Goal: Task Accomplishment & Management: Manage account settings

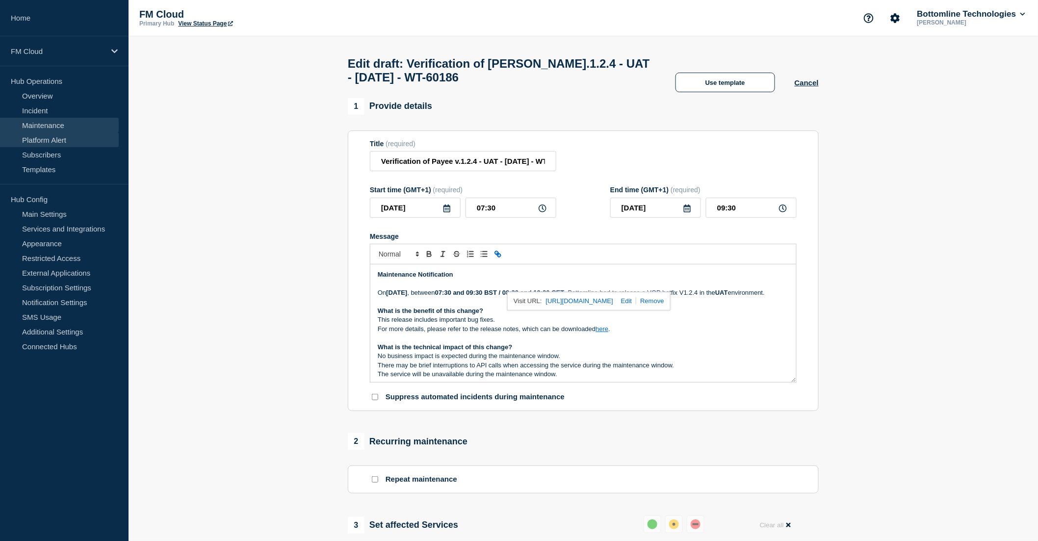
scroll to position [54, 0]
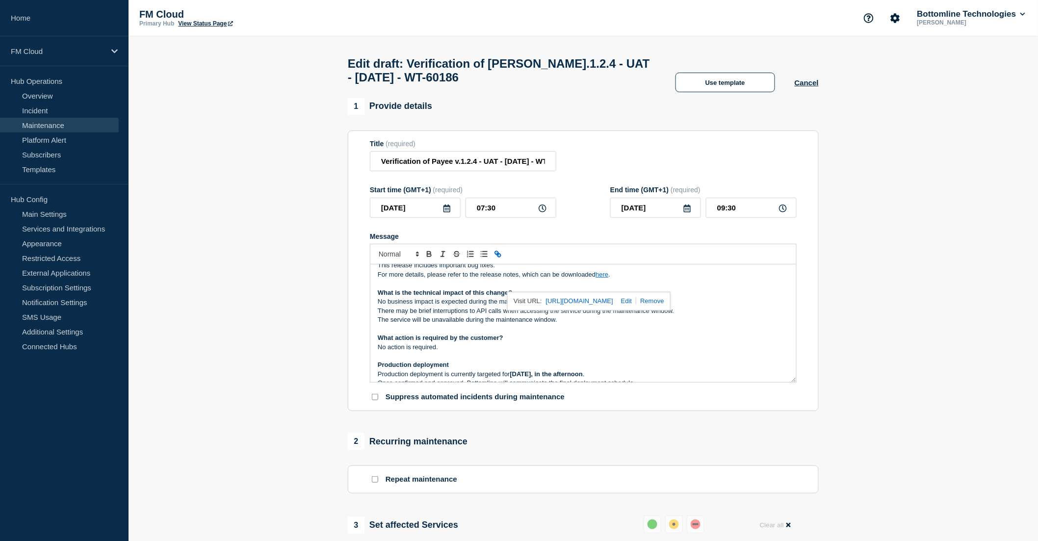
click at [46, 125] on link "Maintenance" at bounding box center [59, 125] width 119 height 15
click at [513, 306] on p "No business impact is expected during the maintenance window." at bounding box center [583, 301] width 411 height 9
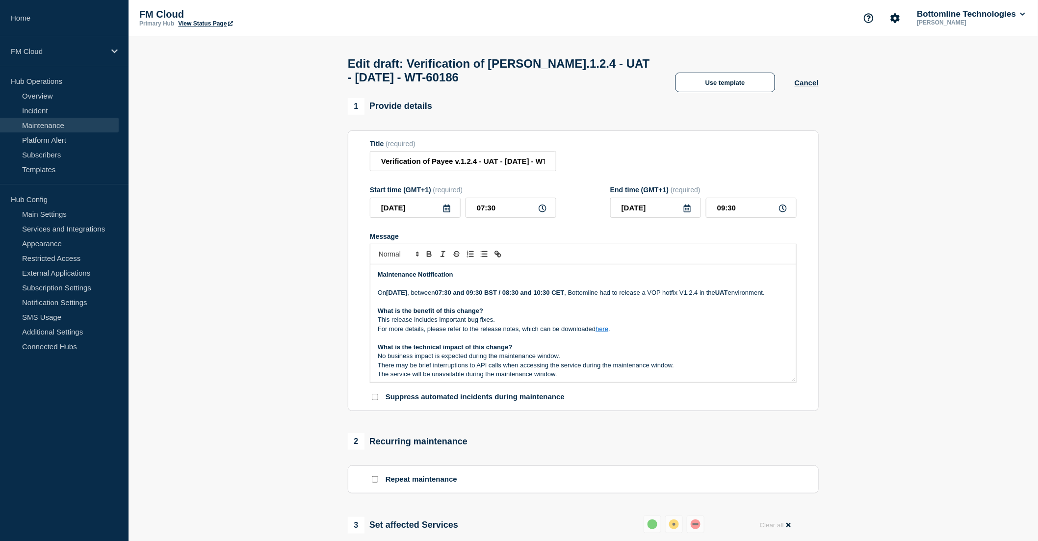
click at [463, 306] on p "Message" at bounding box center [583, 302] width 411 height 9
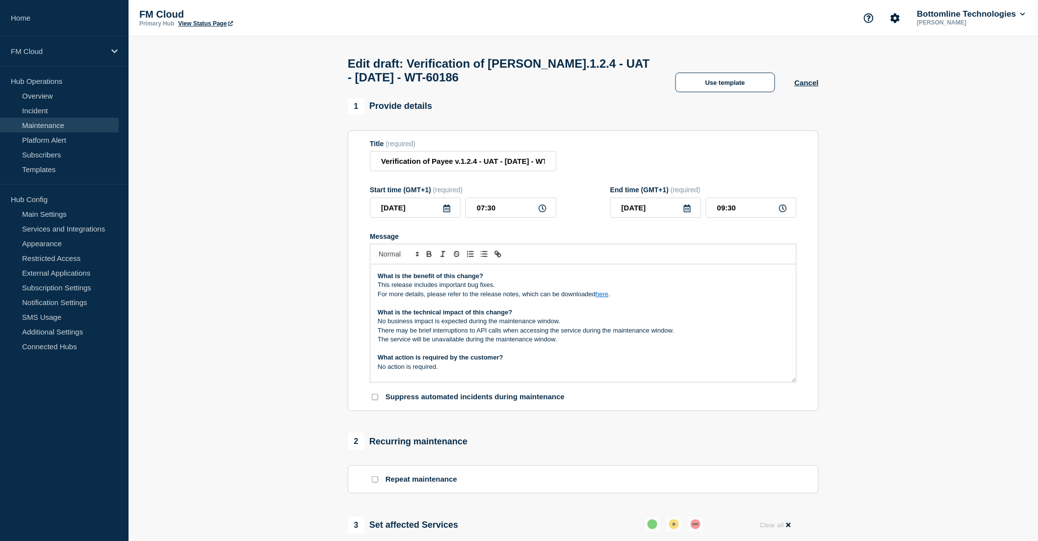
scroll to position [54, 0]
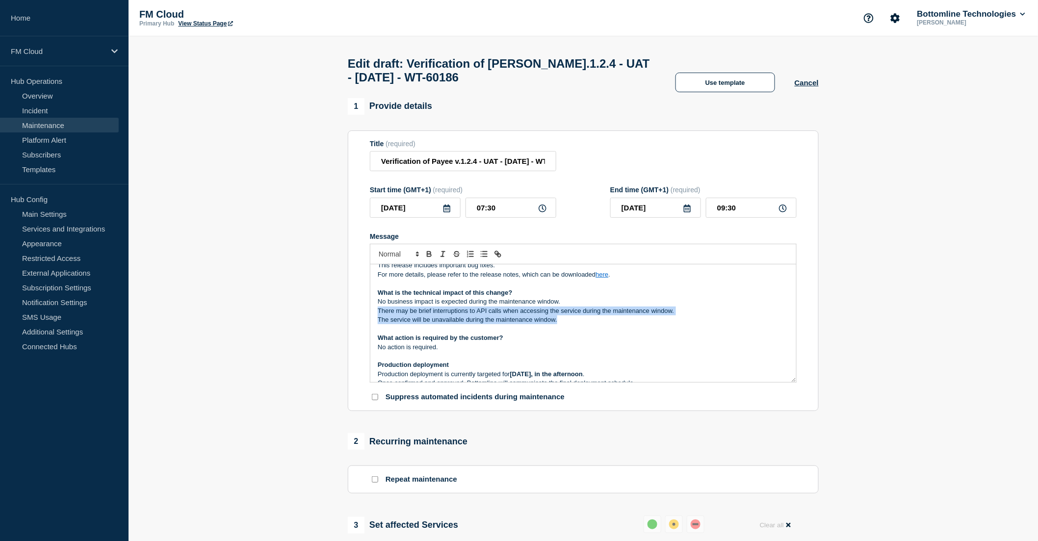
drag, startPoint x: 375, startPoint y: 322, endPoint x: 604, endPoint y: 336, distance: 229.5
click at [604, 336] on div "Maintenance Notification On Tuesday 8th Oct 2025 , between 07:30 and 09:30 BST …" at bounding box center [583, 323] width 426 height 118
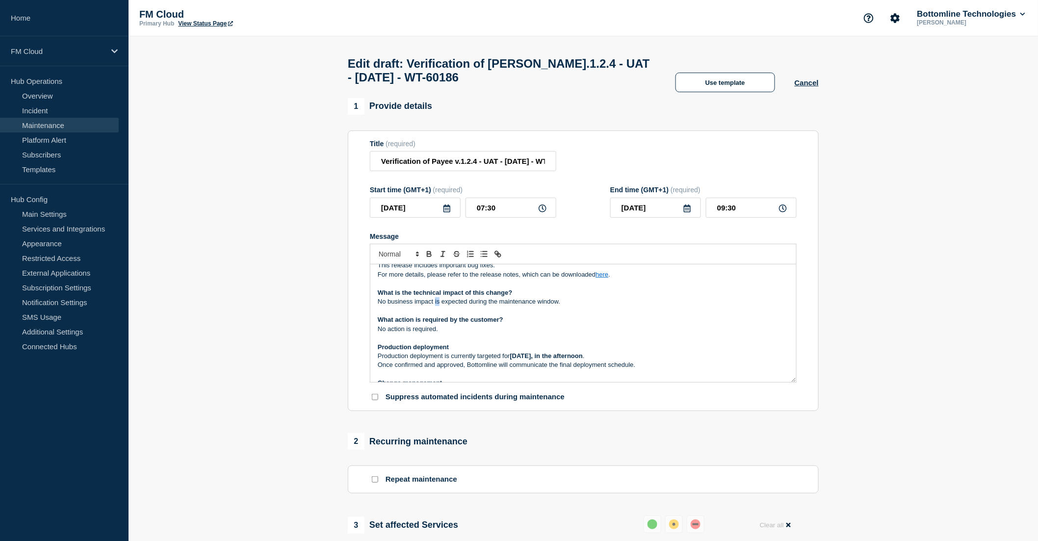
click at [434, 306] on p "No business impact is expected during the maintenance window." at bounding box center [583, 301] width 411 height 9
click at [595, 315] on p "Message" at bounding box center [583, 310] width 411 height 9
click at [594, 306] on p "No business impact were expected during the maintenance window." at bounding box center [583, 301] width 411 height 9
click at [442, 306] on p "No business impact were expected during the maintenance window." at bounding box center [583, 301] width 411 height 9
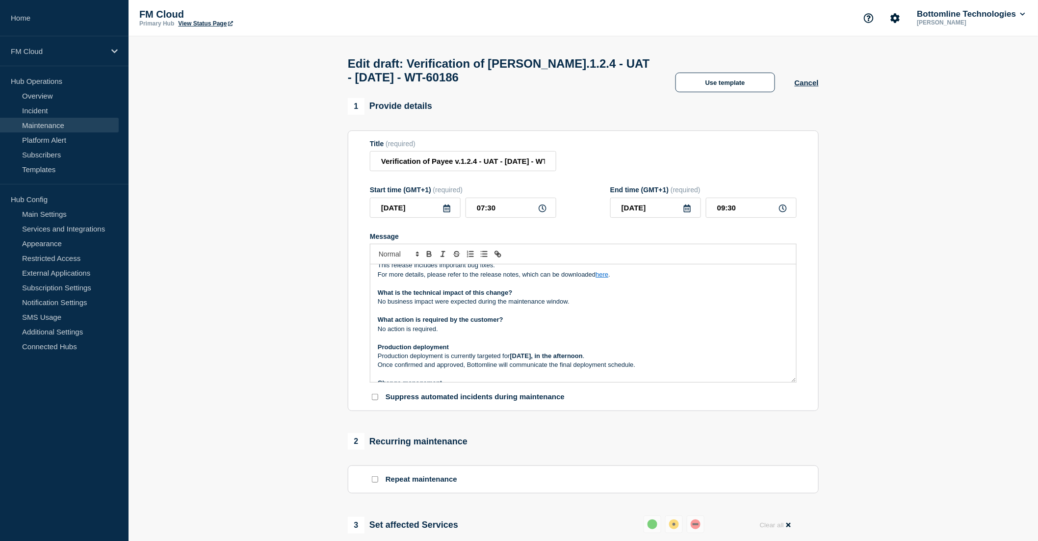
click at [448, 333] on p "No action is required." at bounding box center [583, 329] width 411 height 9
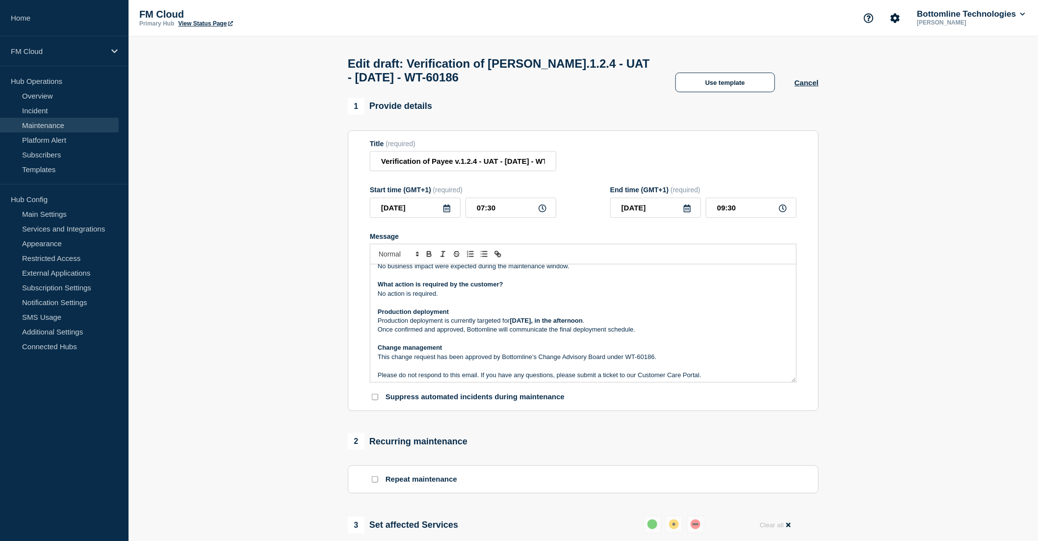
scroll to position [109, 0]
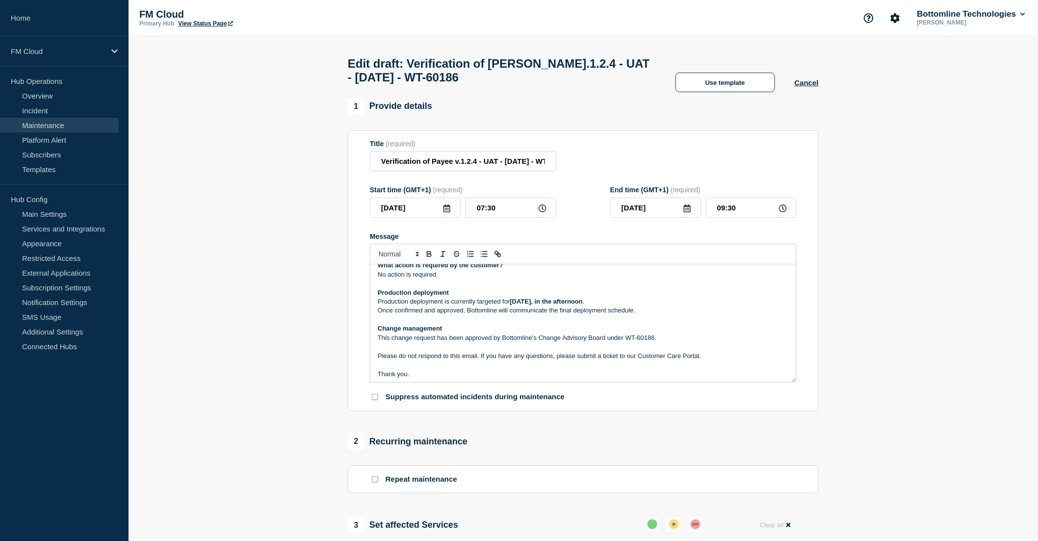
click at [617, 306] on p "Production deployment is currently targeted for Oct 8th, 2025, in the afternoon…" at bounding box center [583, 301] width 411 height 9
drag, startPoint x: 611, startPoint y: 317, endPoint x: 551, endPoint y: 316, distance: 59.8
click at [551, 306] on p "Production deployment is currently targeted for Oct 8th, 2025, in the afternoon…" at bounding box center [583, 301] width 411 height 9
drag, startPoint x: 553, startPoint y: 316, endPoint x: 625, endPoint y: 317, distance: 71.6
click at [625, 306] on p "Production deployment is currently targeted for Oct 8th, 2025 (later in the aft…" at bounding box center [583, 301] width 411 height 9
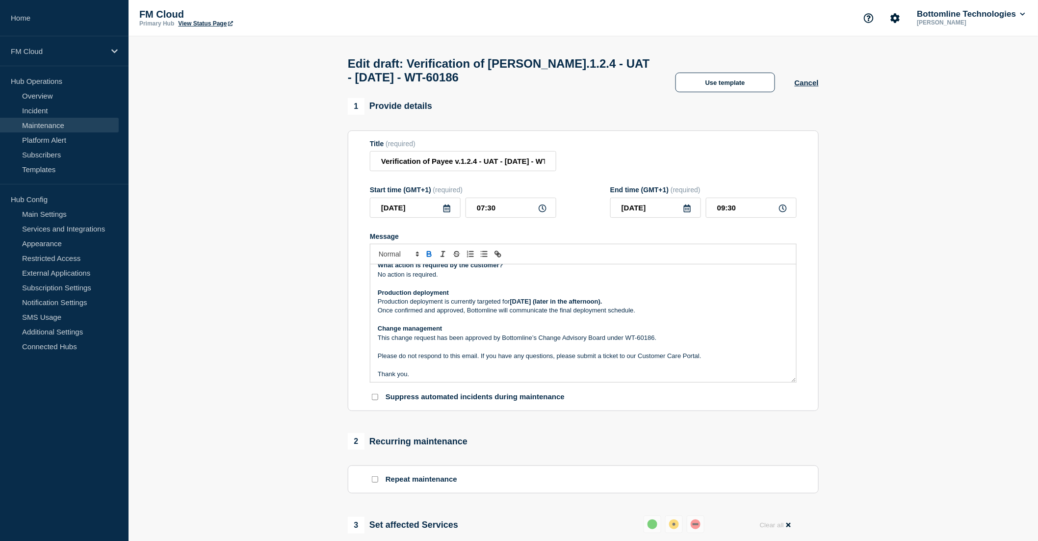
click at [426, 258] on icon "Toggle bold text" at bounding box center [429, 254] width 9 height 9
click at [640, 324] on p "Message" at bounding box center [583, 319] width 411 height 9
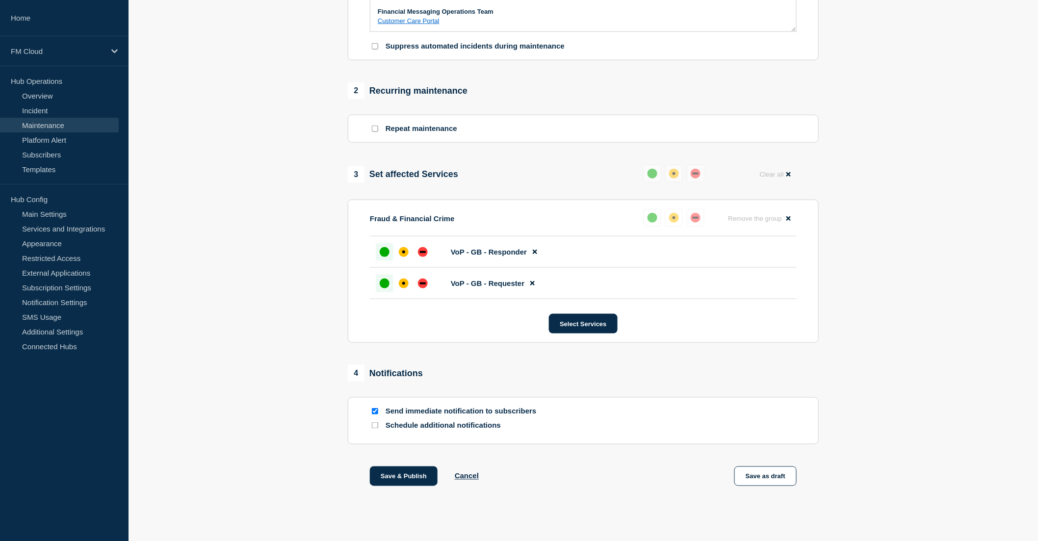
scroll to position [366, 0]
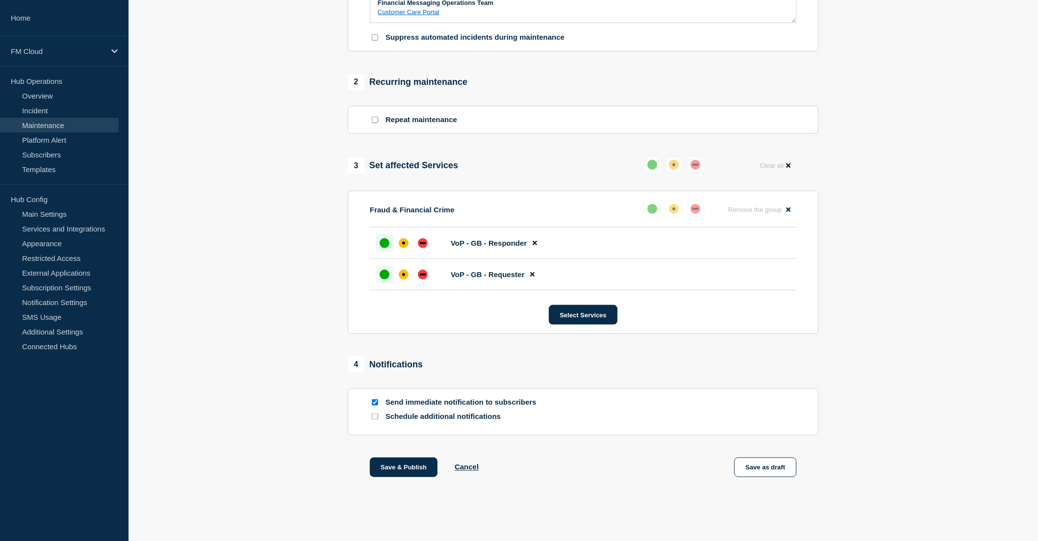
drag, startPoint x: 768, startPoint y: 467, endPoint x: 703, endPoint y: 501, distance: 73.2
click at [705, 501] on div "Save & Publish Cancel Save as draft" at bounding box center [583, 480] width 471 height 44
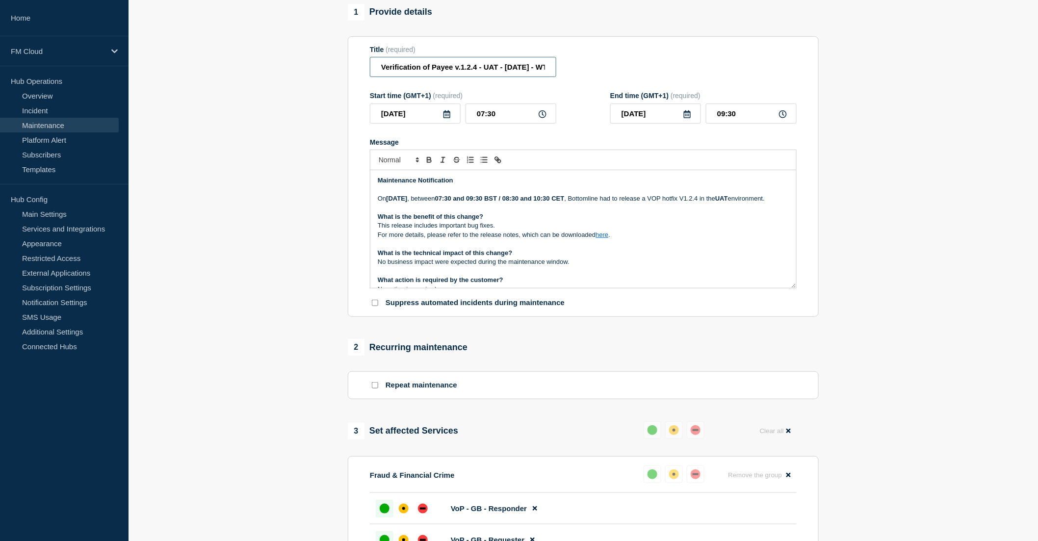
scroll to position [0, 45]
drag, startPoint x: 531, startPoint y: 71, endPoint x: 555, endPoint y: 70, distance: 24.0
click at [555, 70] on input "Verification of Payee v.1.2.4 - UAT - 08/OCT/2025 - WT-60186" at bounding box center [463, 67] width 186 height 20
click at [540, 212] on p "Message" at bounding box center [583, 207] width 411 height 9
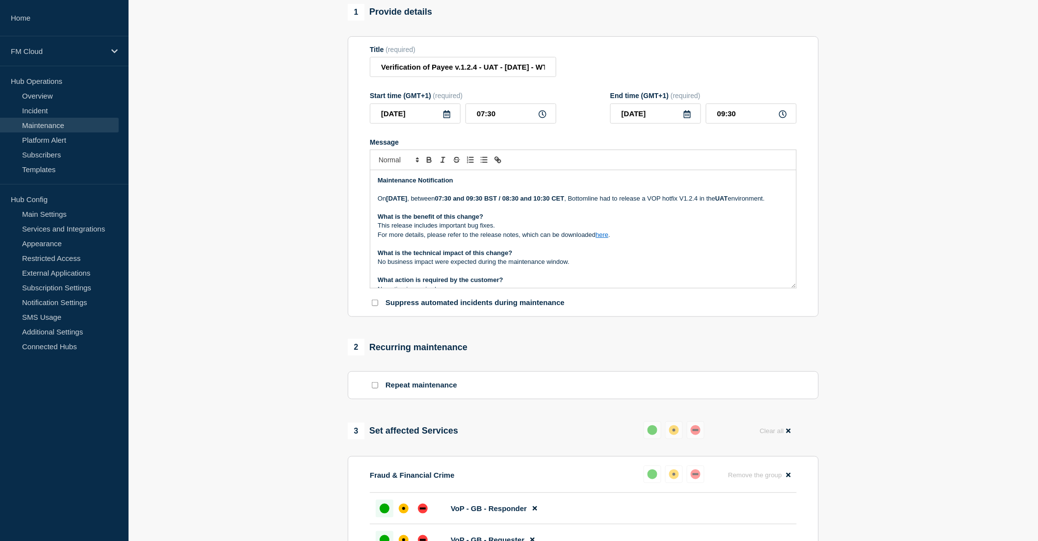
click at [692, 203] on p "On Tuesday 8th Oct 2025 , between 07:30 and 09:30 BST / 08:30 and 10:30 CET , B…" at bounding box center [583, 198] width 411 height 9
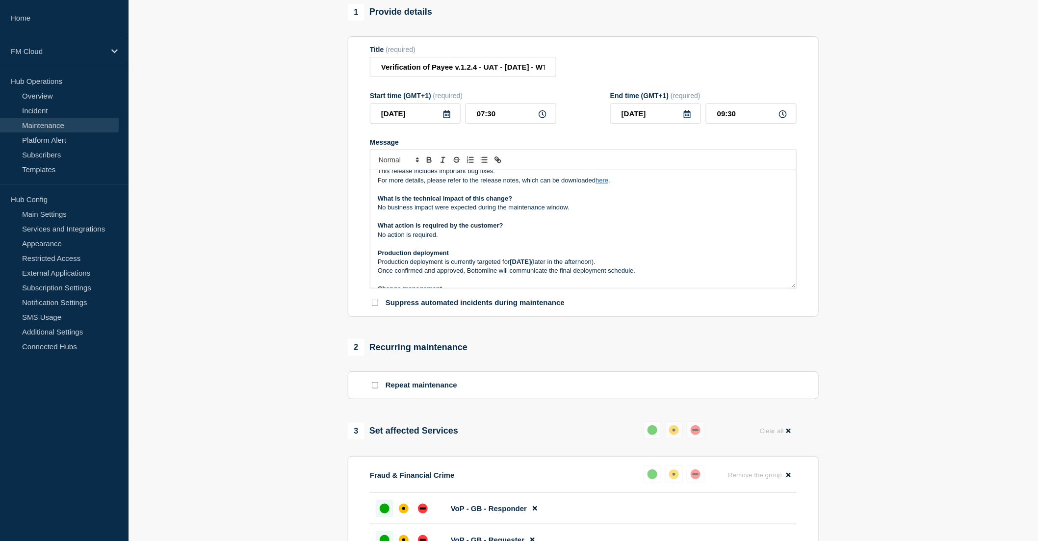
click at [439, 212] on p "No business impact were expected during the maintenance window." at bounding box center [583, 207] width 411 height 9
click at [460, 221] on p "Message" at bounding box center [583, 216] width 411 height 9
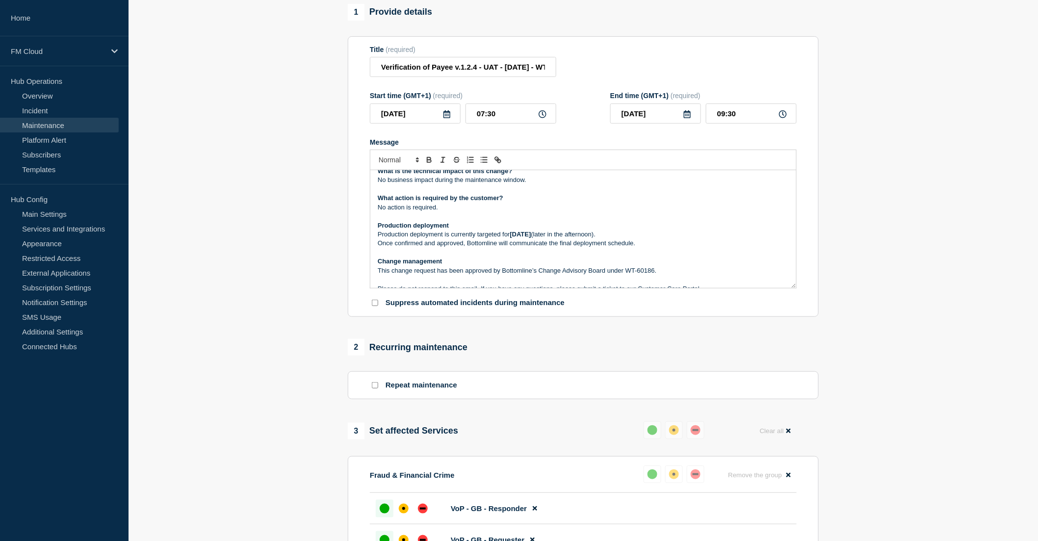
scroll to position [109, 0]
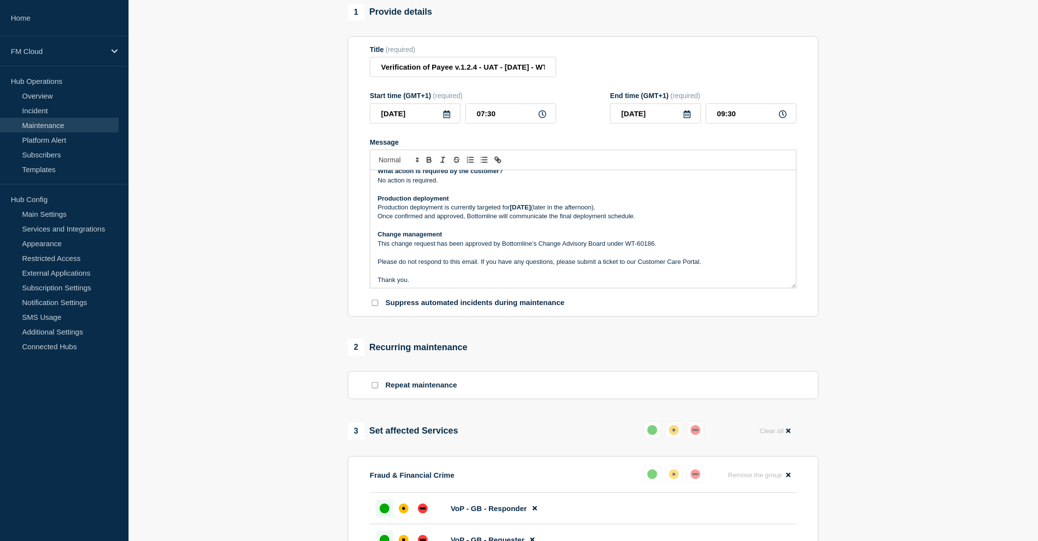
click at [654, 221] on p "Once confirmed and approved, Bottomline will communicate the final deployment s…" at bounding box center [583, 216] width 411 height 9
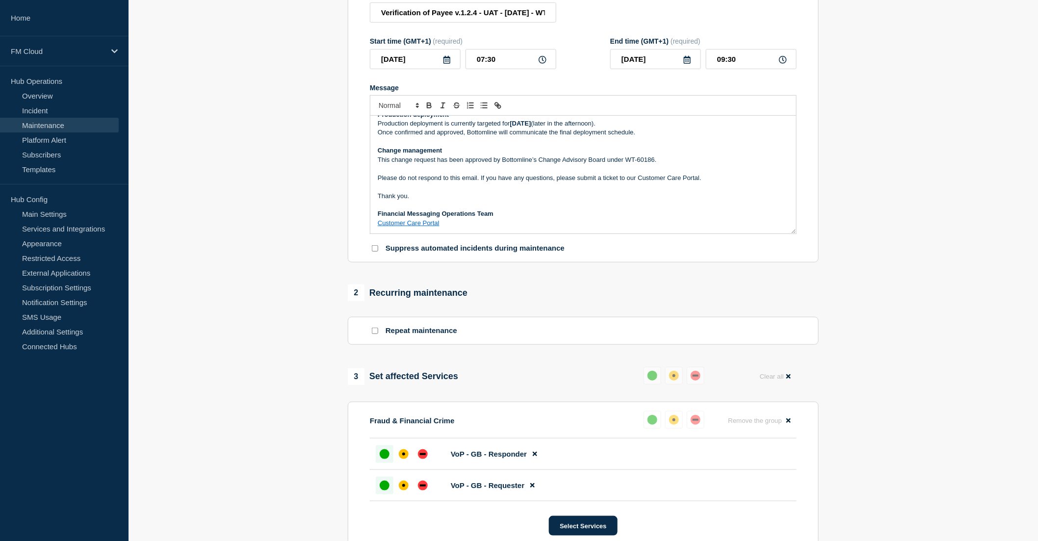
scroll to position [0, 0]
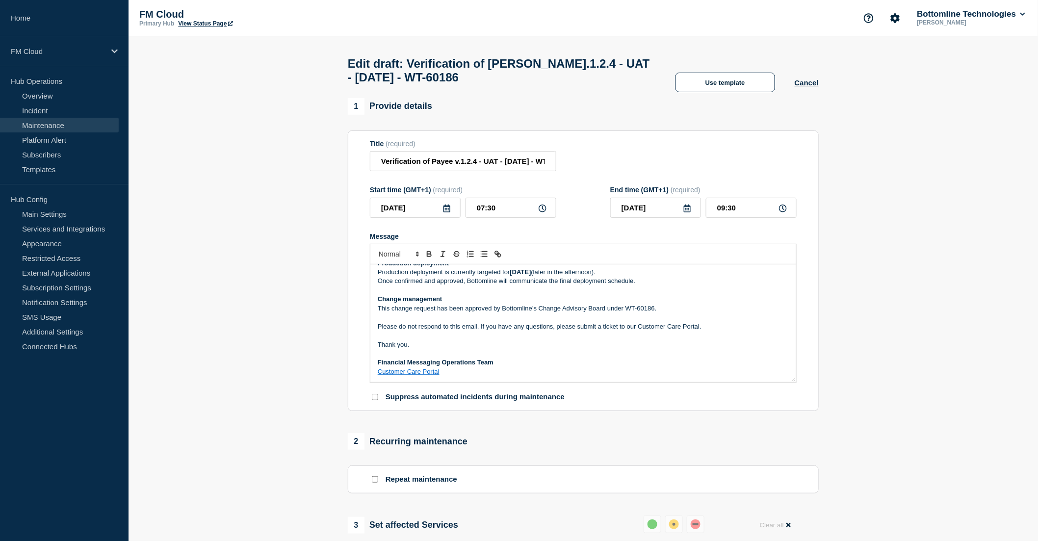
click at [610, 322] on p "Message" at bounding box center [583, 317] width 411 height 9
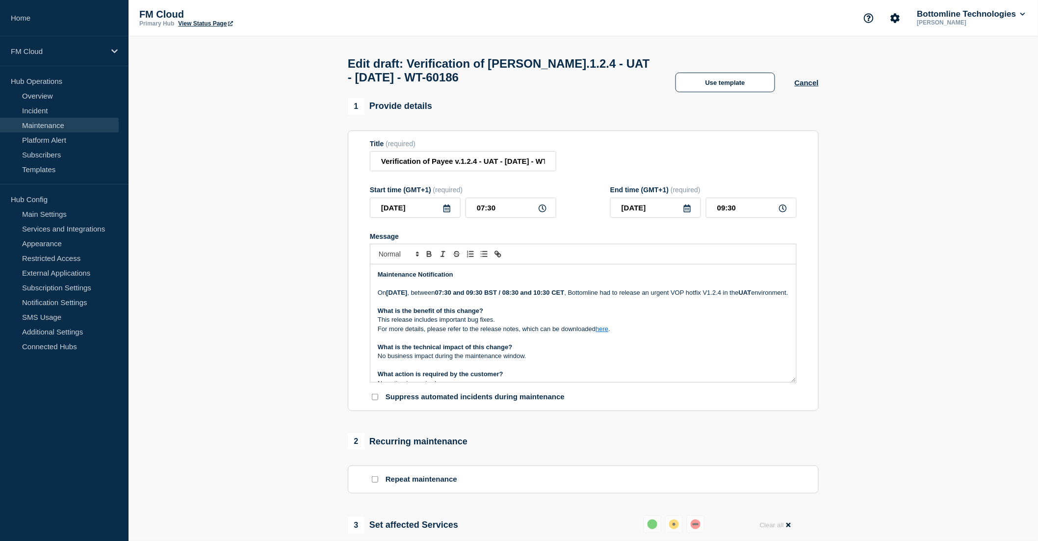
click at [605, 332] on link "here" at bounding box center [601, 328] width 13 height 7
click at [624, 333] on p "For more details, please refer to the release notes, which can be downloaded he…" at bounding box center [583, 329] width 411 height 9
click at [601, 332] on link "here" at bounding box center [601, 328] width 13 height 7
click at [636, 359] on link at bounding box center [624, 355] width 23 height 7
type input "https://bottomline.thruinc.net/Publishing/Link.aspx?LinkID=37AS02O54L23R"
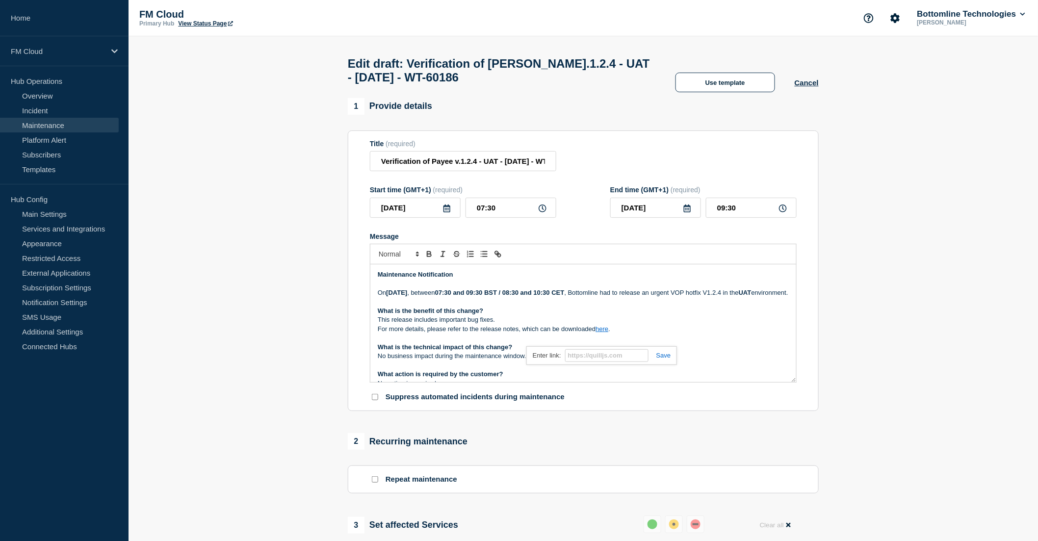
paste input "[URL][DOMAIN_NAME]"
type input "[URL][DOMAIN_NAME]"
click at [660, 359] on link at bounding box center [659, 355] width 23 height 7
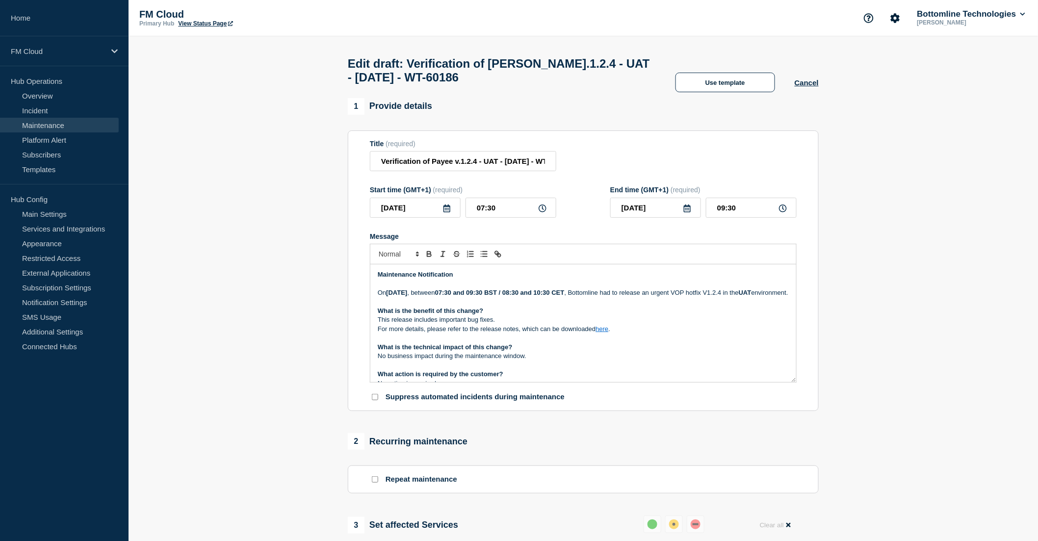
click at [603, 332] on link "here" at bounding box center [601, 328] width 13 height 7
click at [594, 362] on link "[URL][DOMAIN_NAME]" at bounding box center [579, 355] width 67 height 13
click at [591, 306] on p "Message" at bounding box center [583, 302] width 411 height 9
click at [707, 297] on p "On Tuesday 8th Oct 2025 , between 07:30 and 09:30 BST / 08:30 and 10:30 CET , B…" at bounding box center [583, 292] width 411 height 9
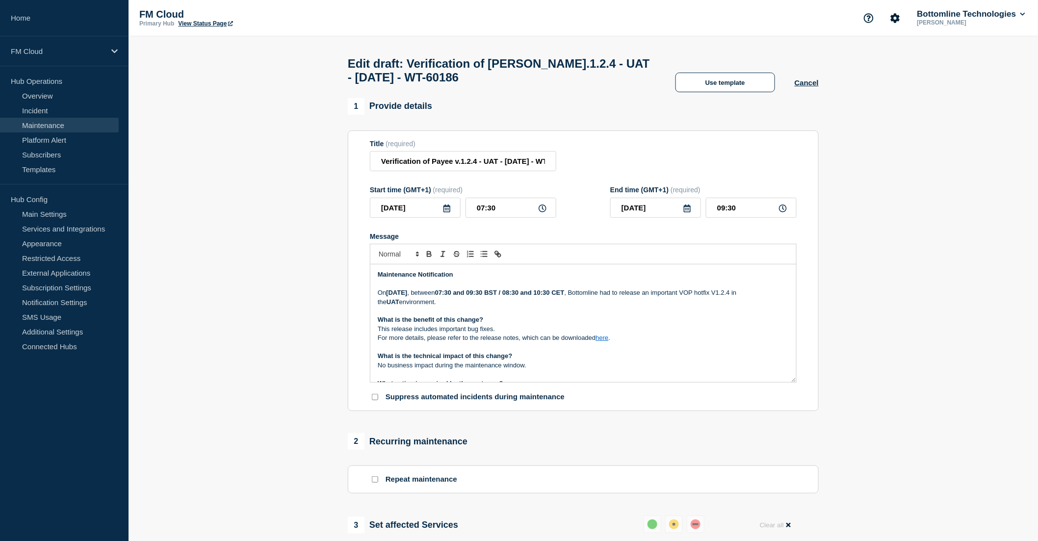
click at [534, 306] on p "On Tuesday 8th Oct 2025 , between 07:30 and 09:30 BST / 08:30 and 10:30 CET , B…" at bounding box center [583, 297] width 411 height 18
click at [404, 296] on strong "[DATE]" at bounding box center [396, 292] width 21 height 7
click at [522, 324] on p "What is the benefit of this change?" at bounding box center [583, 319] width 411 height 9
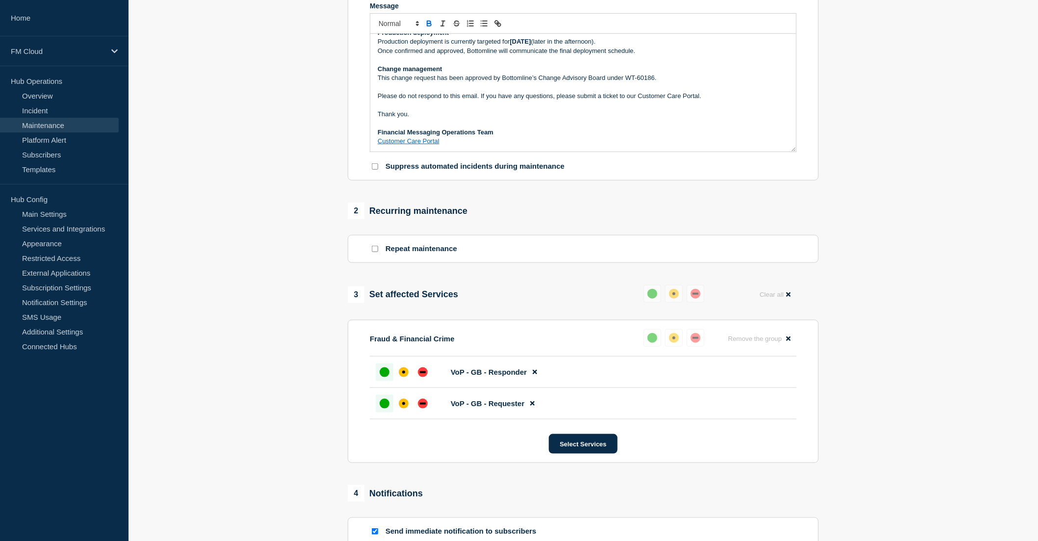
scroll to position [327, 0]
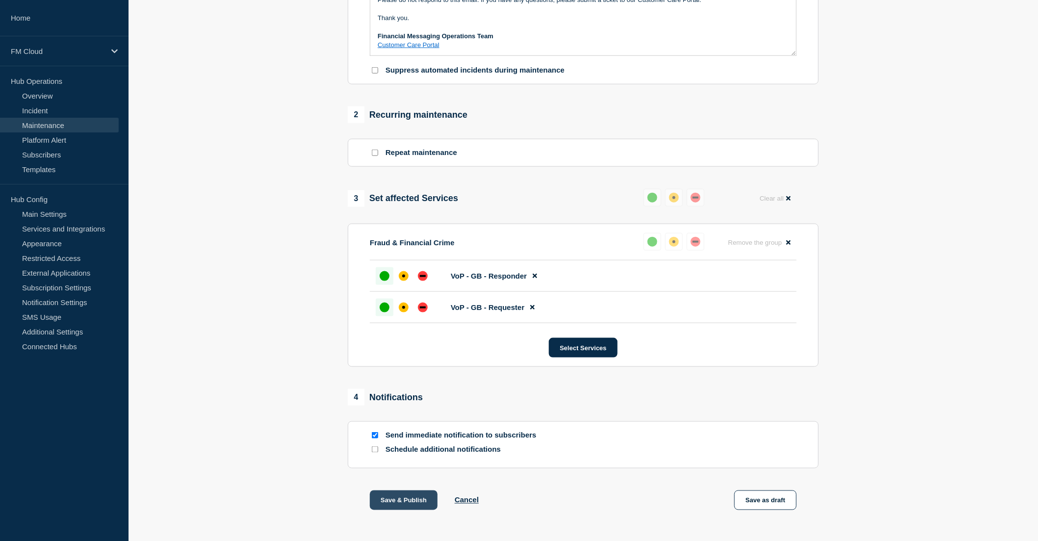
click at [391, 510] on button "Save & Publish" at bounding box center [404, 500] width 68 height 20
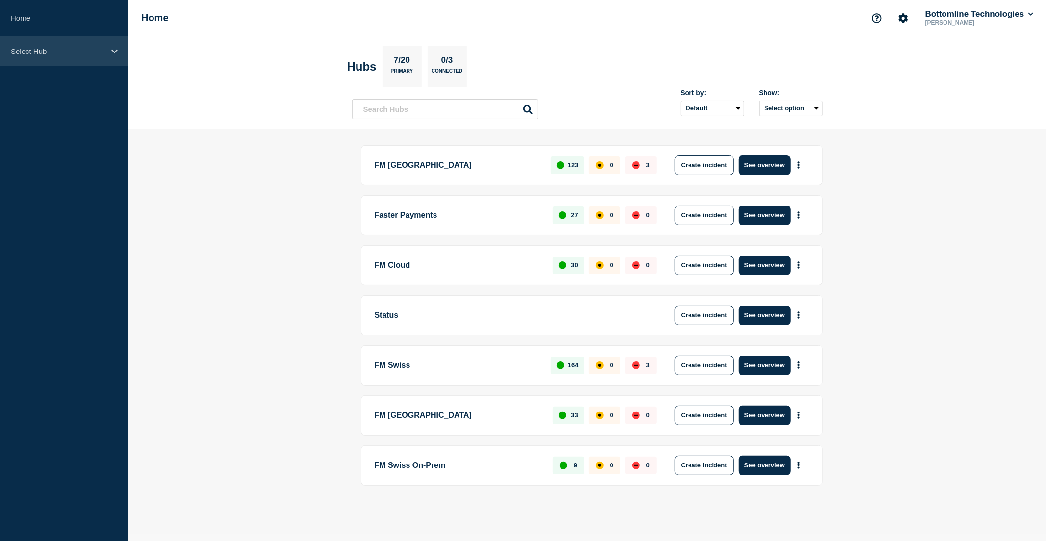
click at [77, 45] on div "Select Hub" at bounding box center [64, 51] width 128 height 30
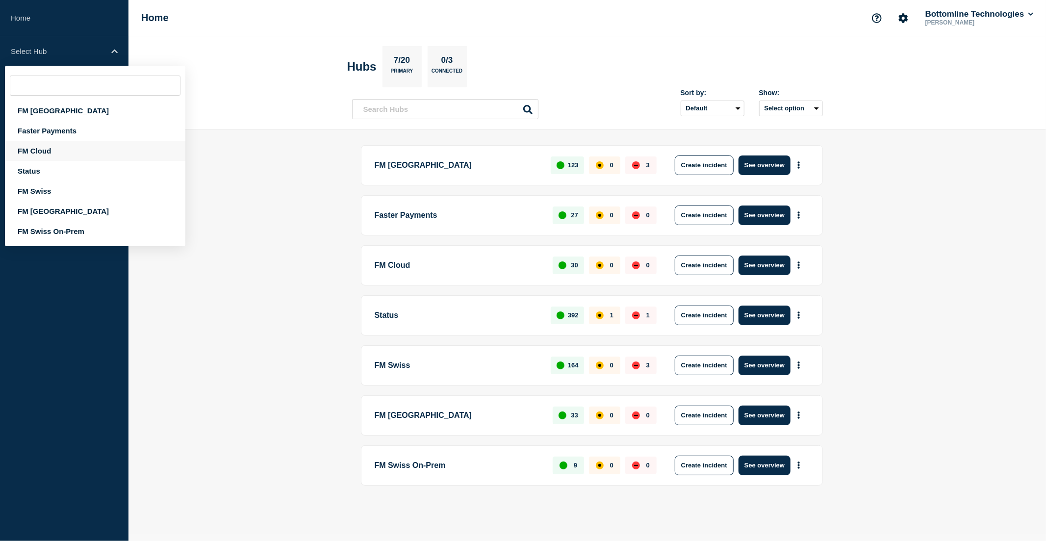
click at [67, 151] on div "FM Cloud" at bounding box center [95, 151] width 180 height 20
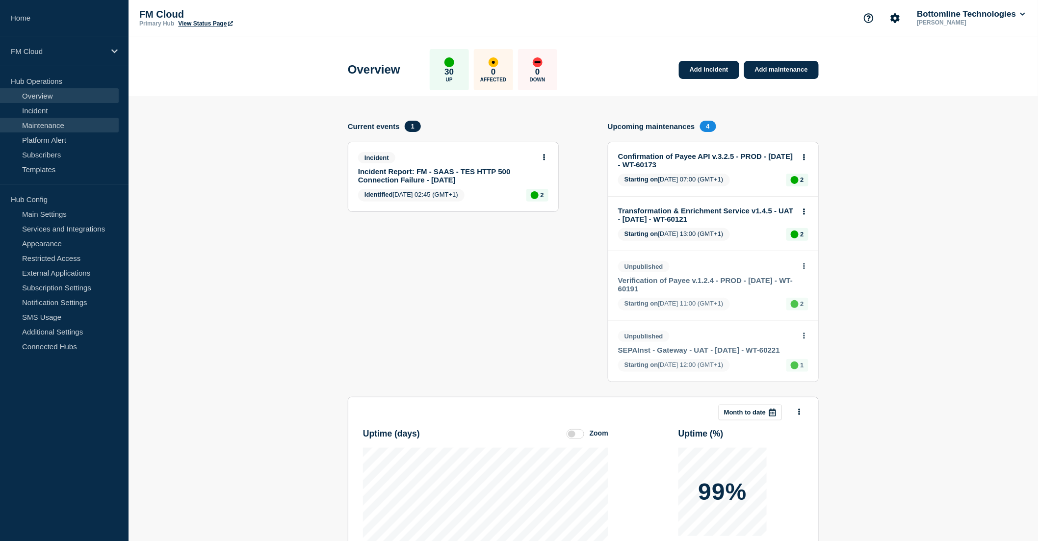
click at [77, 124] on link "Maintenance" at bounding box center [59, 125] width 119 height 15
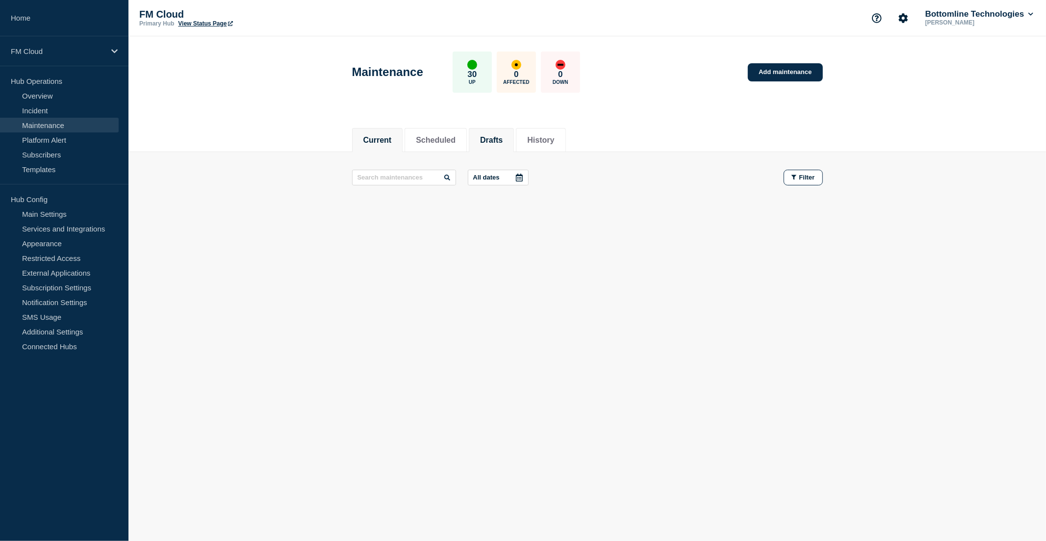
click at [503, 140] on button "Drafts" at bounding box center [491, 140] width 23 height 9
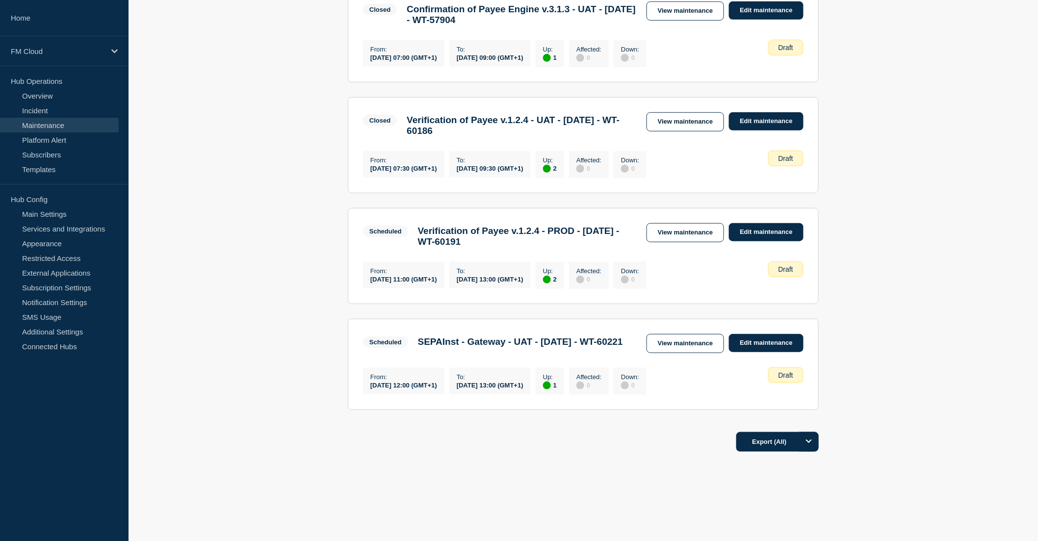
scroll to position [244, 0]
click at [673, 340] on link "View maintenance" at bounding box center [684, 343] width 77 height 19
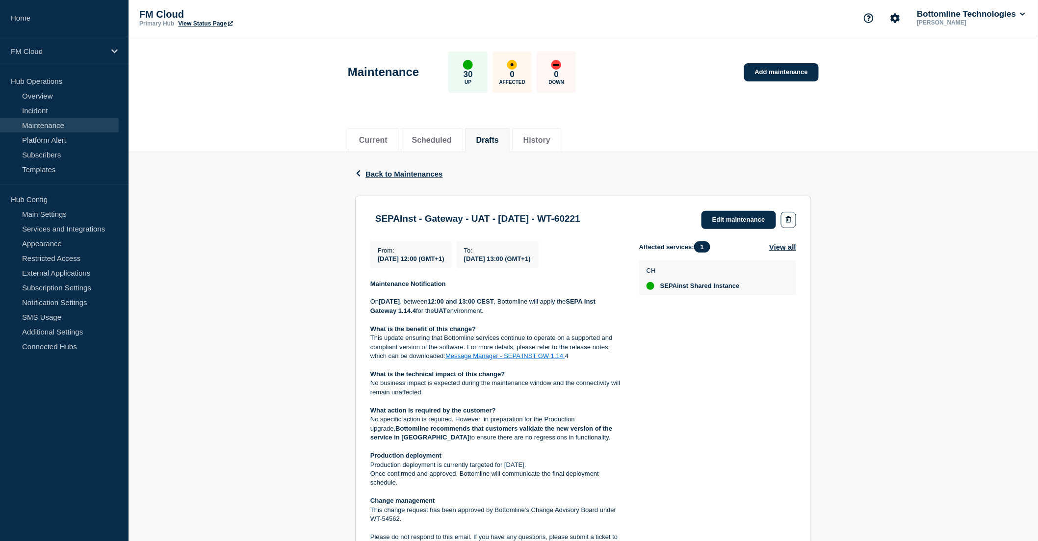
click at [724, 378] on div "Affected services: 1 View all CH SEPAinst Shared Instance" at bounding box center [717, 432] width 157 height 382
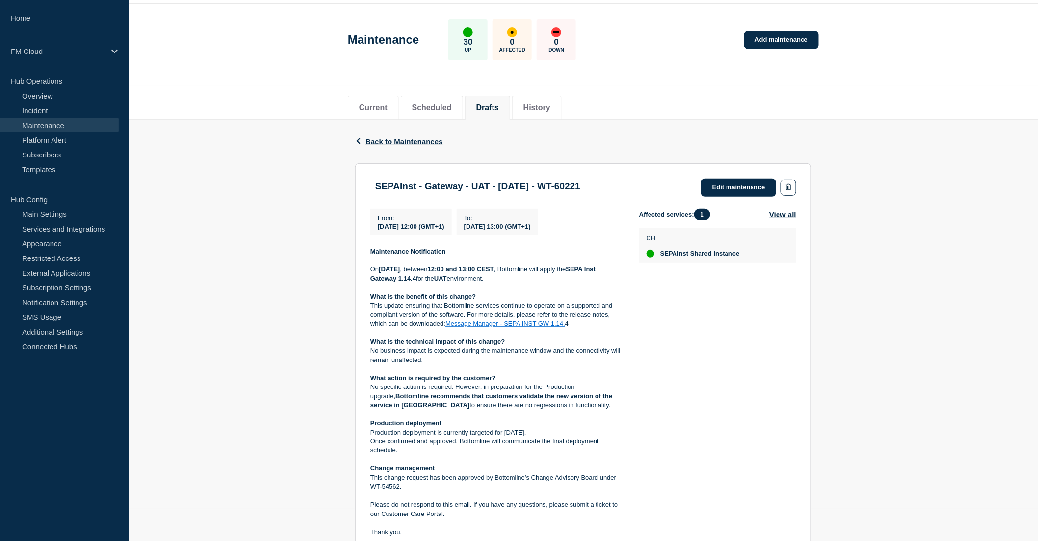
scroll to position [23, 0]
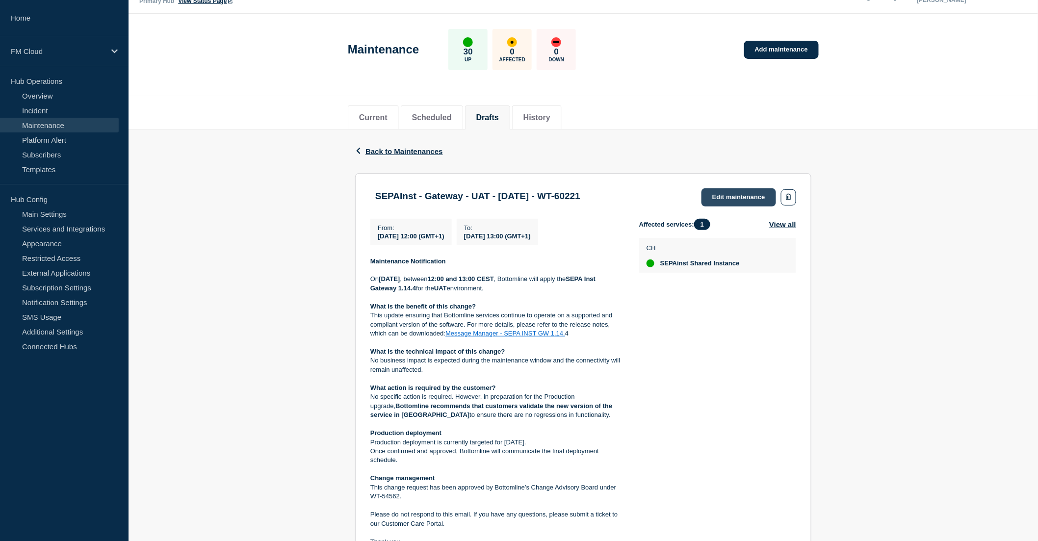
click at [732, 202] on link "Edit maintenance" at bounding box center [738, 197] width 75 height 18
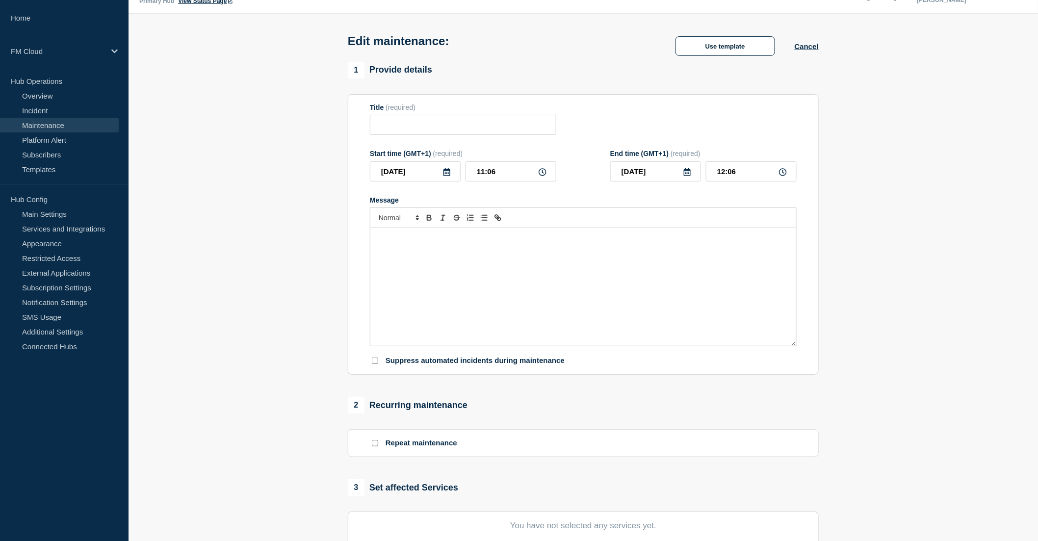
type input "SEPAInst - Gateway - UAT - [DATE] - WT-60221"
type input "12:00"
type input "13:00"
checkbox input "false"
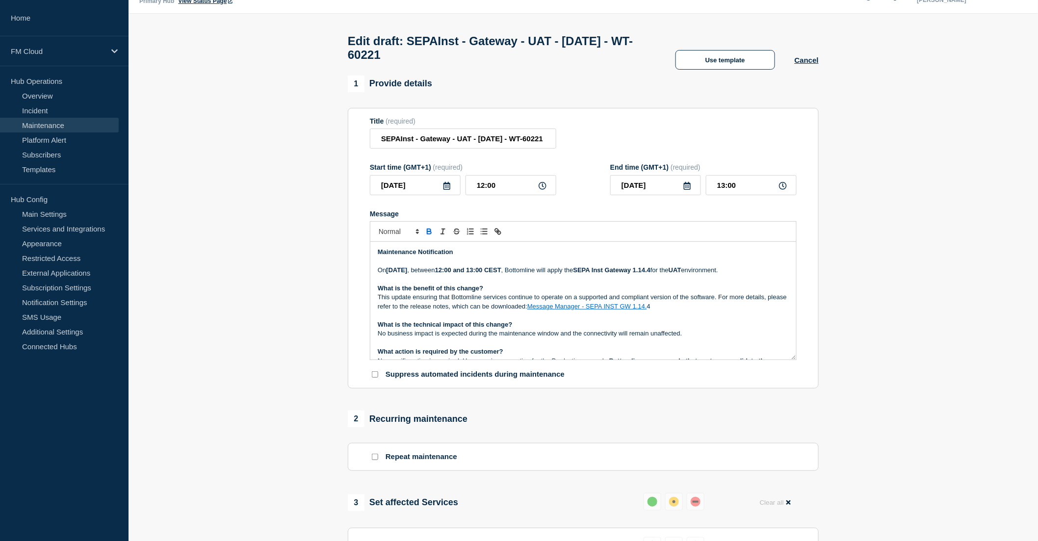
click at [438, 284] on p "Message" at bounding box center [583, 279] width 411 height 9
click at [42, 170] on link "Templates" at bounding box center [59, 169] width 119 height 15
click at [476, 284] on p "Message" at bounding box center [583, 279] width 411 height 9
drag, startPoint x: 378, startPoint y: 310, endPoint x: 385, endPoint y: 310, distance: 7.8
click at [385, 310] on p "This update ensuring that Bottomline services continue to operate on a supporte…" at bounding box center [583, 302] width 411 height 18
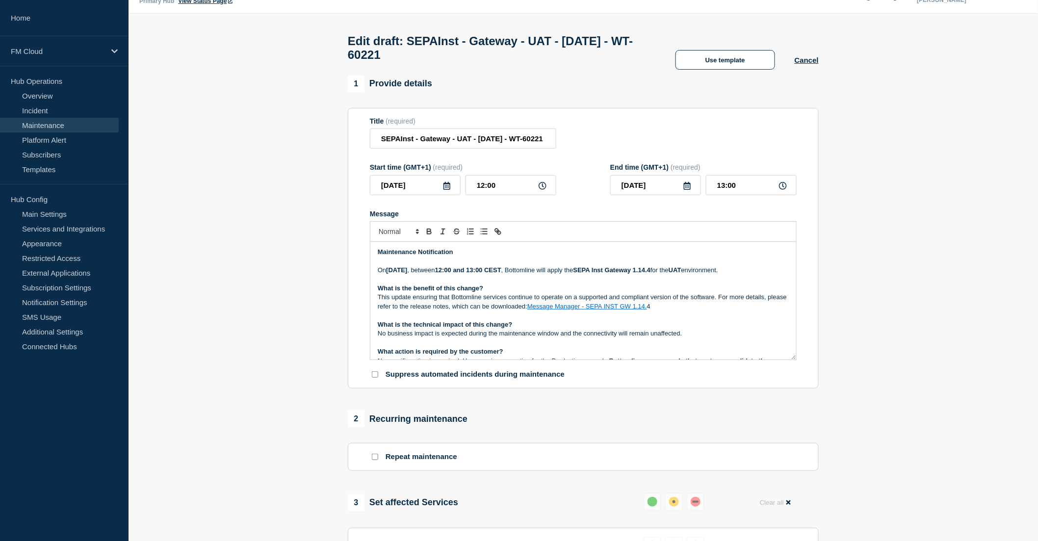
click at [508, 293] on p "What is the benefit of this change?" at bounding box center [583, 288] width 411 height 9
click at [418, 275] on p "On Tuesday, 08 October 2025 , between 12:00 and 13:00 CEST , Bottomline will ap…" at bounding box center [583, 270] width 411 height 9
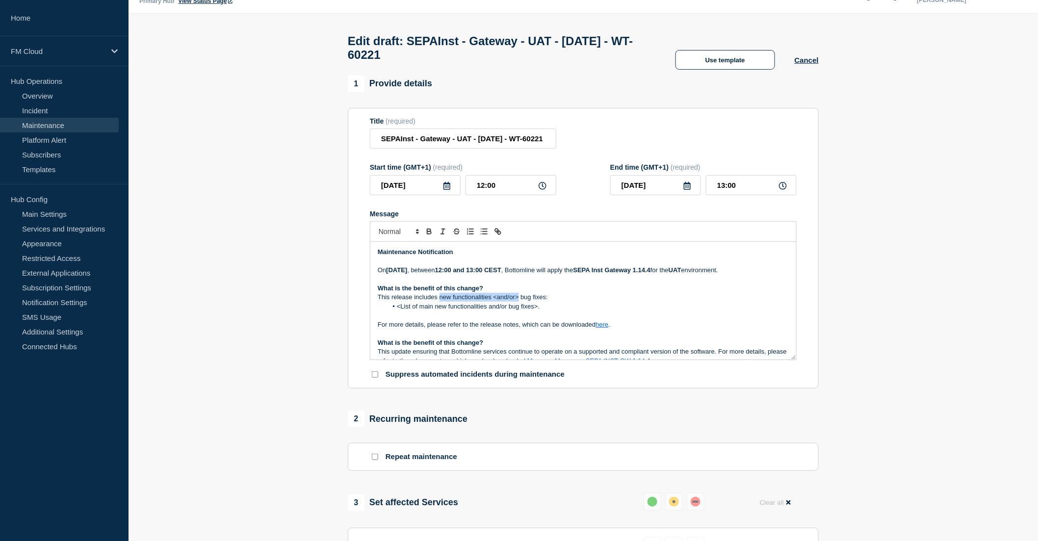
drag, startPoint x: 440, startPoint y: 310, endPoint x: 517, endPoint y: 307, distance: 77.6
click at [517, 302] on p "This release includes new functionalities <and/or> bug fixes:" at bounding box center [583, 297] width 411 height 9
click at [482, 302] on p "This release includes bug fixes:" at bounding box center [583, 297] width 411 height 9
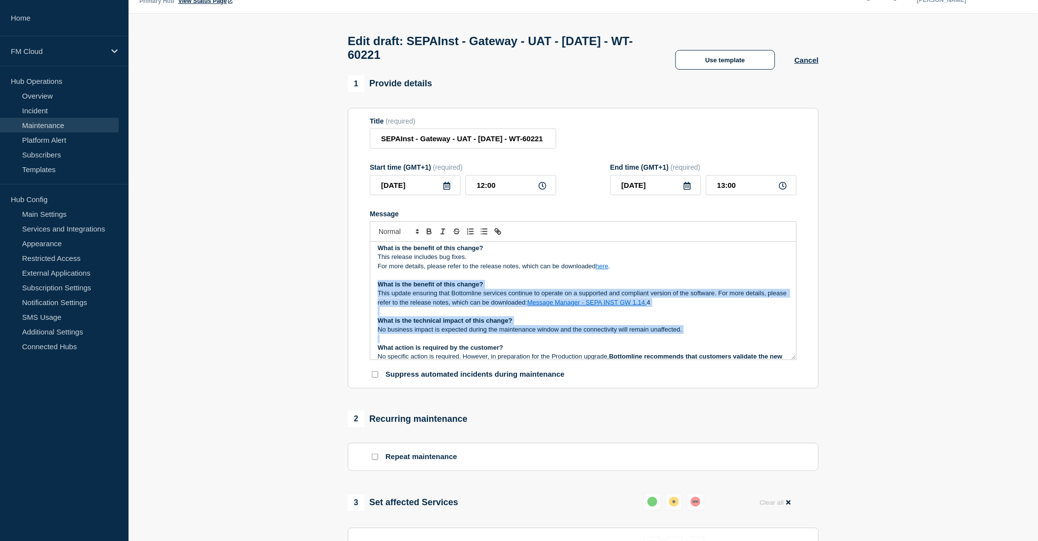
scroll to position [44, 0]
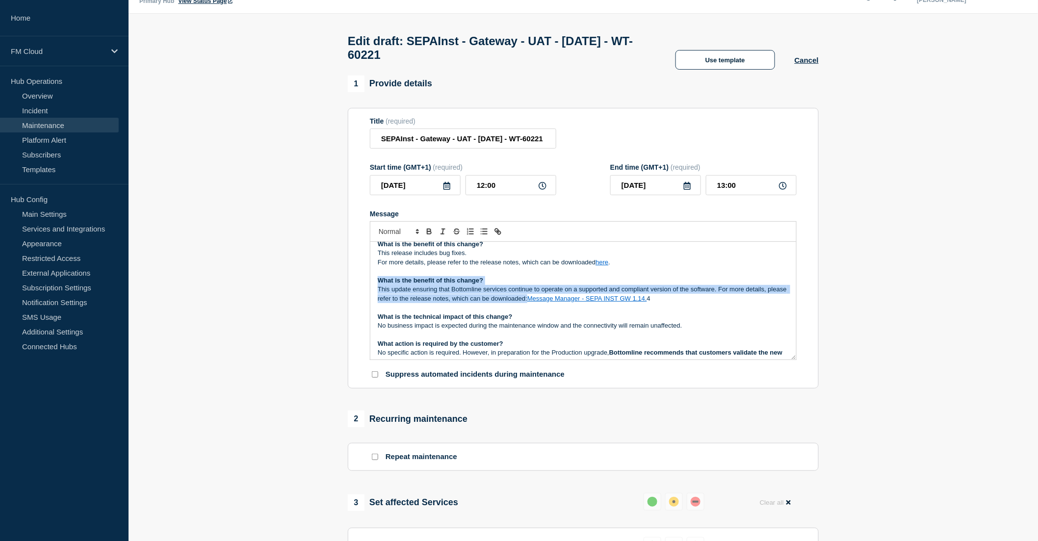
drag, startPoint x: 379, startPoint y: 335, endPoint x: 548, endPoint y: 309, distance: 170.7
click at [548, 309] on div "Maintenance Notification On Tuesday, 08 October 2025 , between 12:00 and 13:00 …" at bounding box center [583, 301] width 426 height 118
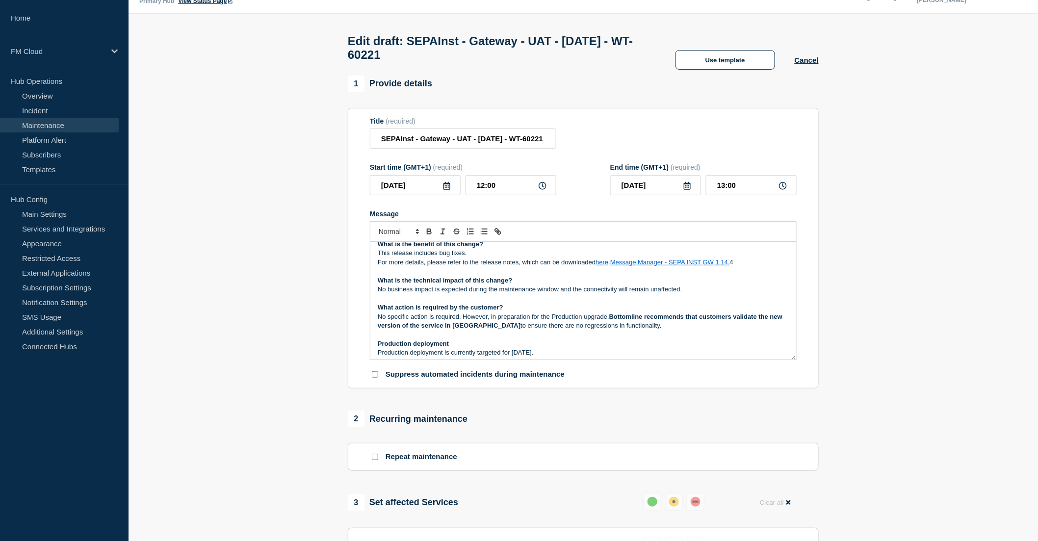
click at [646, 266] on link "Message Manager - SEPA INST GW 1.14." at bounding box center [670, 261] width 120 height 7
click at [706, 292] on link at bounding box center [694, 288] width 23 height 7
click at [755, 294] on p "No business impact is expected during the maintenance window and the connectivi…" at bounding box center [583, 289] width 411 height 9
click at [606, 266] on link "here" at bounding box center [601, 261] width 13 height 7
click at [636, 292] on link at bounding box center [624, 288] width 23 height 7
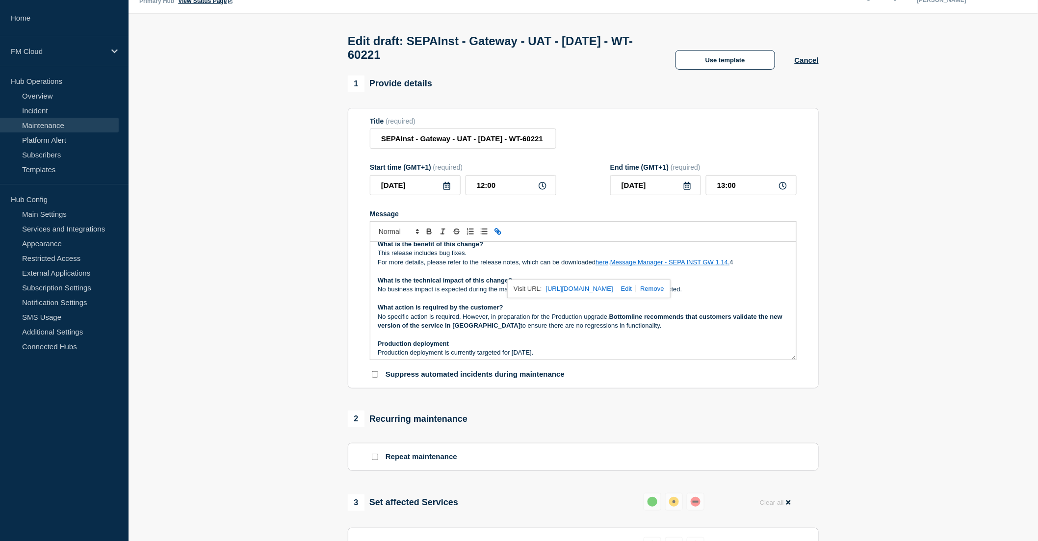
type input "https://bottomline.thruinc.net/Publishing/Link.aspx?LinkID=XXXXXXXXX"
paste input "https://bottomline.thruinc.net/Publishing/Link.aspx?LinkID=38SL8GJCIK092"
click at [675, 292] on link at bounding box center [665, 288] width 23 height 7
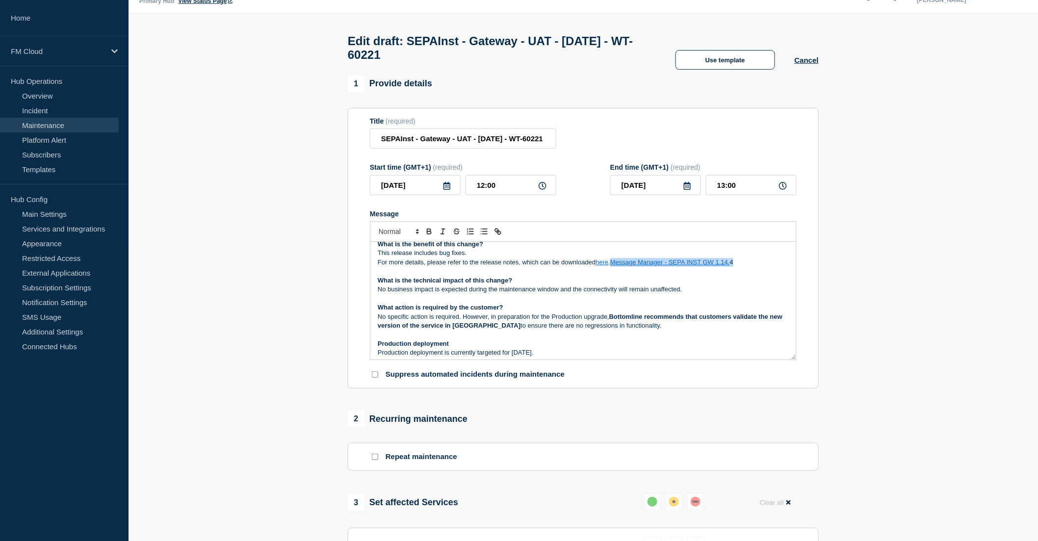
drag, startPoint x: 746, startPoint y: 275, endPoint x: 614, endPoint y: 275, distance: 132.4
click at [614, 267] on p "For more details, please refer to the release notes, which can be downloaded he…" at bounding box center [583, 262] width 411 height 9
click at [601, 266] on link "here" at bounding box center [601, 261] width 13 height 7
click at [606, 293] on link "https://bottomline.thruinc.net/Publishing/Link.aspx?LinkID=38SL8GJCIK092" at bounding box center [579, 288] width 67 height 13
click at [745, 26] on div "Edit draft: SEPAInst - Gateway - UAT - 08/OCT/2025 - WT-60221 Use template Canc…" at bounding box center [583, 45] width 493 height 62
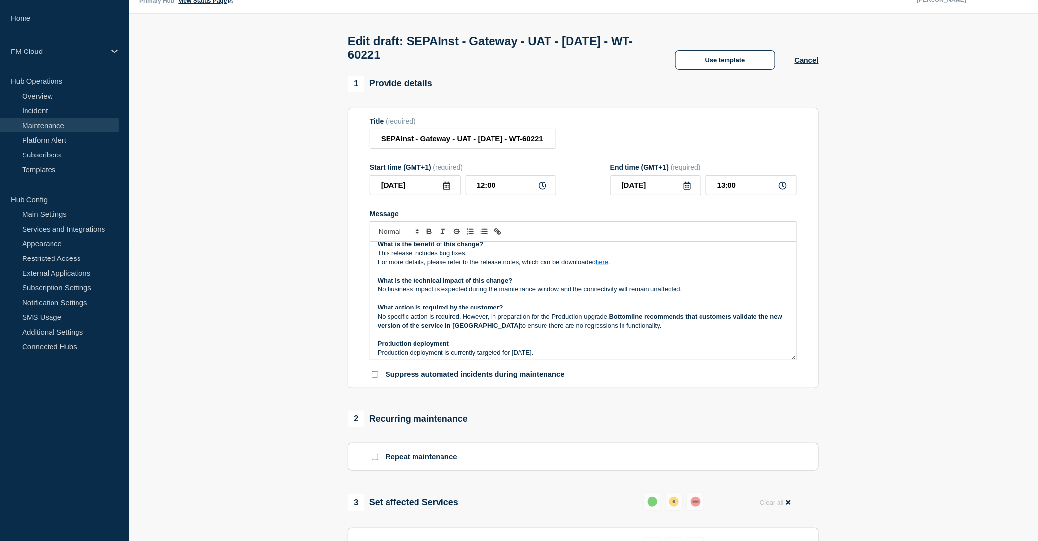
click at [600, 266] on link "here" at bounding box center [601, 261] width 13 height 7
click at [636, 292] on link at bounding box center [624, 288] width 23 height 7
type input "https://bottomline.thruinc.net/Publishing/Link.aspx?LinkID=38SL8GJCIK092"
paste input "https://bottomline.thruinc.net/Publishing/Link.aspx?LinkID=0PSH4CCXYTNJK"
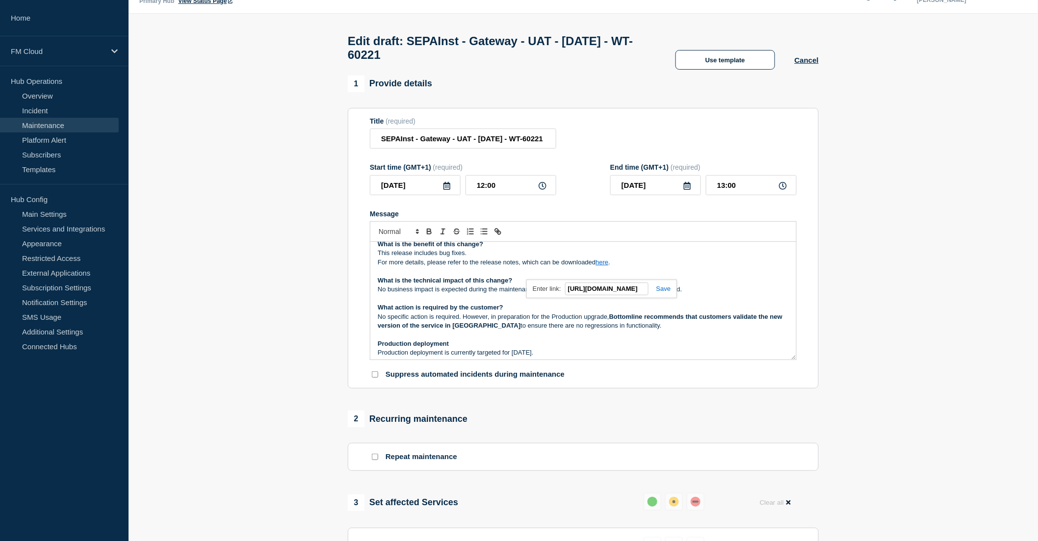
type input "https://bottomline.thruinc.net/Publishing/Link.aspx?LinkID=0PSH4CCXYTNJK"
click at [664, 292] on link at bounding box center [659, 288] width 23 height 7
click at [603, 266] on link "here" at bounding box center [601, 261] width 13 height 7
click at [607, 295] on link "https://bottomline.thruinc.net/Publishing/Link.aspx?LinkID=0PSH4CCXYTNJK" at bounding box center [579, 288] width 67 height 13
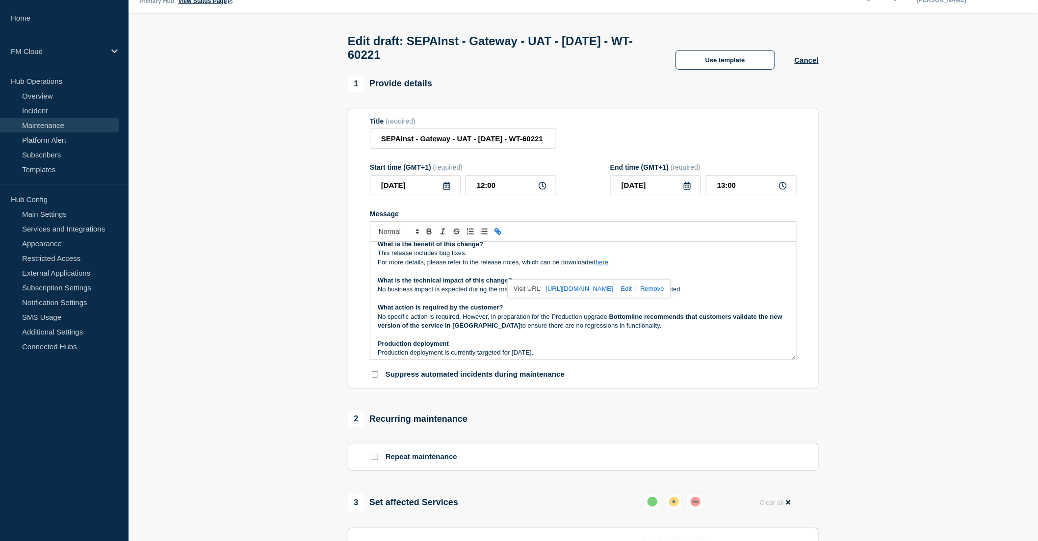
click at [397, 303] on p "Message" at bounding box center [583, 298] width 411 height 9
click at [706, 294] on p "No business impact is expected during the maintenance window and the connectivi…" at bounding box center [583, 289] width 411 height 9
drag, startPoint x: 702, startPoint y: 304, endPoint x: 375, endPoint y: 306, distance: 327.1
click at [375, 306] on div "Maintenance Notification On Tuesday, 08 October 2025 , between 12:00 and 13:00 …" at bounding box center [583, 301] width 426 height 118
click at [529, 312] on p "What action is required by the customer?" at bounding box center [583, 307] width 411 height 9
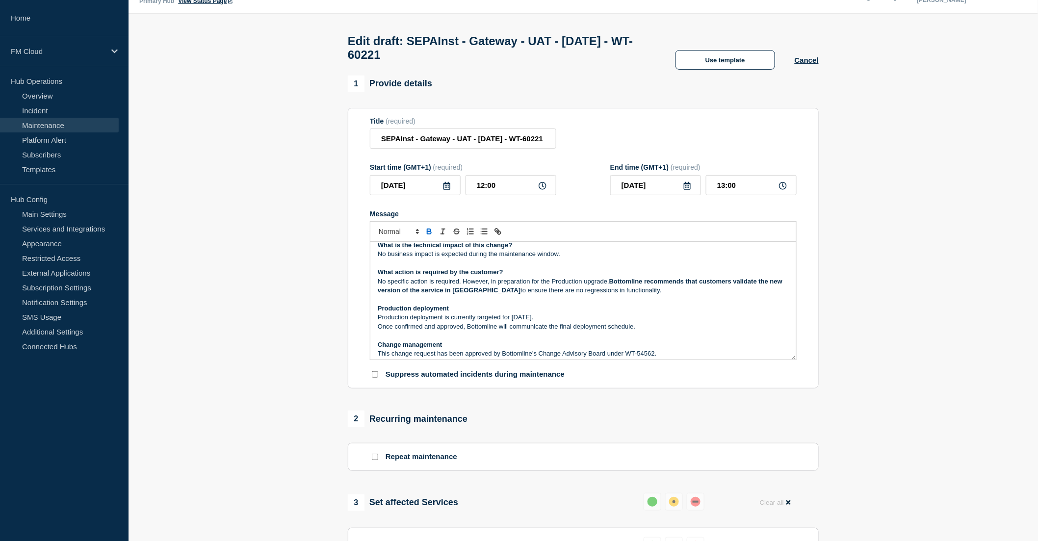
scroll to position [99, 0]
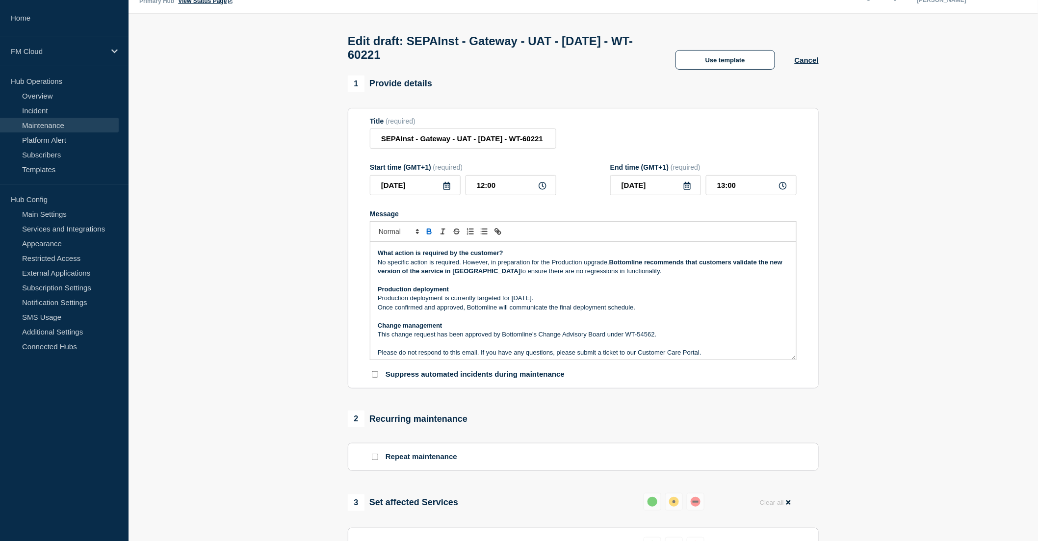
drag, startPoint x: 631, startPoint y: 287, endPoint x: 378, endPoint y: 276, distance: 253.3
click at [378, 276] on p "No specific action is required. However, in preparation for the Production upgr…" at bounding box center [583, 267] width 411 height 18
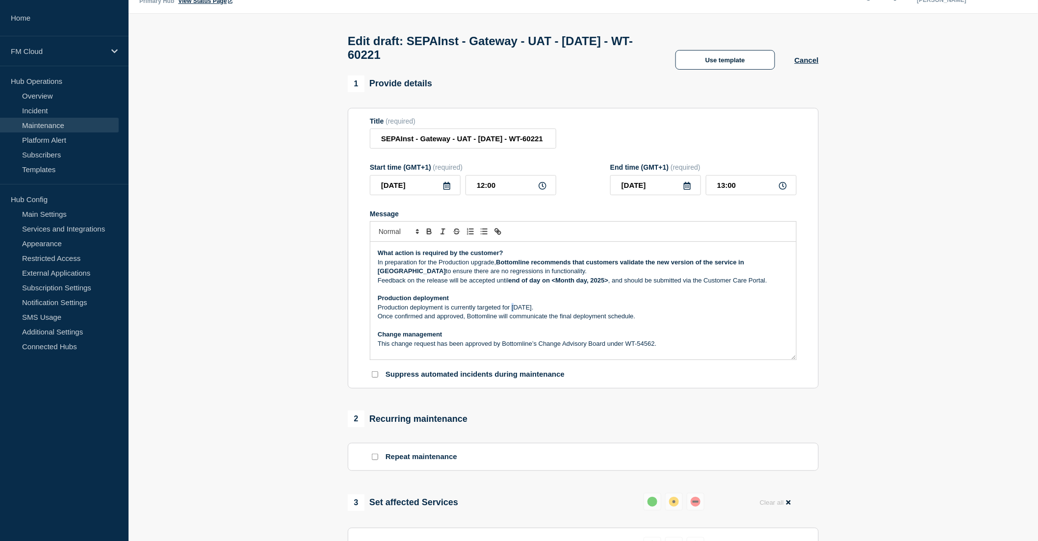
click at [515, 312] on p "Production deployment is currently targeted for 26 August 2025." at bounding box center [583, 307] width 411 height 9
click at [513, 312] on p "Production deployment is currently targeted for 26 August 2025." at bounding box center [583, 307] width 411 height 9
click at [511, 312] on p "Production deployment is currently targeted for 26 August 2025." at bounding box center [583, 307] width 411 height 9
click at [554, 284] on strong "end of day on <Month day, 2025>" at bounding box center [559, 280] width 100 height 7
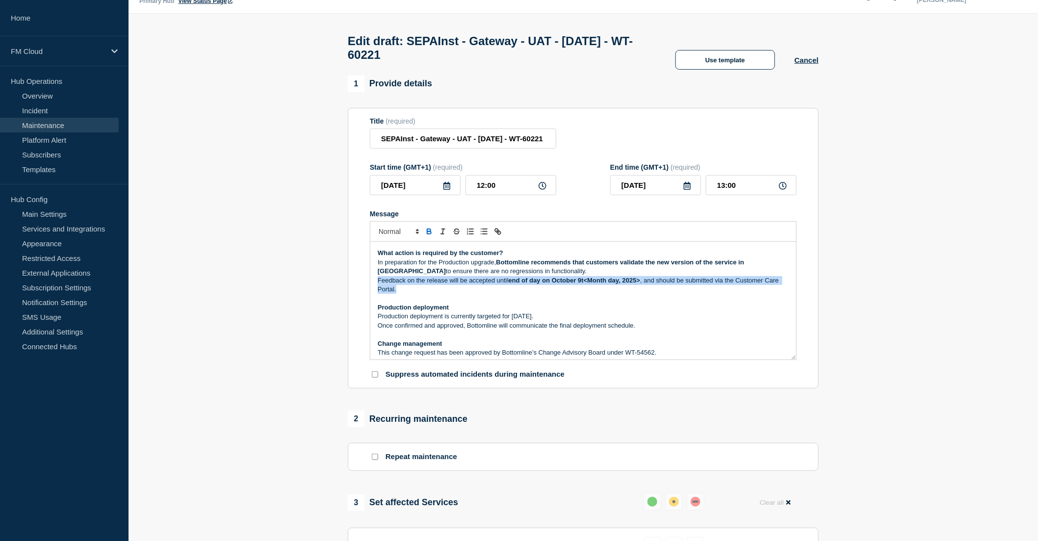
drag, startPoint x: 415, startPoint y: 303, endPoint x: 378, endPoint y: 293, distance: 38.1
click at [378, 293] on p "Feedback on the release will be accepted until end of day on October 9t<Month d…" at bounding box center [583, 285] width 411 height 18
click at [586, 284] on strong "end of day on October 9t<Month day, 2025>" at bounding box center [574, 280] width 131 height 7
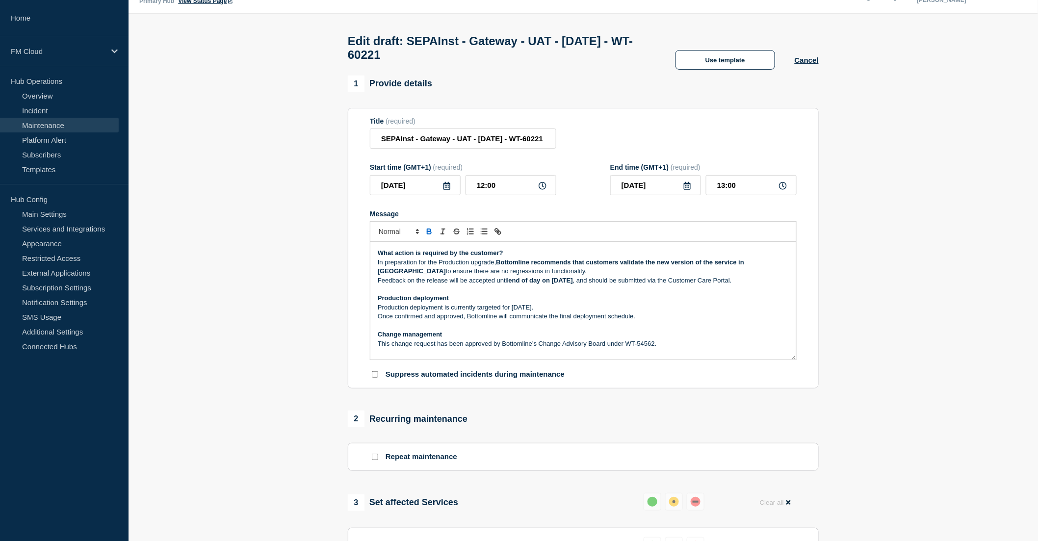
click at [390, 312] on p "Production deployment is currently targeted for 26 August 2025." at bounding box center [583, 307] width 411 height 9
click at [511, 312] on p "Production deployment is currently targeted for 26 August 2025." at bounding box center [583, 307] width 411 height 9
click at [645, 321] on p "Once confirmed and approved, Bottomline will communicate the final deployment s…" at bounding box center [583, 316] width 411 height 9
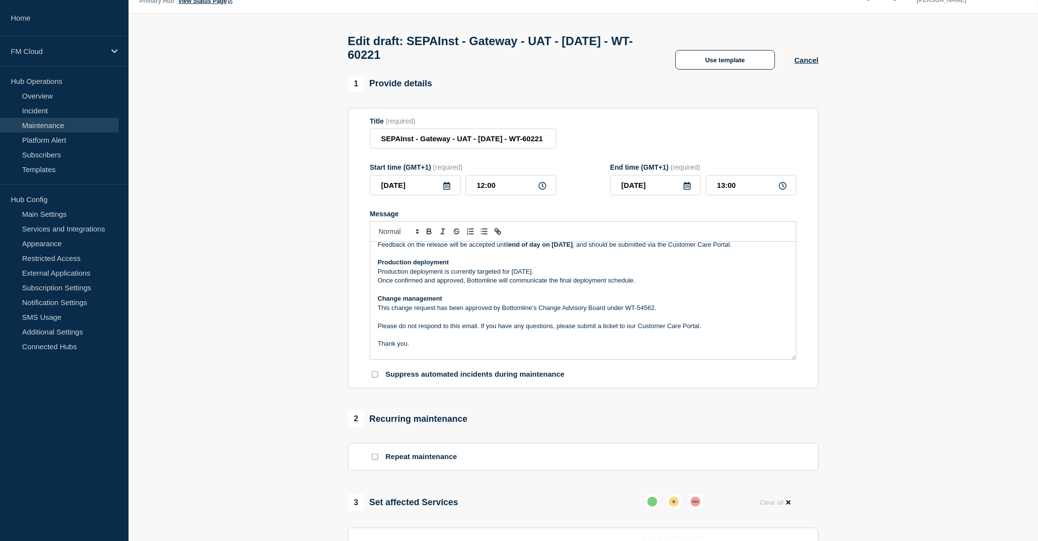
scroll to position [153, 0]
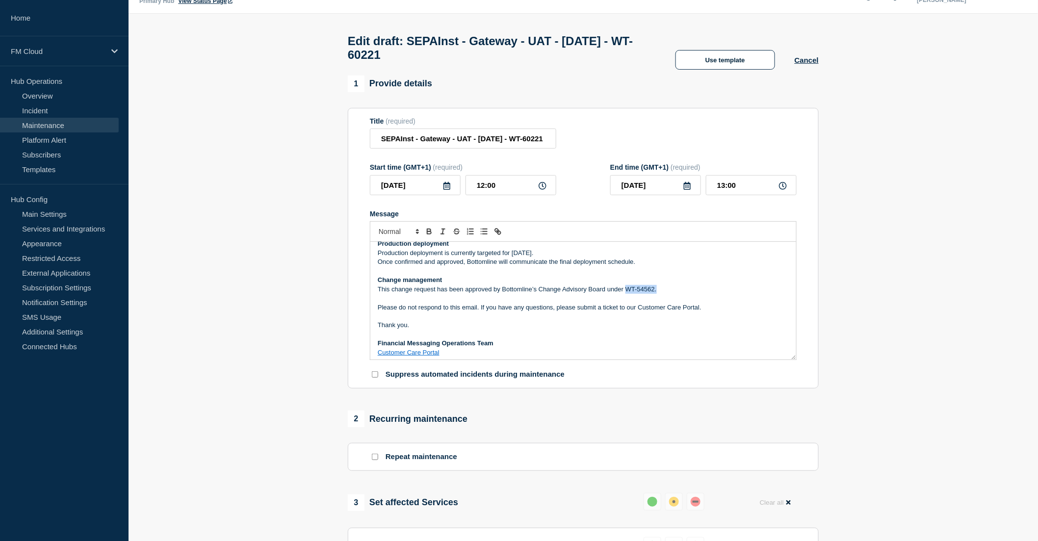
drag, startPoint x: 668, startPoint y: 304, endPoint x: 627, endPoint y: 300, distance: 41.4
click at [627, 294] on p "This change request has been approved by Bottomline’s Change Advisory Board und…" at bounding box center [583, 289] width 411 height 9
click at [607, 312] on p "Please do not respond to this email. If you have any questions, please submit a…" at bounding box center [583, 307] width 411 height 9
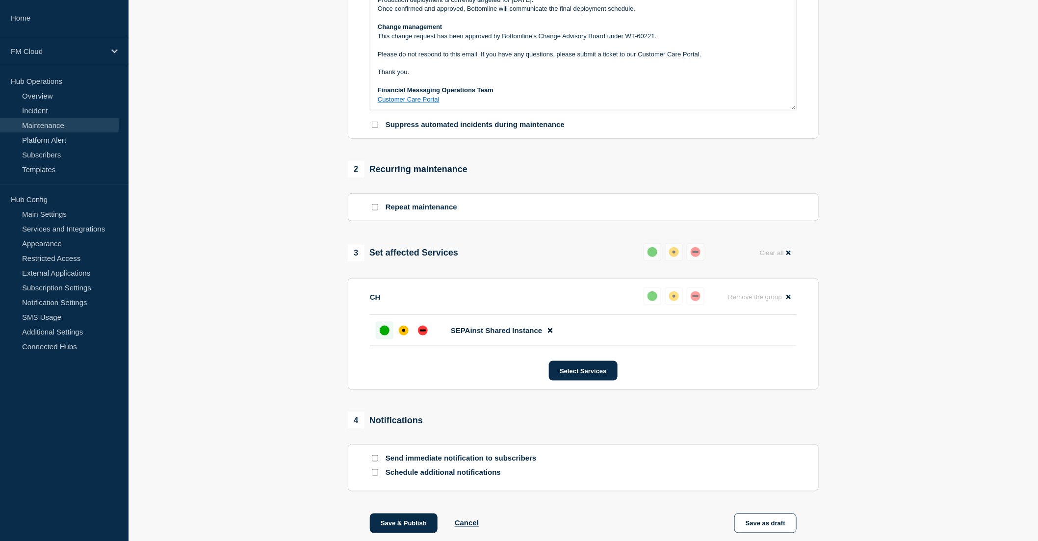
scroll to position [295, 0]
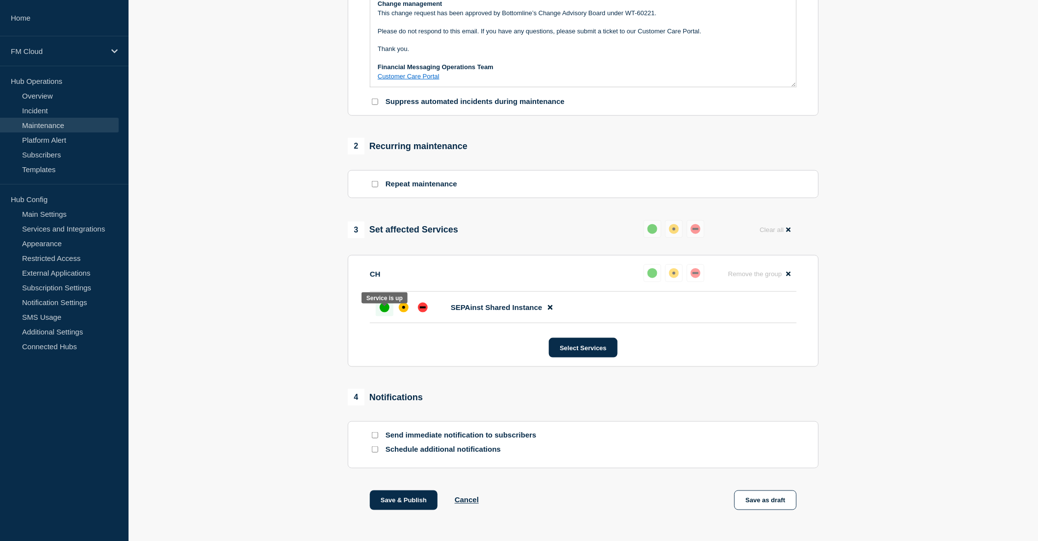
click at [381, 312] on div "up" at bounding box center [385, 308] width 10 height 10
click at [319, 340] on section "1 Provide details Title (required) SEPAInst - Gateway - UAT - 08/OCT/2025 - WT-…" at bounding box center [582, 169] width 909 height 732
click at [375, 438] on input "Send immediate notification to subscribers" at bounding box center [375, 435] width 6 height 6
checkbox input "true"
click at [766, 509] on button "Save as draft" at bounding box center [765, 500] width 62 height 20
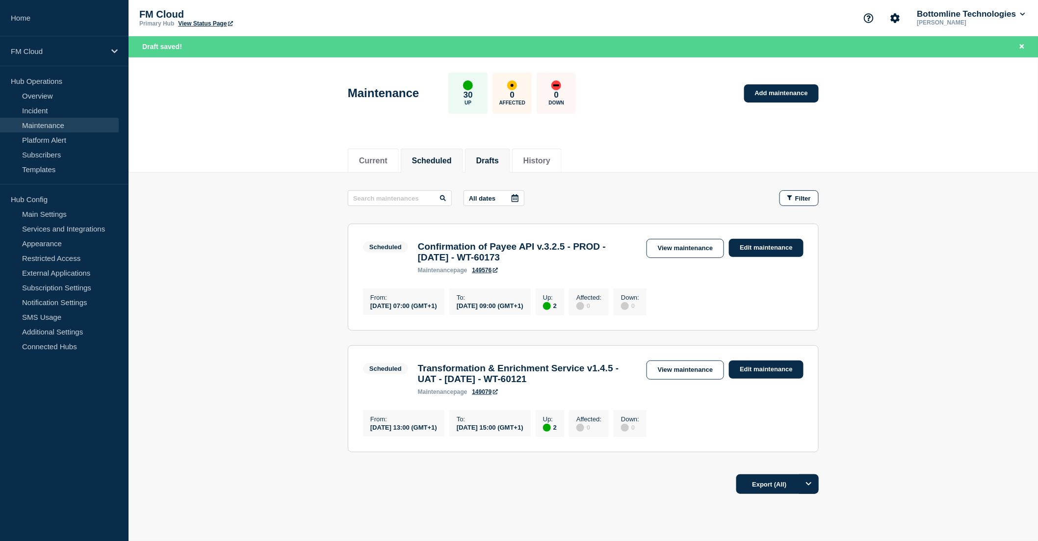
click at [499, 160] on button "Drafts" at bounding box center [487, 160] width 23 height 9
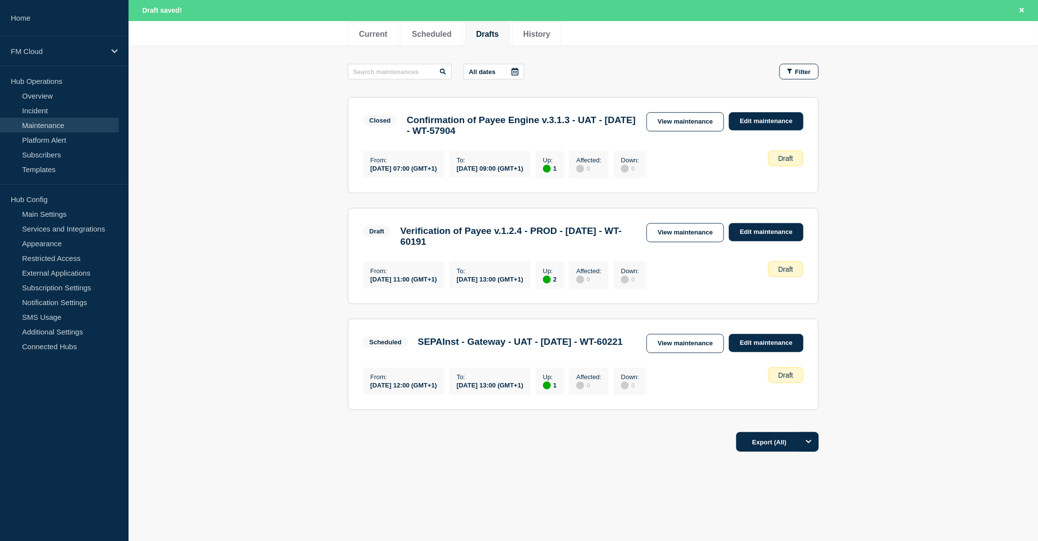
scroll to position [149, 0]
click at [667, 334] on link "View maintenance" at bounding box center [684, 343] width 77 height 19
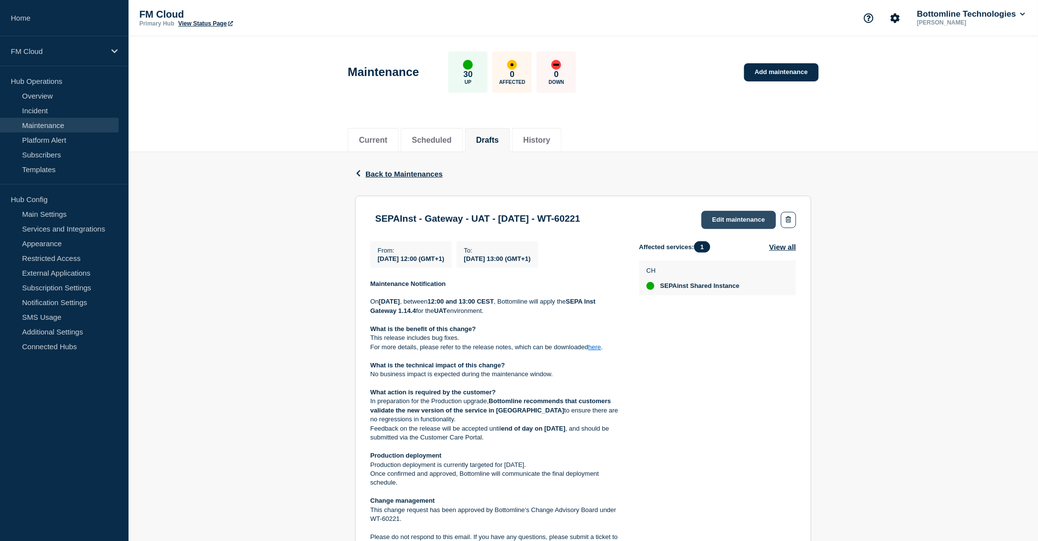
click at [733, 219] on link "Edit maintenance" at bounding box center [738, 220] width 75 height 18
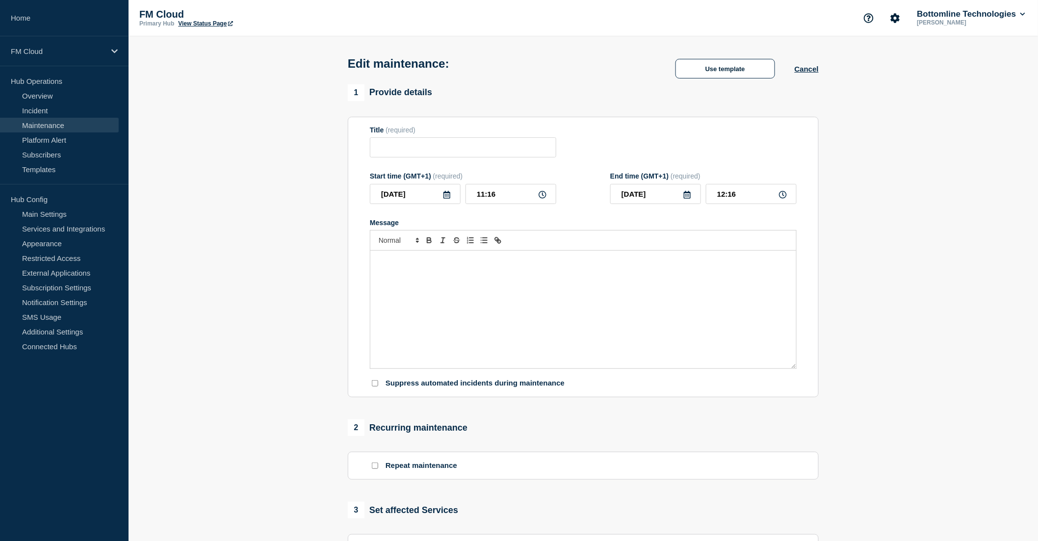
type input "SEPAInst - Gateway - UAT - [DATE] - WT-60221"
type input "12:00"
type input "13:00"
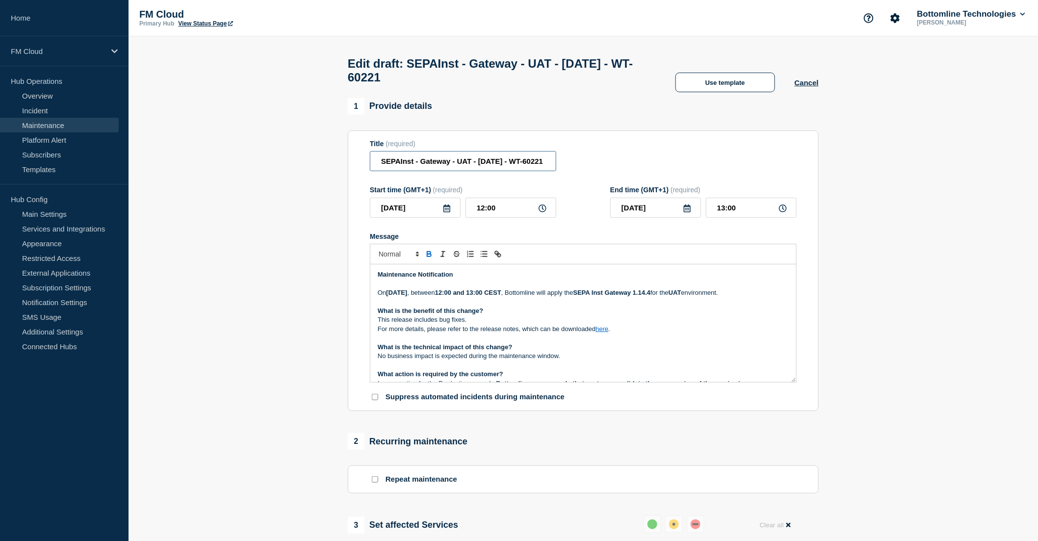
click at [400, 166] on input "SEPAInst - Gateway - UAT - [DATE] - WT-60221" at bounding box center [463, 161] width 186 height 20
click at [376, 165] on input "SEPA Inst - Gateway - UAT - 08/OCT/2025 - WT-60221" at bounding box center [463, 161] width 186 height 20
click at [59, 125] on link "Maintenance" at bounding box center [59, 125] width 119 height 15
drag, startPoint x: 381, startPoint y: 165, endPoint x: 452, endPoint y: 170, distance: 70.8
click at [452, 170] on input "SEPA Inst - Gateway - UAT - 08/OCT/2025 - WT-60221" at bounding box center [463, 161] width 186 height 20
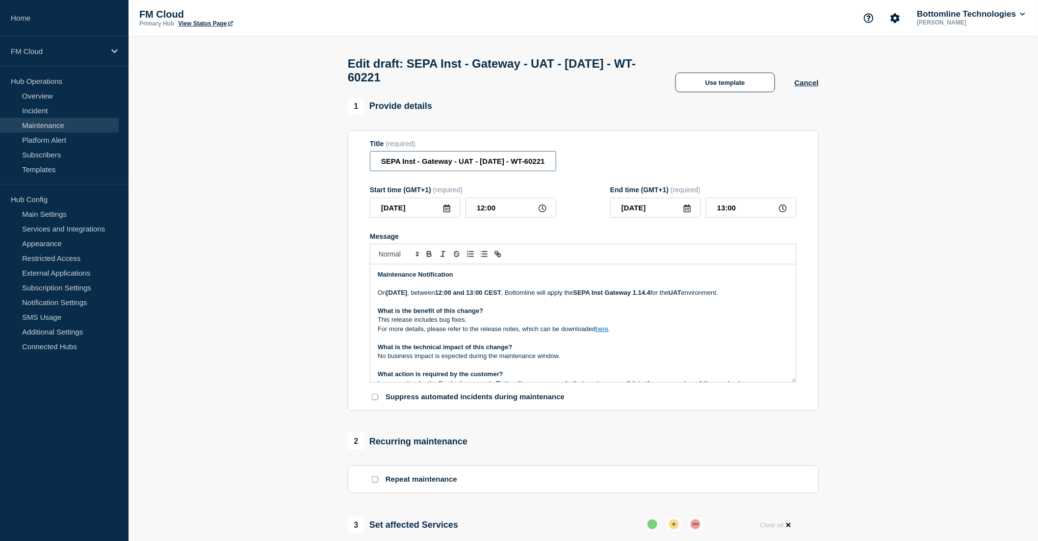
paste input "UA Message & Connectivity Technical Maintenance - SIC IP & SEPA Inst"
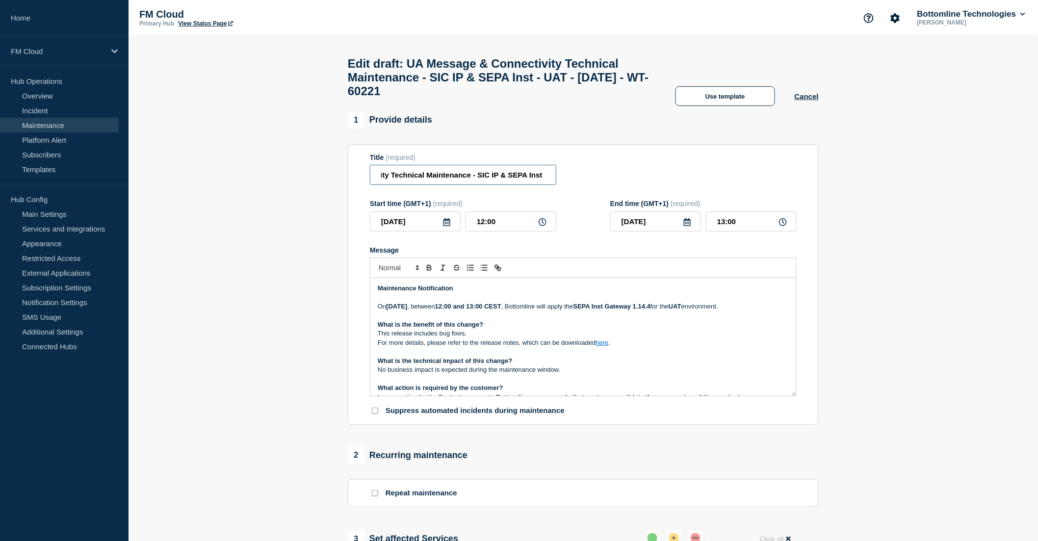
click at [508, 182] on input "UA Message & Connectivity Technical Maintenance - SIC IP & SEPA Inst - UAT - 08…" at bounding box center [463, 175] width 186 height 20
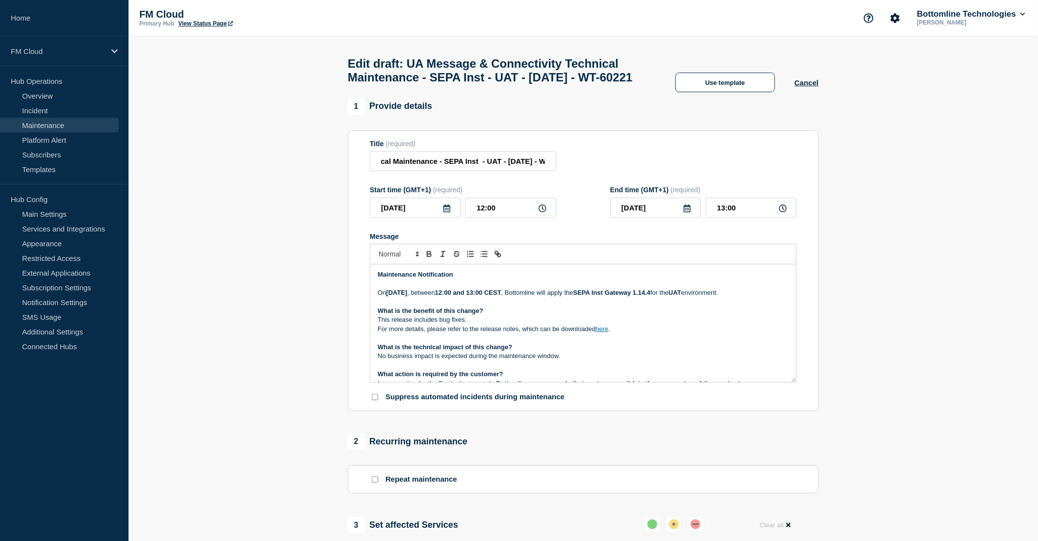
scroll to position [0, 0]
drag, startPoint x: 501, startPoint y: 180, endPoint x: 507, endPoint y: 180, distance: 5.4
click at [507, 171] on input "UA Message & Connectivity Technical Maintenance - SEPA Inst - UAT - 08/OCT/2025…" at bounding box center [463, 161] width 186 height 20
drag, startPoint x: 481, startPoint y: 184, endPoint x: 467, endPoint y: 182, distance: 13.9
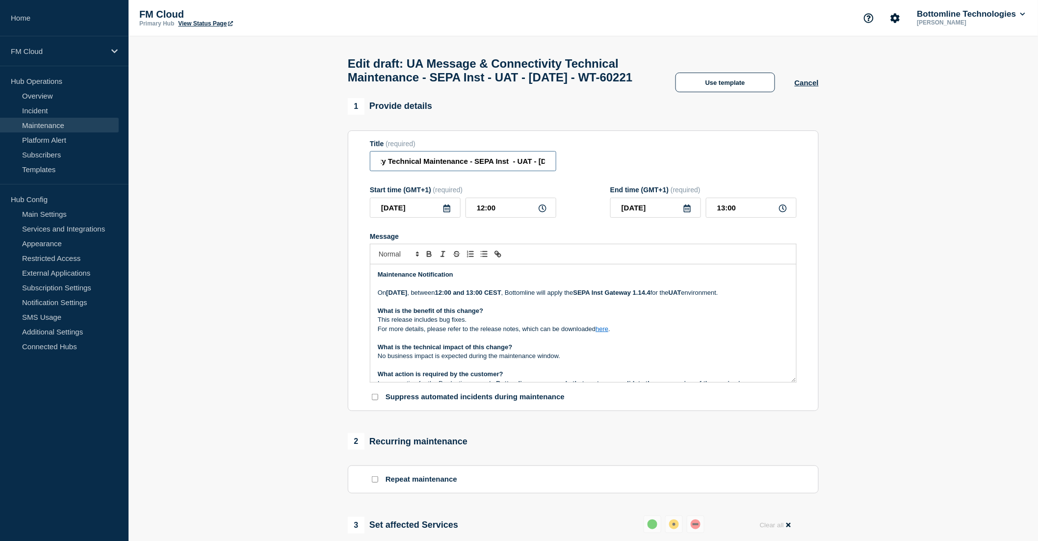
click at [467, 171] on input "UA Message & Connectivity Technical Maintenance - SEPA Inst - UAT - 08/OCT/2025…" at bounding box center [463, 161] width 186 height 20
type input "UA Message & Connectivity - SEPA Inst - SEPA Inst Gateway 1.14.4 - UAT - 08/OCT…"
click at [566, 333] on p "For more details, please refer to the release notes, which can be downloaded he…" at bounding box center [583, 329] width 411 height 9
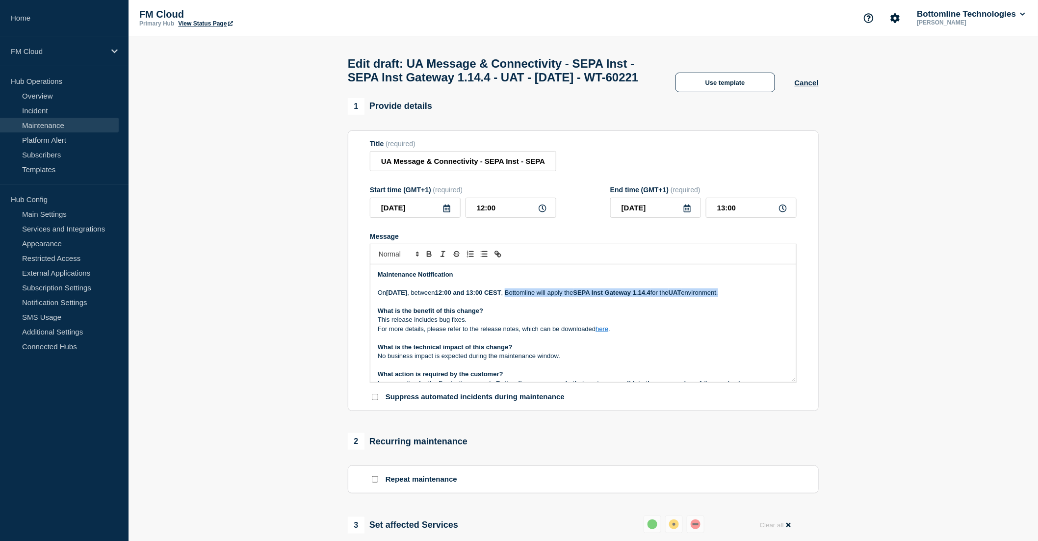
drag, startPoint x: 566, startPoint y: 315, endPoint x: 574, endPoint y: 322, distance: 10.4
click at [574, 297] on p "On Tuesday, 08 October 2025 , between 12:00 and 13:00 CEST , Bottomline will ap…" at bounding box center [583, 292] width 411 height 9
paste div "Message"
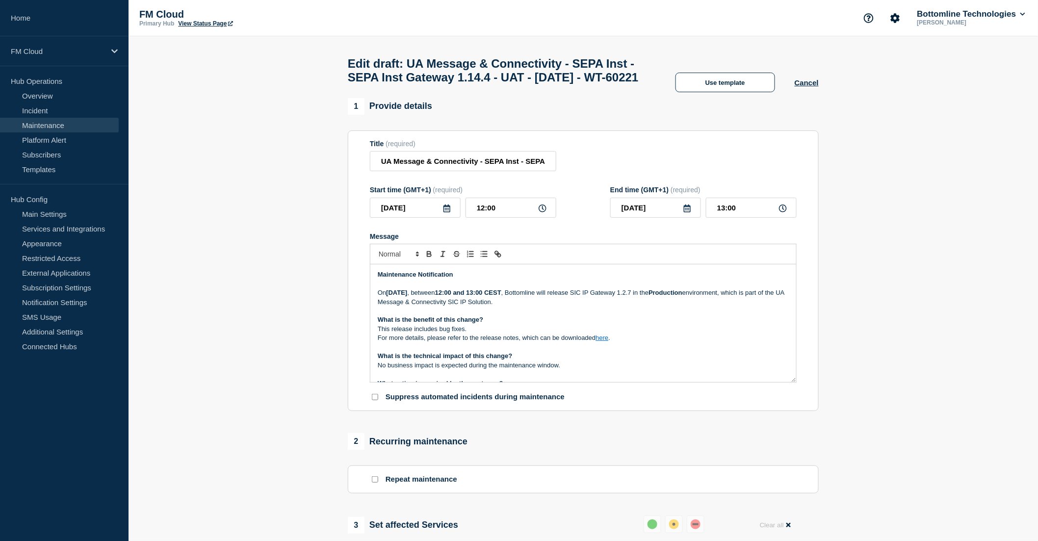
drag, startPoint x: 649, startPoint y: 316, endPoint x: 649, endPoint y: 326, distance: 9.3
click at [649, 306] on p "On Tuesday, 08 October 2025 , between 12:00 and 13:00 CEST , Bottomline will re…" at bounding box center [583, 297] width 411 height 18
click at [731, 306] on p "On Tuesday, 08 October 2025 , between 12:00 and 13:00 CEST , Bottomline will re…" at bounding box center [583, 297] width 411 height 18
click at [545, 315] on p "Message" at bounding box center [583, 310] width 411 height 9
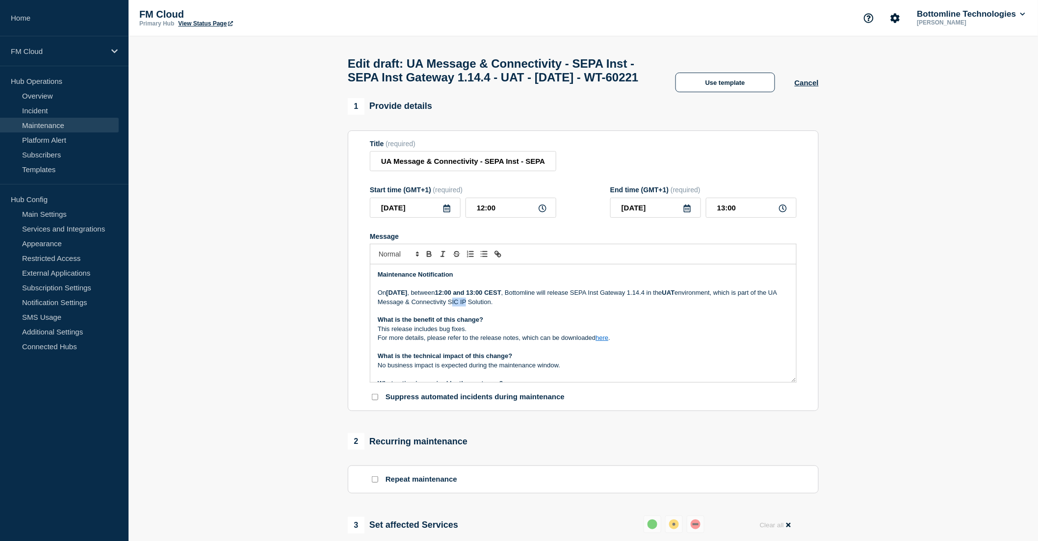
drag, startPoint x: 530, startPoint y: 322, endPoint x: 516, endPoint y: 321, distance: 13.8
click at [516, 306] on p "On Tuesday, 08 October 2025 , between 12:00 and 13:00 CEST , Bottomline will re…" at bounding box center [583, 297] width 411 height 18
click at [585, 306] on p "On Tuesday, 08 October 2025 , between 12:00 and 13:00 CEST , Bottomline will re…" at bounding box center [583, 297] width 411 height 18
click at [548, 333] on p "This release includes bug fixes." at bounding box center [583, 329] width 411 height 9
click at [501, 296] on strong "12:00 and 13:00 CEST" at bounding box center [468, 292] width 66 height 7
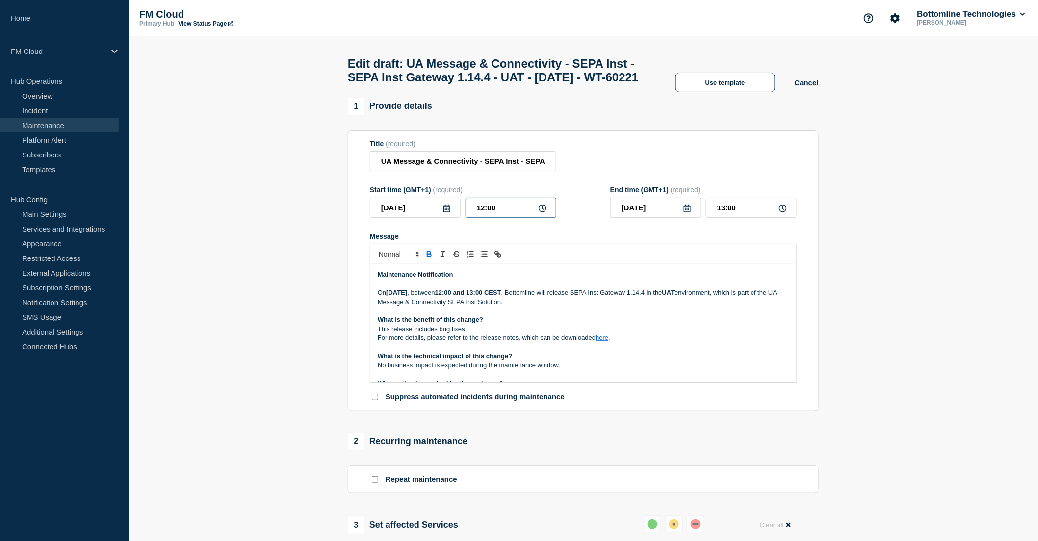
click at [482, 218] on input "12:00" at bounding box center [510, 208] width 91 height 20
type input "13:00"
type input "14:00"
click at [653, 360] on p "What is the technical impact of this change?" at bounding box center [583, 356] width 411 height 9
click at [501, 296] on strong "12:00 and 13:00 CEST" at bounding box center [468, 292] width 66 height 7
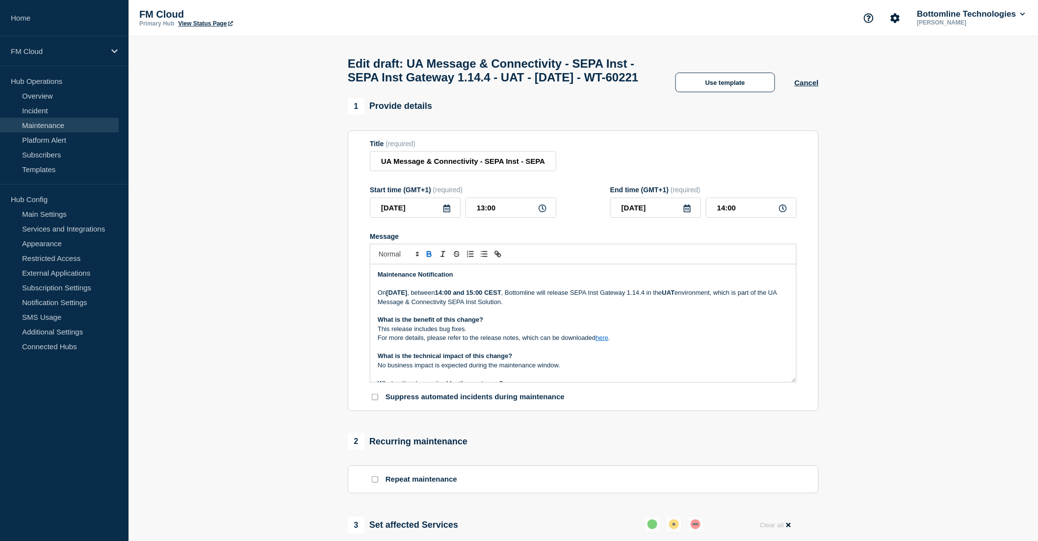
click at [592, 315] on p "Message" at bounding box center [583, 310] width 411 height 9
click at [608, 341] on link "here" at bounding box center [601, 337] width 13 height 7
click at [604, 341] on link "here" at bounding box center [601, 337] width 13 height 7
click at [605, 362] on link "https://bottomline.thruinc.net/Publishing/Link.aspx?LinkID=0PSH4CCXYTNJK" at bounding box center [579, 355] width 67 height 13
click at [609, 324] on p "What is the benefit of this change?" at bounding box center [583, 319] width 411 height 9
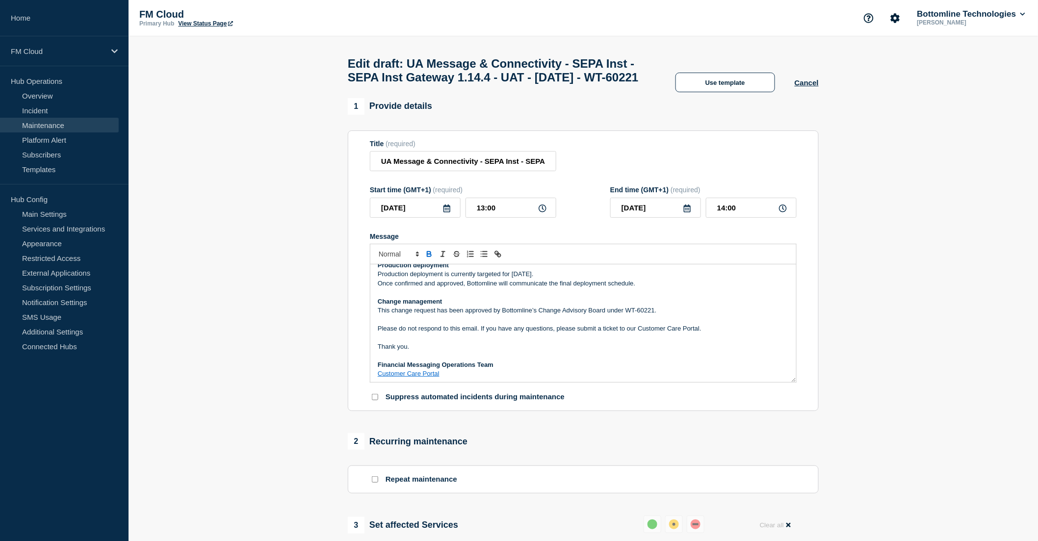
scroll to position [109, 0]
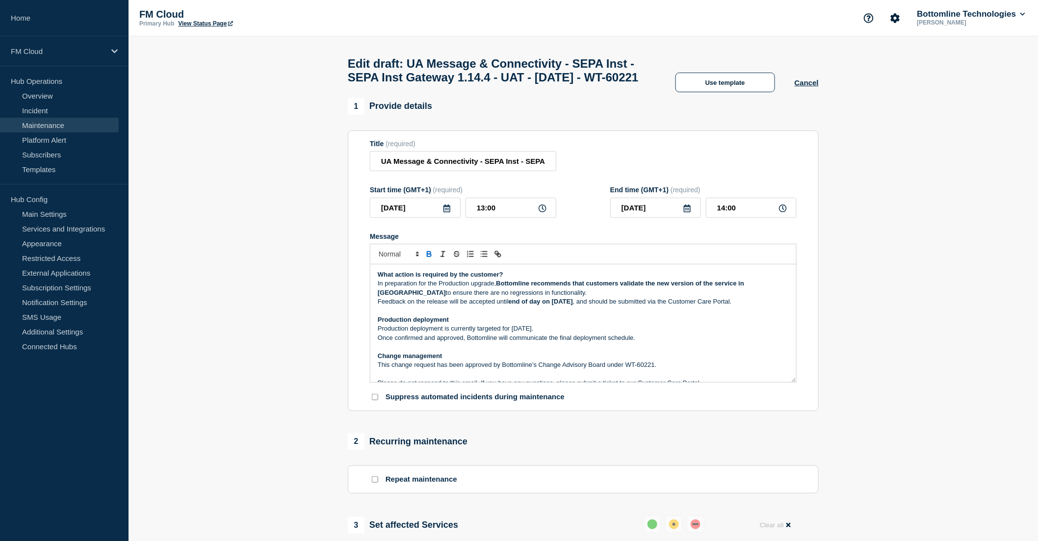
click at [537, 333] on p "Production deployment is currently targeted for Monday 13 October, 2025." at bounding box center [583, 328] width 411 height 9
click at [586, 333] on p "Production deployment is currently targeted for Monday 13 October, 2025." at bounding box center [583, 328] width 411 height 9
click at [595, 333] on p "Production deployment is currently targeted for Monday 13 October, 2025." at bounding box center [583, 328] width 411 height 9
drag, startPoint x: 393, startPoint y: 325, endPoint x: 771, endPoint y: 326, distance: 378.1
click at [771, 306] on p "Feedback on the release will be accepted until end of day on October 9th, 2025 …" at bounding box center [583, 301] width 411 height 9
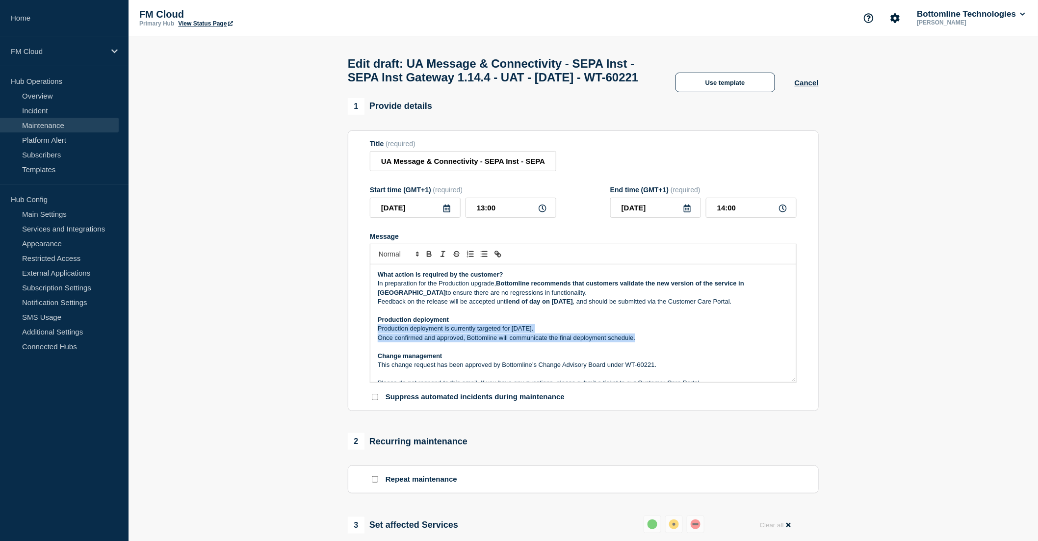
drag, startPoint x: 654, startPoint y: 362, endPoint x: 366, endPoint y: 351, distance: 288.0
click at [366, 351] on section "Title (required) UA Message & Connectivity - SEPA Inst - SEPA Inst Gateway 1.14…" at bounding box center [583, 270] width 471 height 281
click at [617, 342] on p "Once confirmed and approved, Bottomline will communicate the final deployment s…" at bounding box center [583, 337] width 411 height 9
click at [955, 147] on section "1 Provide details Title (required) UA Message & Connectivity - SEPA Inst - SEPA…" at bounding box center [582, 464] width 909 height 732
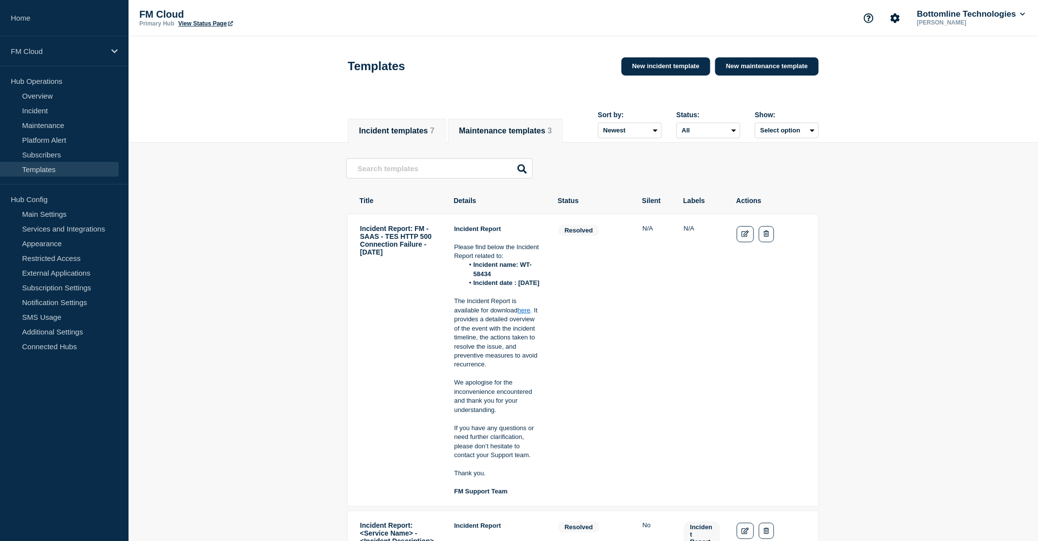
click at [516, 127] on button "Maintenance templates 3" at bounding box center [505, 131] width 93 height 9
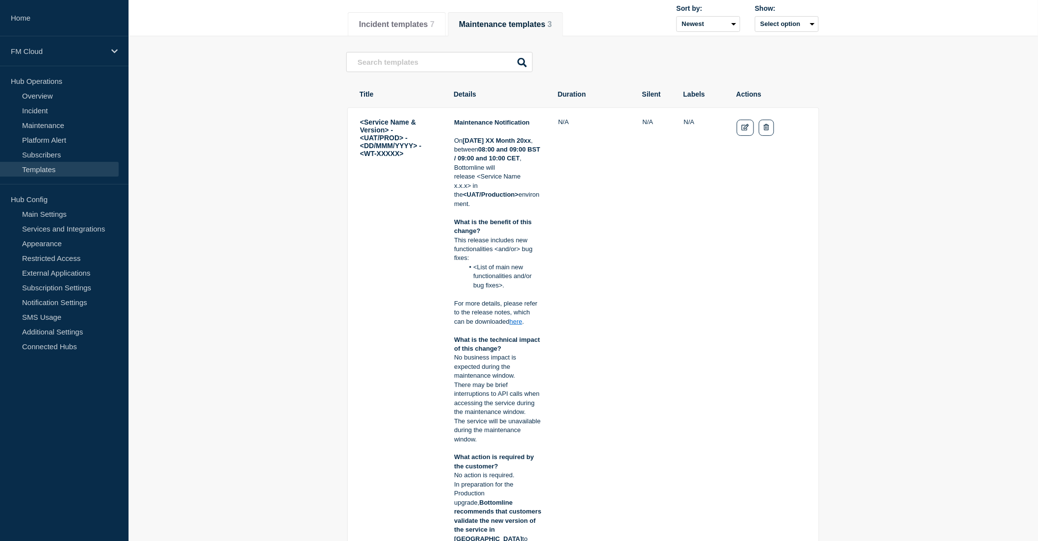
scroll to position [109, 0]
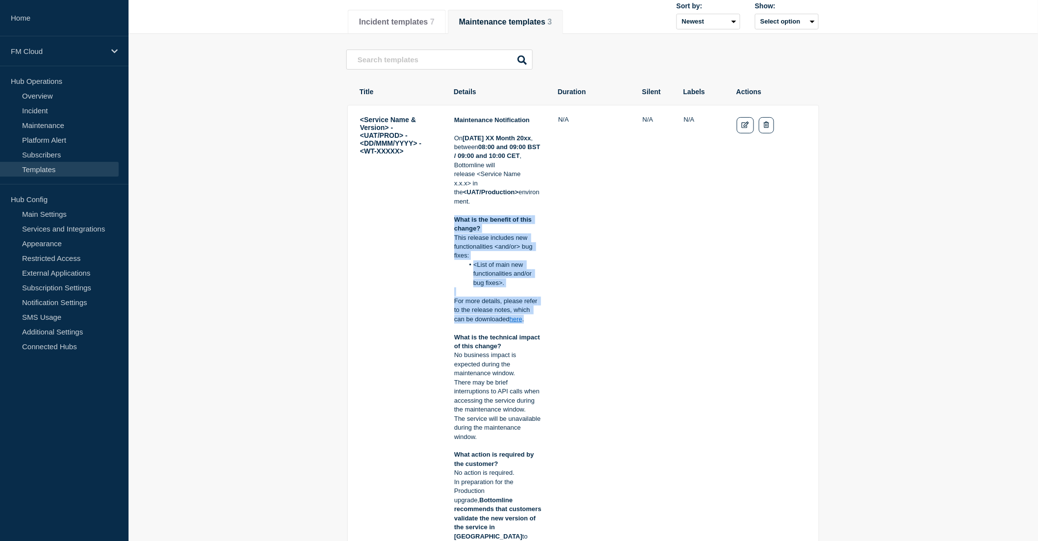
drag, startPoint x: 453, startPoint y: 219, endPoint x: 545, endPoint y: 320, distance: 136.8
click at [545, 320] on tr "<Service Name & Version> - <UAT/PROD> - <DD/MMM/YYYY> - <WT-XXXXX> Maintenance …" at bounding box center [583, 482] width 472 height 755
copy div "What is the benefit of this change? This release includes new functionalities <…"
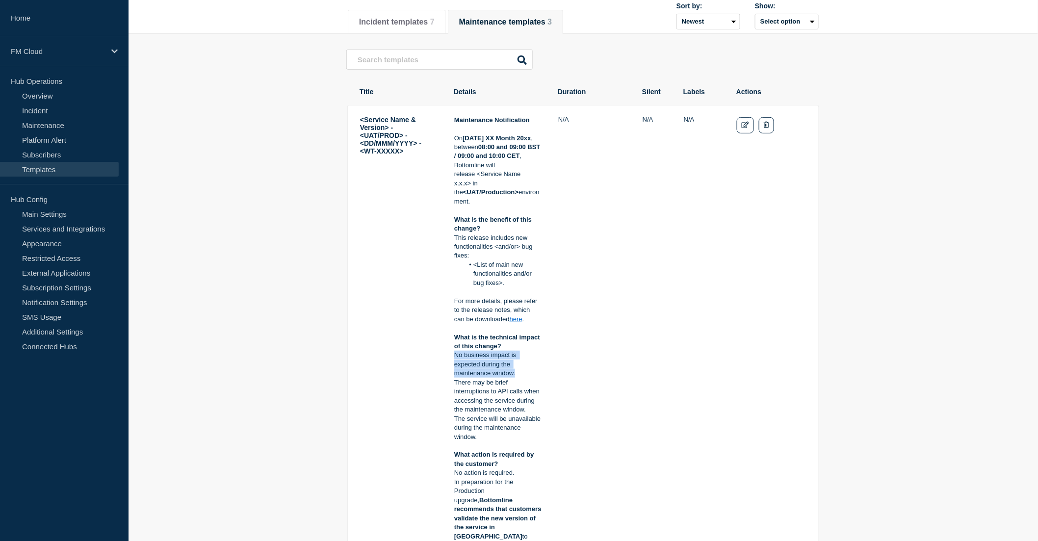
drag, startPoint x: 455, startPoint y: 356, endPoint x: 517, endPoint y: 372, distance: 64.2
click at [517, 372] on p "No business impact is expected during the maintenance window." at bounding box center [497, 364] width 87 height 27
copy p "No business impact is expected during the maintenance window."
click at [559, 411] on td "N/A" at bounding box center [592, 482] width 69 height 734
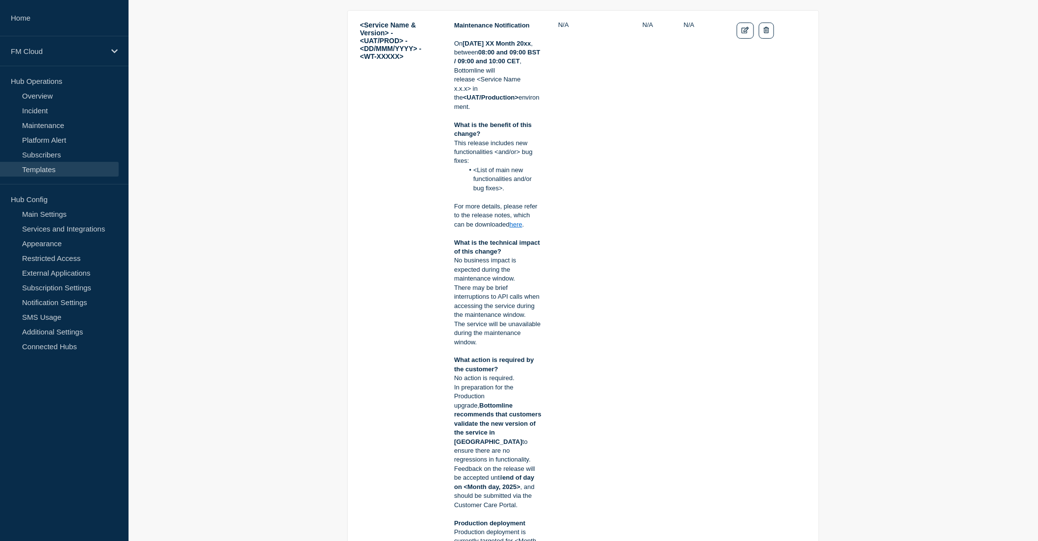
scroll to position [218, 0]
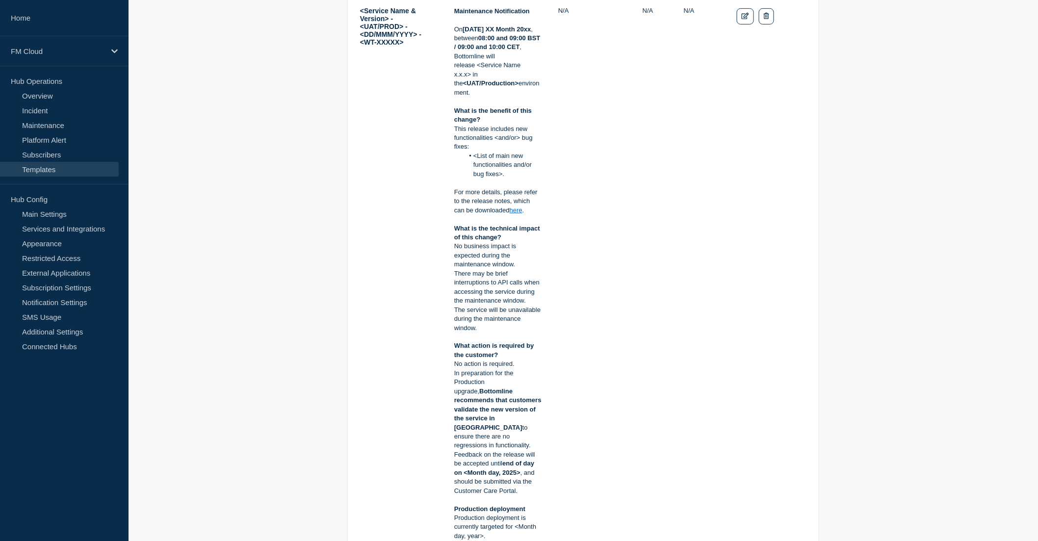
click at [455, 366] on p "No action is required." at bounding box center [497, 363] width 87 height 9
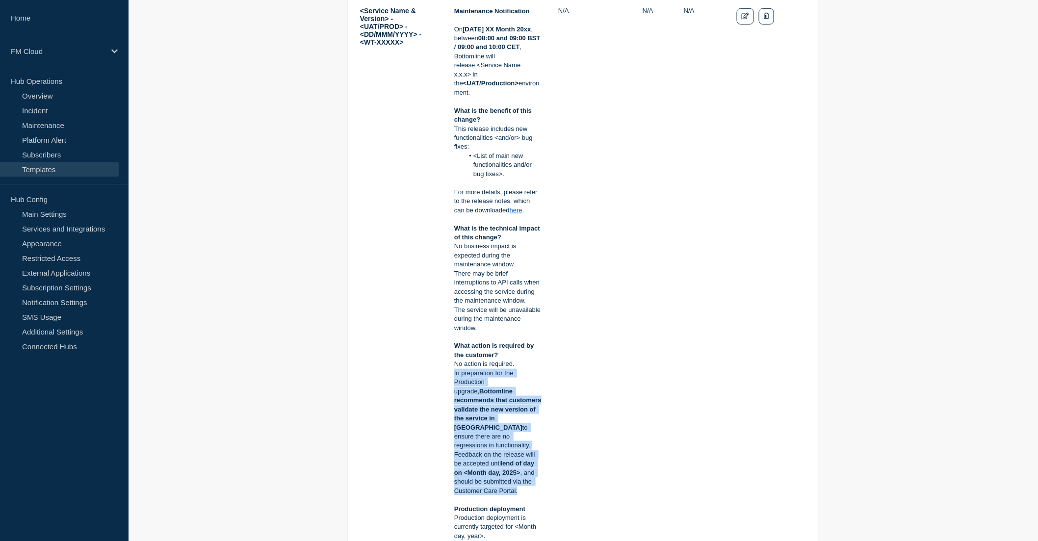
drag, startPoint x: 454, startPoint y: 375, endPoint x: 527, endPoint y: 482, distance: 129.5
click at [527, 482] on div "Maintenance Notification On Tuesday XX Month 20xx , between 08:00 and 09:00 BST…" at bounding box center [497, 373] width 87 height 733
copy div "In preparation for the Production upgrade, Bottomline recommends that customers…"
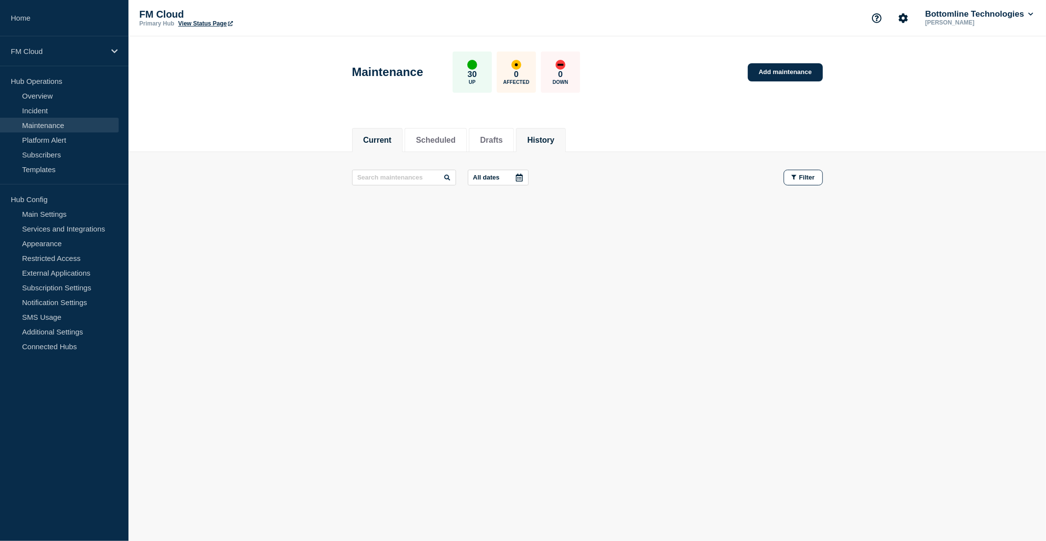
click at [552, 128] on li "History" at bounding box center [541, 140] width 50 height 24
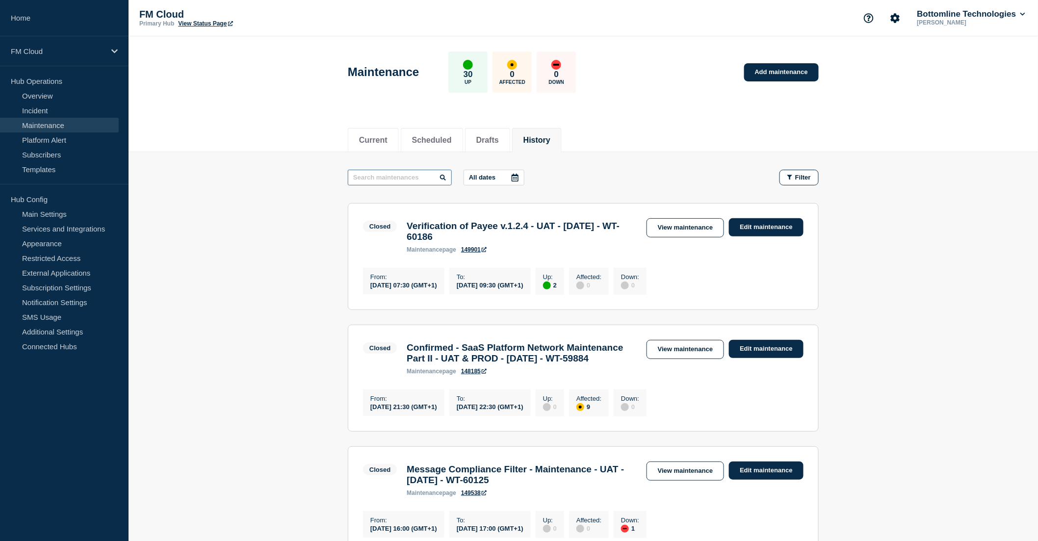
click at [376, 178] on input "text" at bounding box center [400, 178] width 104 height 16
type input "SIC IP"
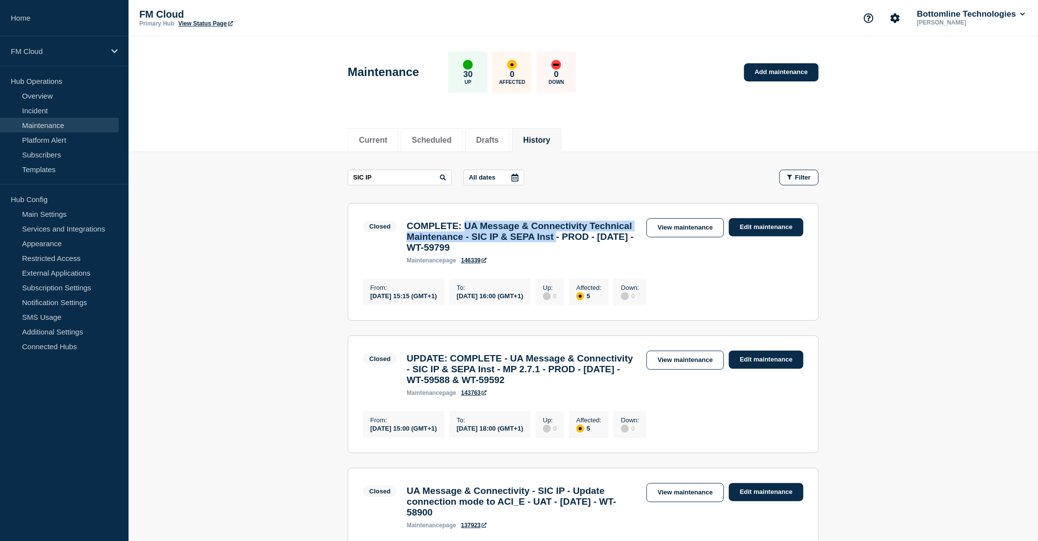
drag, startPoint x: 472, startPoint y: 226, endPoint x: 633, endPoint y: 237, distance: 161.7
click at [633, 237] on h3 "COMPLETE: UA Message & Connectivity Technical Maintenance - SIC IP & SEPA Inst …" at bounding box center [522, 237] width 230 height 32
copy h3 "UA Message & Connectivity Technical Maintenance - SIC IP & SEPA Inst"
click at [698, 226] on link "View maintenance" at bounding box center [684, 227] width 77 height 19
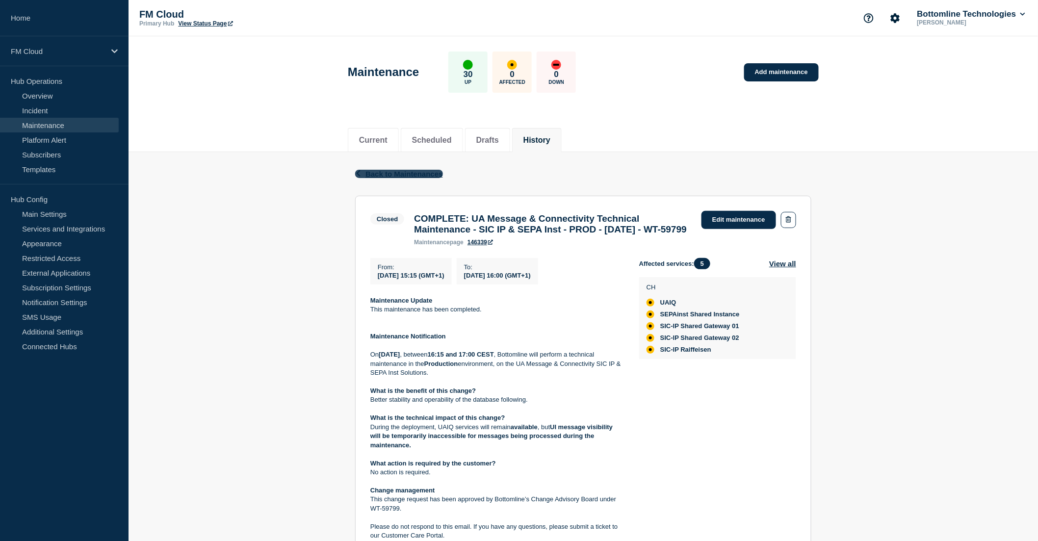
click at [387, 172] on span "Back to Maintenances" at bounding box center [403, 174] width 77 height 8
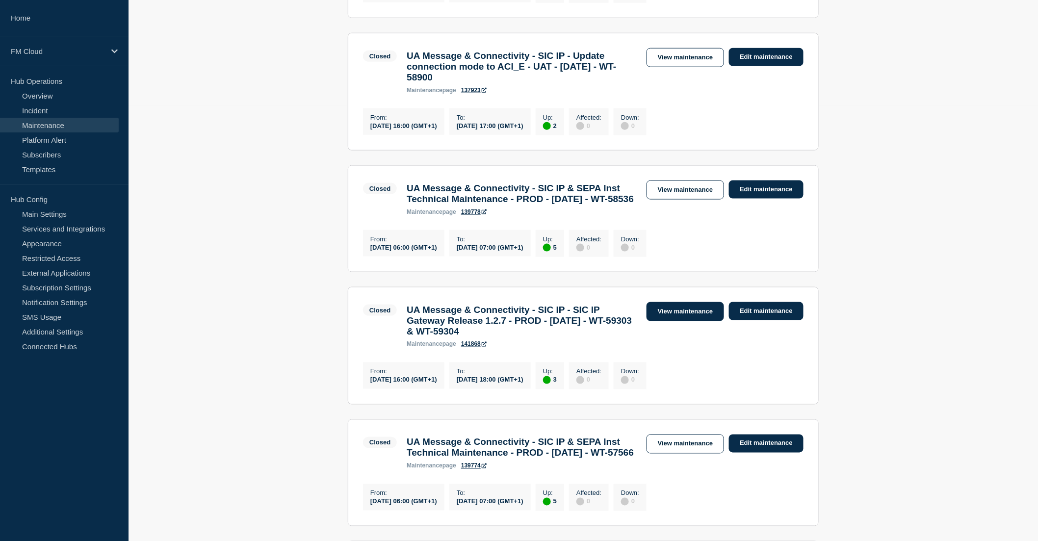
scroll to position [435, 0]
click at [687, 321] on link "View maintenance" at bounding box center [684, 311] width 77 height 19
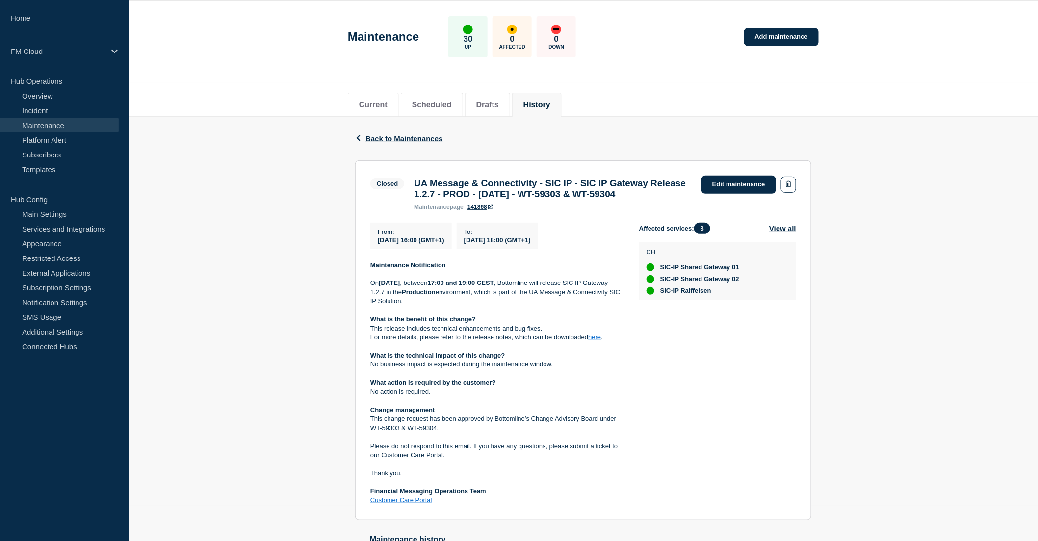
scroll to position [54, 0]
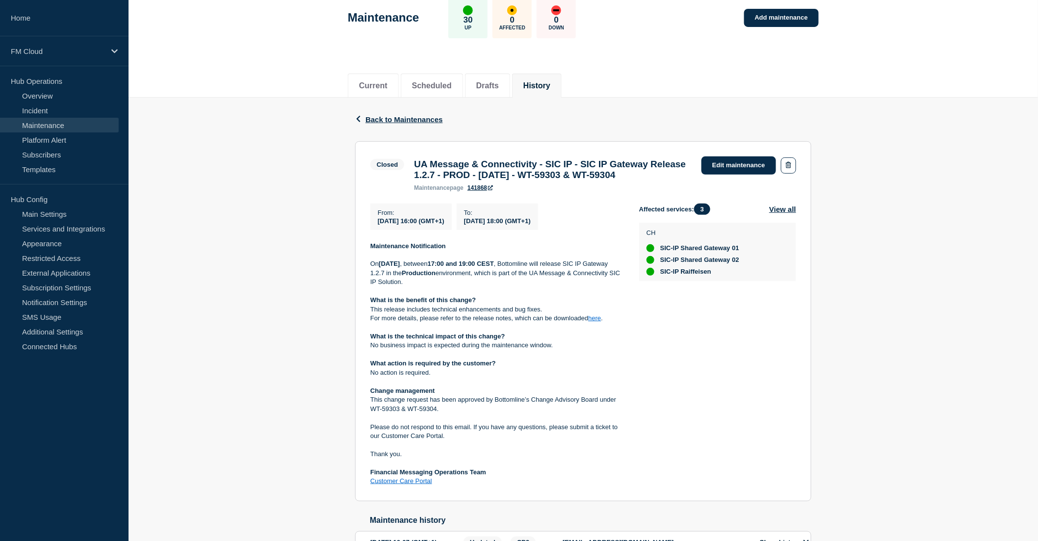
click at [566, 281] on p "On Tuesday 23 September 2025 , between 17:00 and 19:00 CEST , Bottomline will r…" at bounding box center [496, 272] width 253 height 27
drag, startPoint x: 565, startPoint y: 281, endPoint x: 576, endPoint y: 300, distance: 22.0
click at [576, 286] on p "On Tuesday 23 September 2025 , between 17:00 and 19:00 CEST , Bottomline will r…" at bounding box center [496, 272] width 253 height 27
copy p "Bottomline will release SIC IP Gateway 1.2.7 in the Production environment, whi…"
click at [65, 121] on link "Maintenance" at bounding box center [59, 125] width 119 height 15
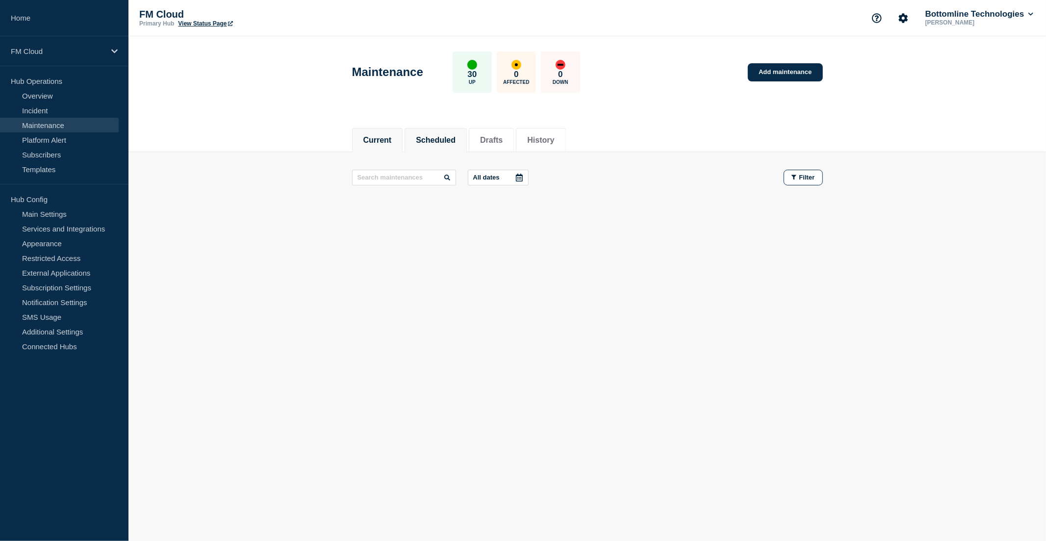
click at [448, 136] on button "Scheduled" at bounding box center [436, 140] width 40 height 9
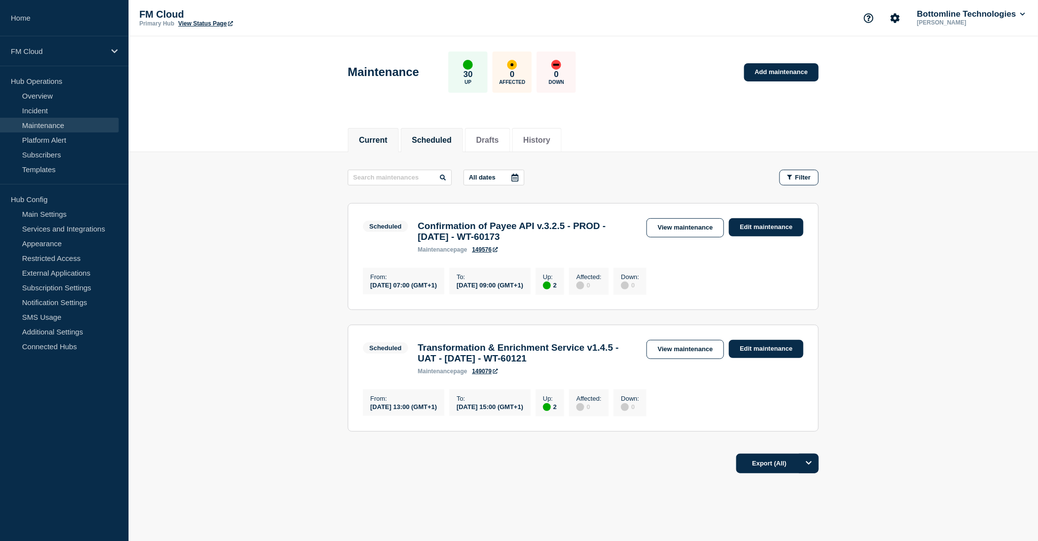
click at [379, 136] on button "Current" at bounding box center [373, 140] width 28 height 9
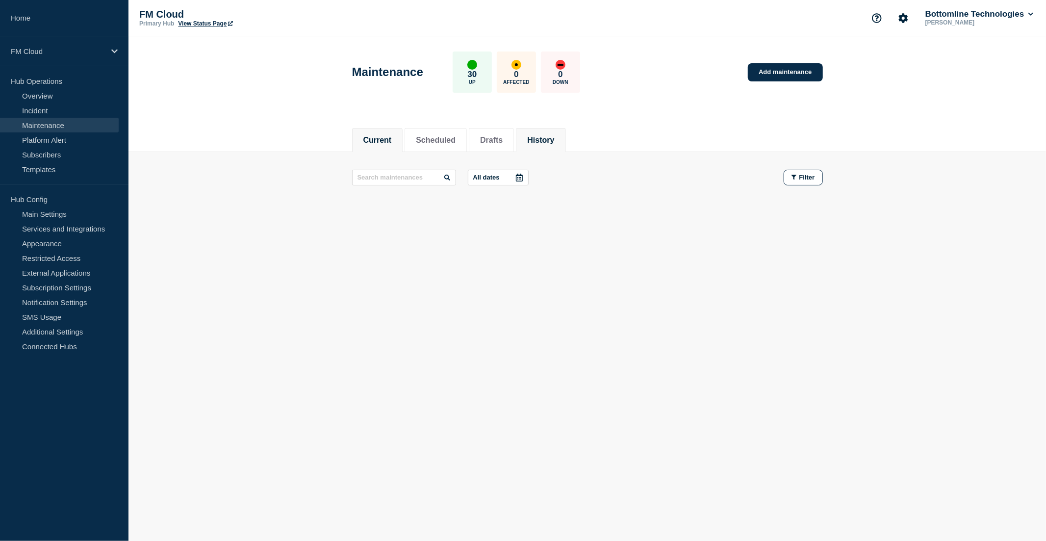
click at [564, 145] on li "History" at bounding box center [541, 140] width 50 height 24
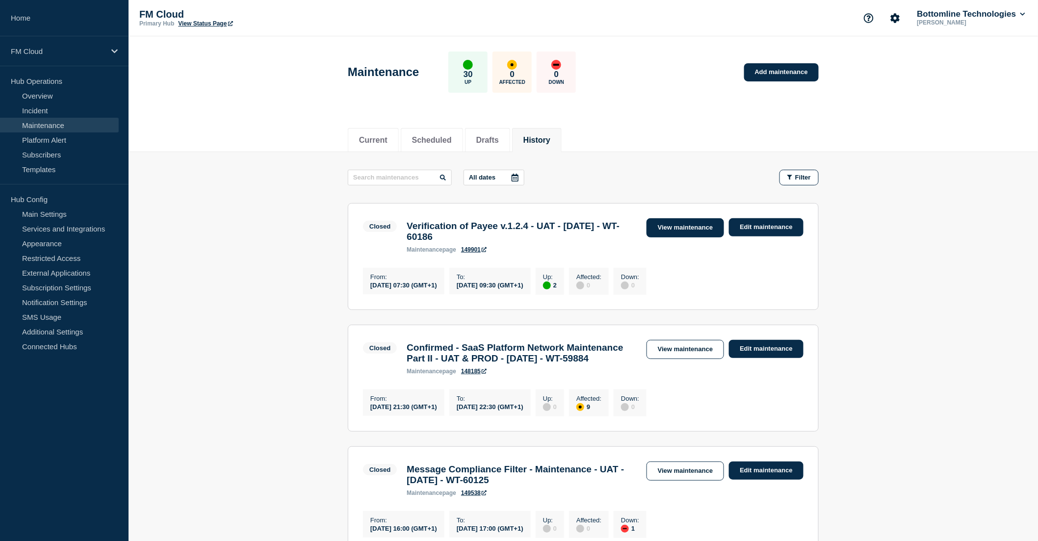
click at [688, 230] on link "View maintenance" at bounding box center [684, 227] width 77 height 19
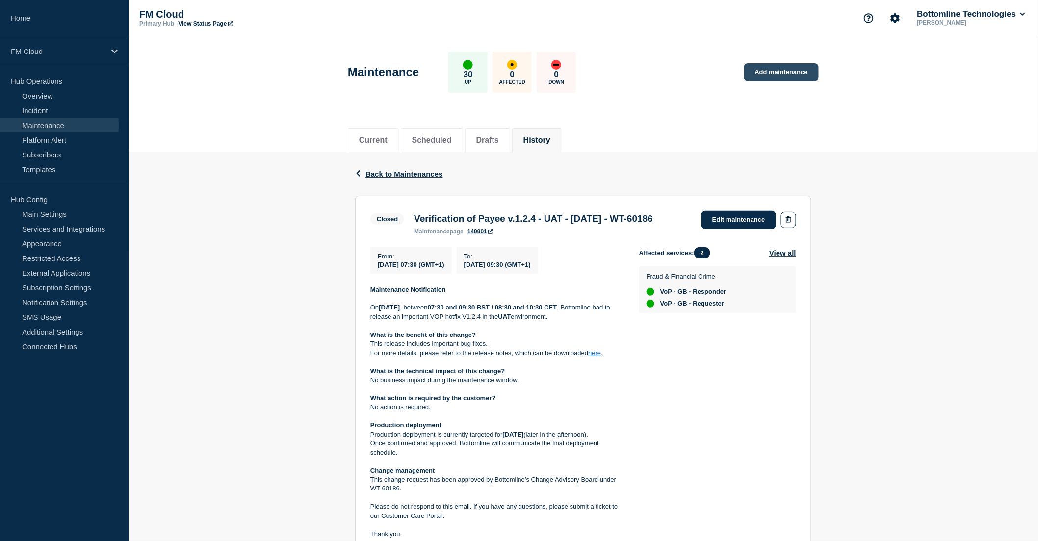
click at [778, 71] on link "Add maintenance" at bounding box center [781, 72] width 75 height 18
click at [763, 75] on link "Add maintenance" at bounding box center [781, 72] width 75 height 18
drag, startPoint x: 415, startPoint y: 216, endPoint x: 664, endPoint y: 226, distance: 249.3
click at [653, 224] on h3 "Verification of Payee v.1.2.4 - UAT - 08/OCT/2025 - WT-60186" at bounding box center [533, 218] width 239 height 11
copy h3 "Verification of Payee v.1.2.4 - UAT - 08/OCT/2025 - WT-60186"
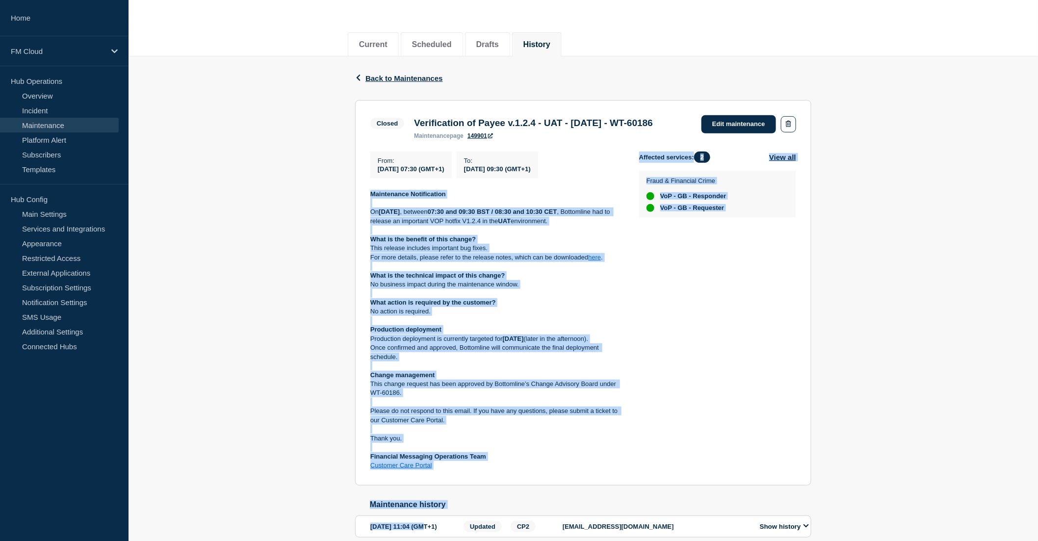
scroll to position [113, 0]
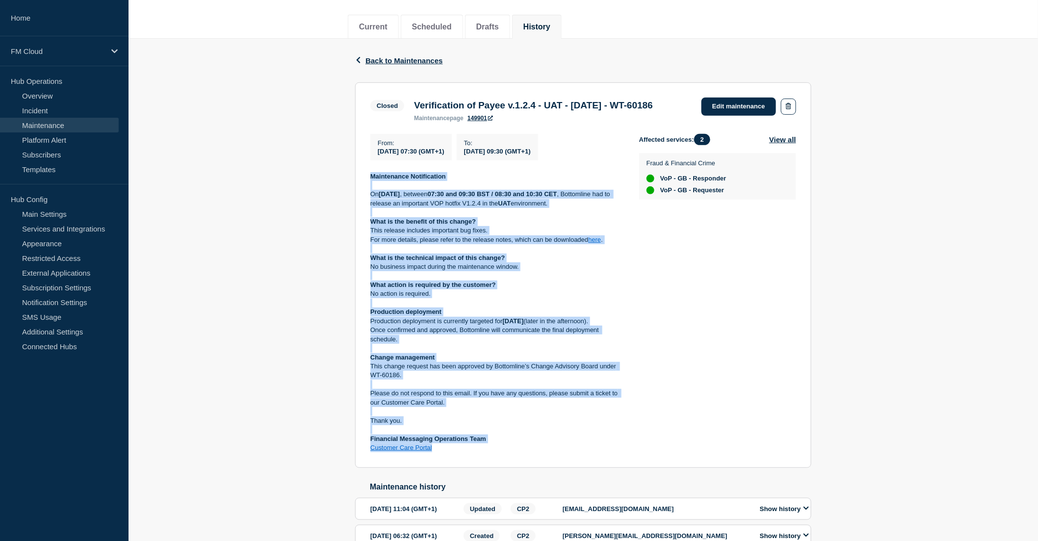
drag, startPoint x: 370, startPoint y: 305, endPoint x: 450, endPoint y: 476, distance: 188.9
click at [450, 468] on section "Closed Verification of Payee v.1.2.4 - UAT - 08/OCT/2025 - WT-60186 maintenance…" at bounding box center [583, 274] width 456 height 385
copy div "Maintenance Notification [DATE][DATE] , between 07:30 and 09:30 BST / 08:30 and…"
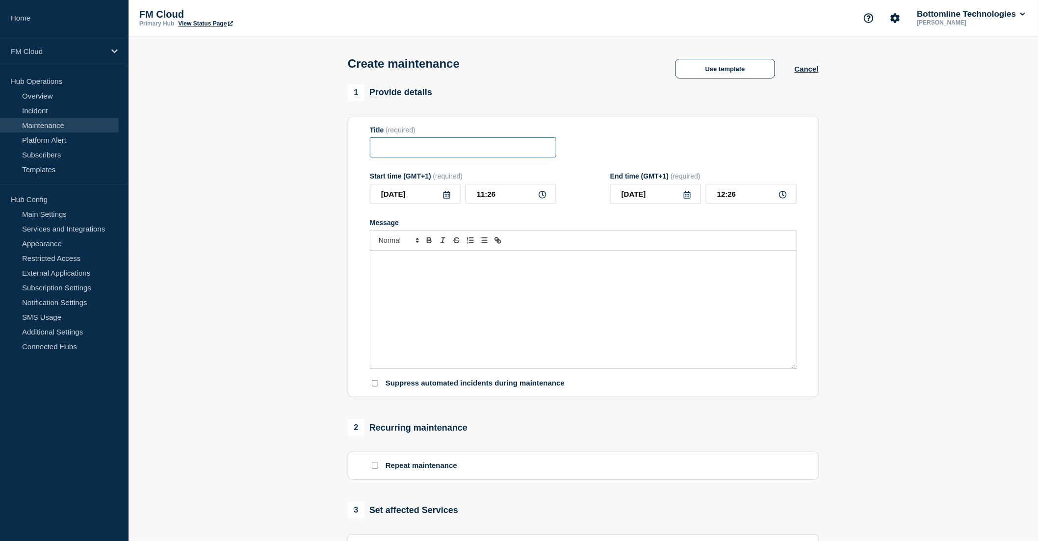
click at [404, 150] on input "Title" at bounding box center [463, 147] width 186 height 20
paste input "Verification of Payee v.1.2.4 - UAT - [DATE] - WT-60186"
click at [444, 146] on input "Verification of Payee v.1.2.4 - UAT - [DATE] - WT-60186" at bounding box center [463, 147] width 186 height 20
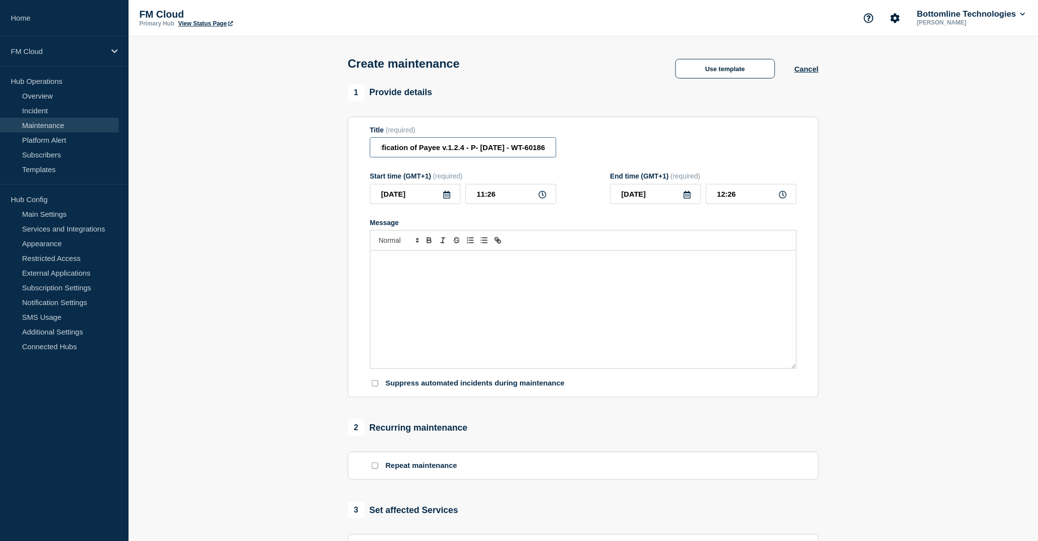
scroll to position [0, 33]
type input "Verification of Payee v.1.2.4 - PROD - [DATE] - WT-60186"
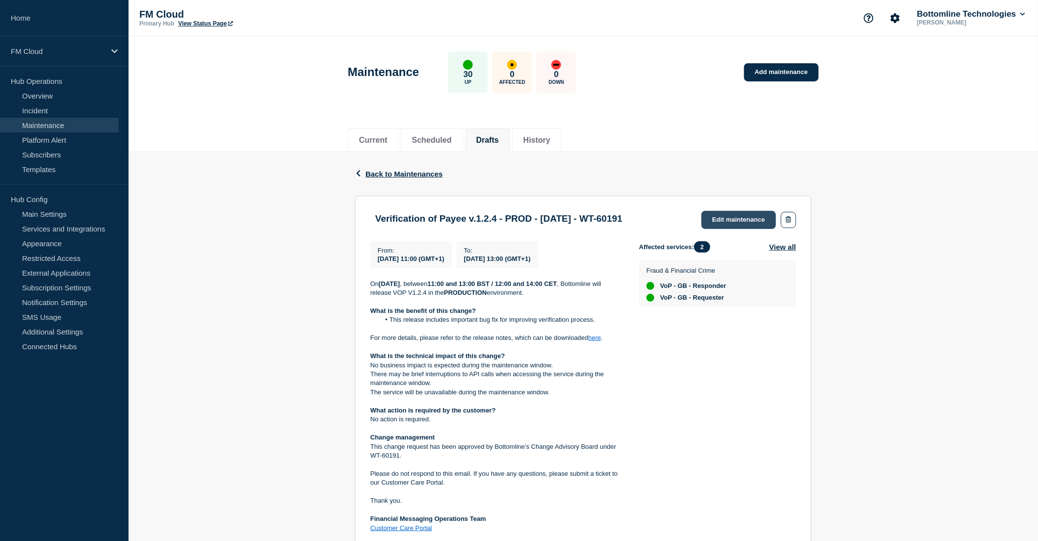
click at [723, 216] on link "Edit maintenance" at bounding box center [738, 220] width 75 height 18
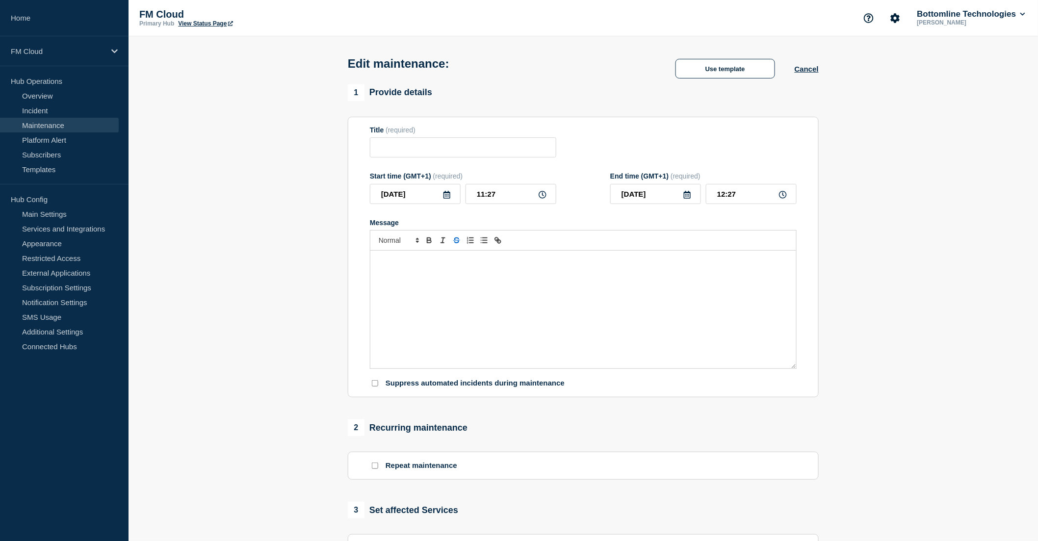
type input "Verification of Payee v.1.2.4 - PROD - [DATE] - WT-60191"
type input "11:00"
type input "13:00"
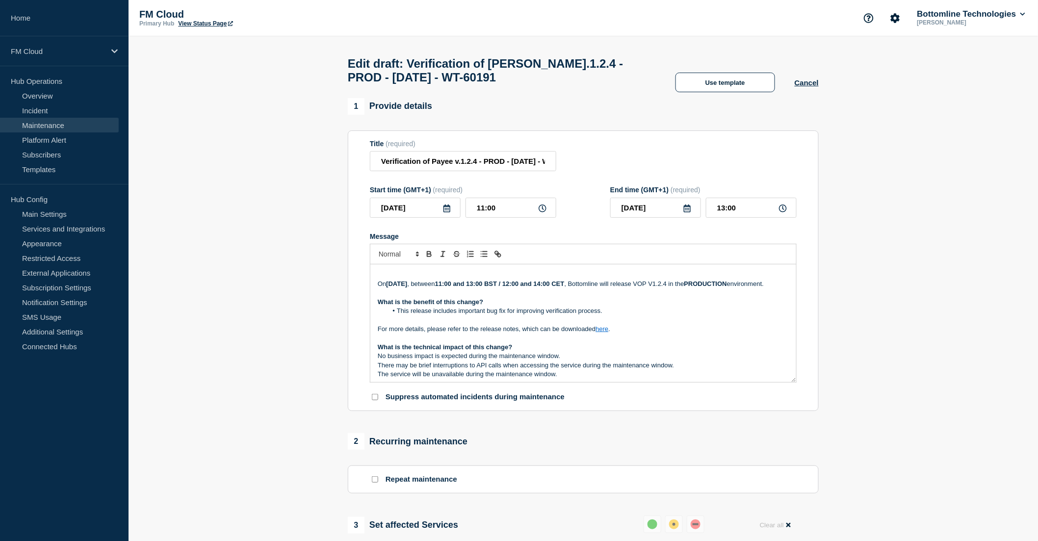
click at [442, 342] on p "Message" at bounding box center [583, 337] width 411 height 9
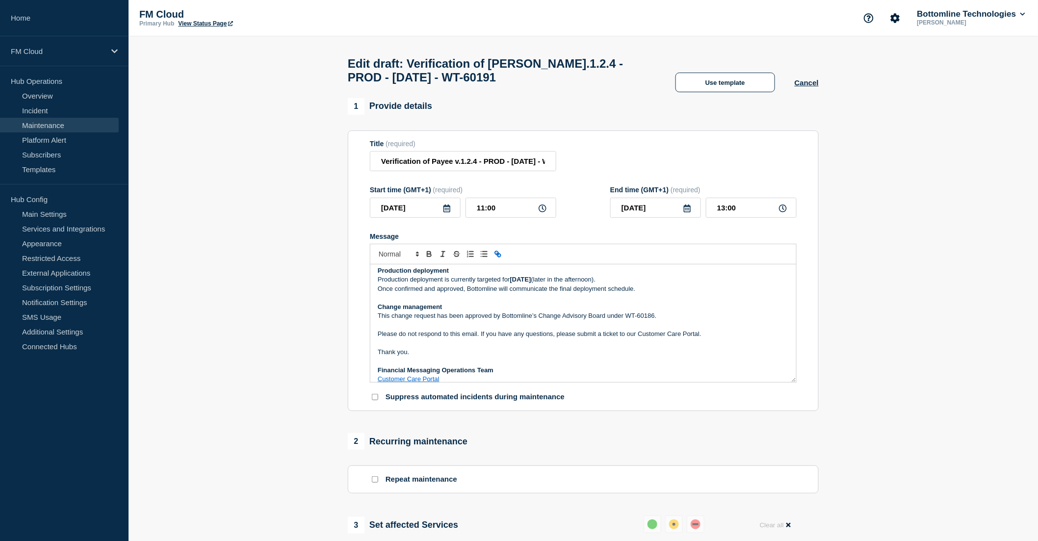
scroll to position [85, 0]
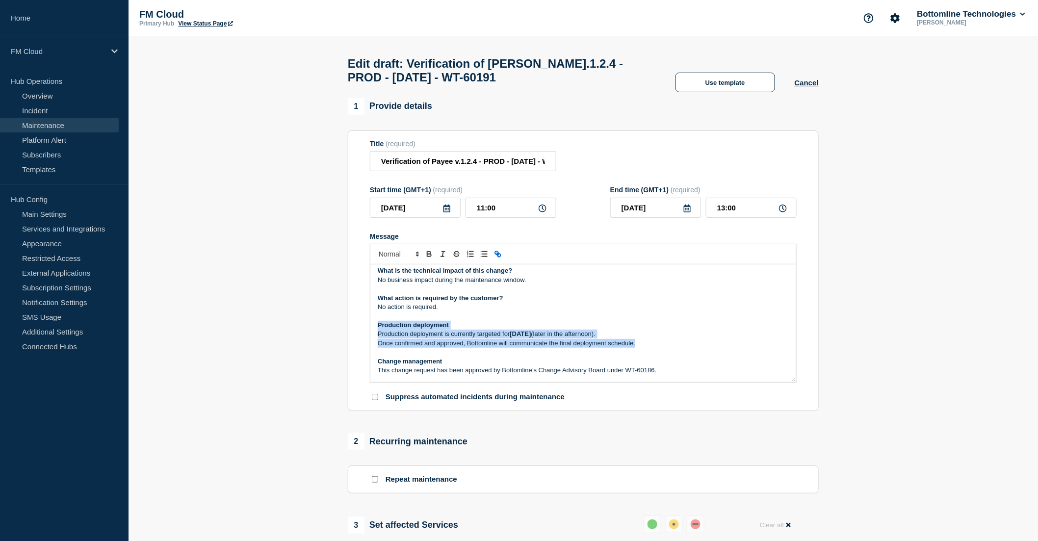
drag, startPoint x: 374, startPoint y: 328, endPoint x: 654, endPoint y: 347, distance: 281.2
click at [654, 347] on div "Maintenance Notification [DATE][DATE] , between 07:30 and 09:30 BST / 08:30 and…" at bounding box center [583, 323] width 426 height 118
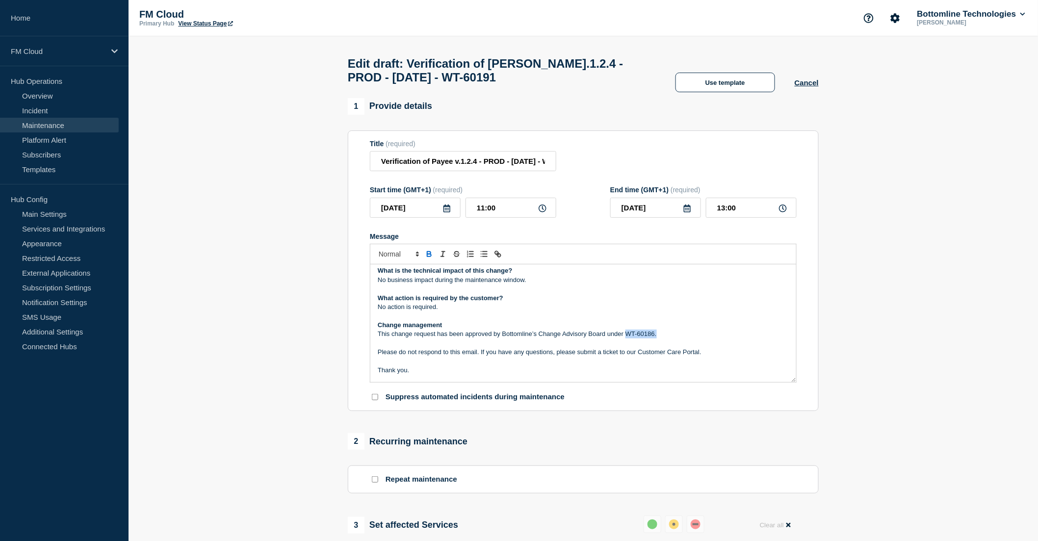
drag, startPoint x: 668, startPoint y: 337, endPoint x: 627, endPoint y: 336, distance: 41.7
click at [627, 336] on p "This change request has been approved by Bottomline’s Change Advisory Board und…" at bounding box center [583, 334] width 411 height 9
drag, startPoint x: 525, startPoint y: 163, endPoint x: 546, endPoint y: 164, distance: 20.6
click at [546, 164] on input "Verification of Payee v.1.2.4 - PROD - [DATE] - WT-60191" at bounding box center [463, 161] width 186 height 20
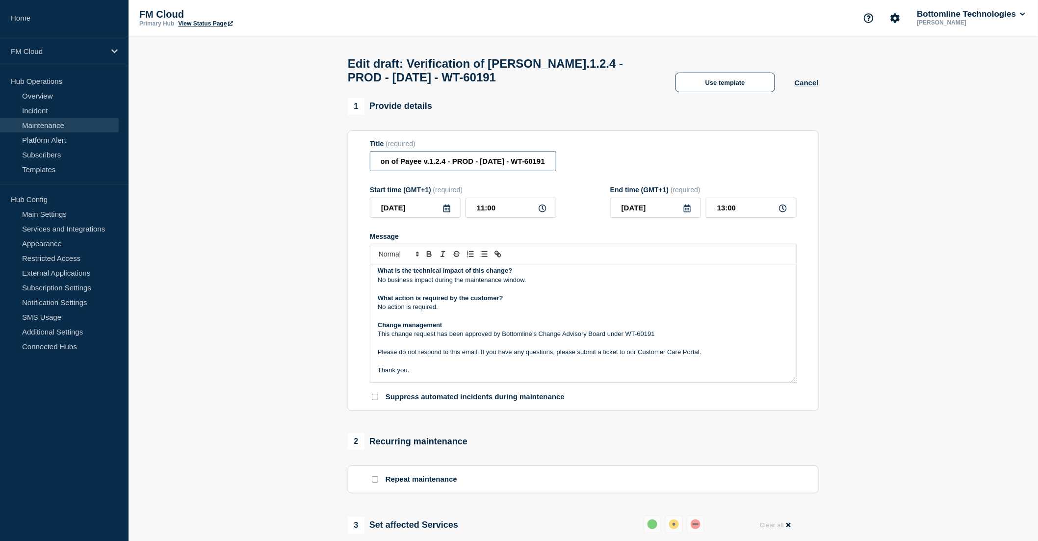
click at [546, 165] on input "Verification of Payee v.1.2.4 - PROD - [DATE] - WT-60191" at bounding box center [463, 161] width 186 height 20
drag, startPoint x: 536, startPoint y: 166, endPoint x: 513, endPoint y: 169, distance: 23.2
click at [513, 169] on input "Verification of Payee v.1.2.4 - PROD - [DATE] - WT-60191" at bounding box center [463, 161] width 186 height 20
click at [508, 293] on p "Message" at bounding box center [583, 288] width 411 height 9
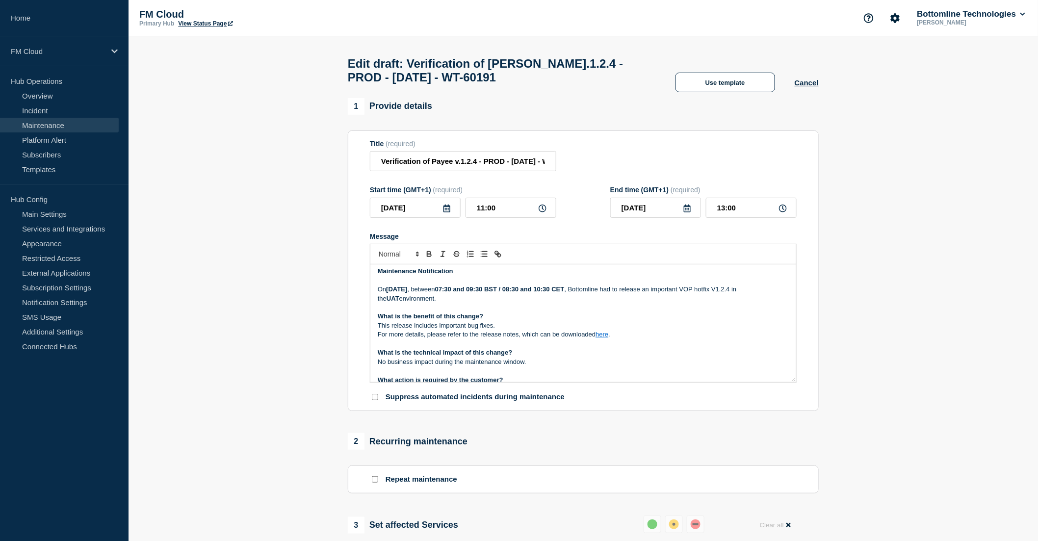
scroll to position [0, 0]
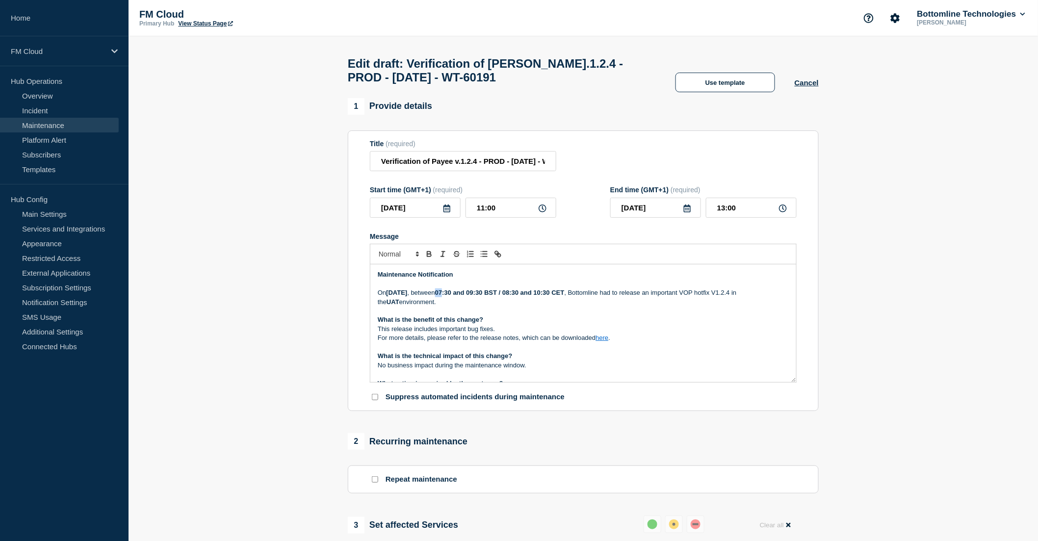
drag, startPoint x: 492, startPoint y: 298, endPoint x: 499, endPoint y: 298, distance: 6.4
click at [499, 296] on strong "07:30 and 09:30 BST / 08:30 and 10:30 CET" at bounding box center [499, 292] width 129 height 7
drag, startPoint x: 560, startPoint y: 296, endPoint x: 572, endPoint y: 297, distance: 12.3
click at [564, 296] on strong "13:00 and 14:00 BST / 08:30 and 10:30 CET" at bounding box center [499, 292] width 129 height 7
click at [399, 305] on strong "UAT" at bounding box center [392, 301] width 13 height 7
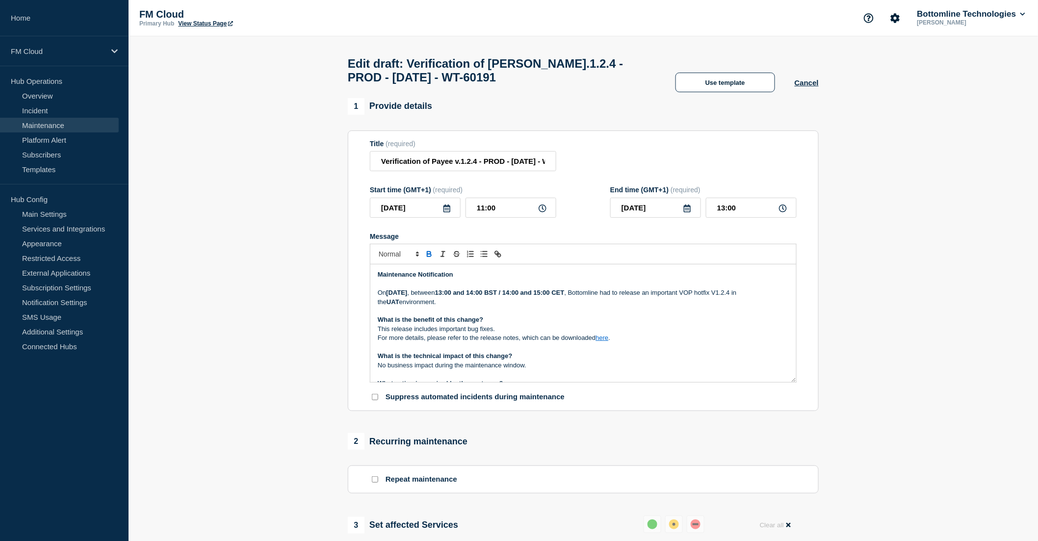
click at [399, 305] on strong "UAT" at bounding box center [392, 301] width 13 height 7
click at [467, 333] on p "This release includes important bug fixes." at bounding box center [583, 329] width 411 height 9
click at [608, 341] on link "here" at bounding box center [601, 337] width 13 height 7
click at [604, 341] on link "here" at bounding box center [601, 337] width 13 height 7
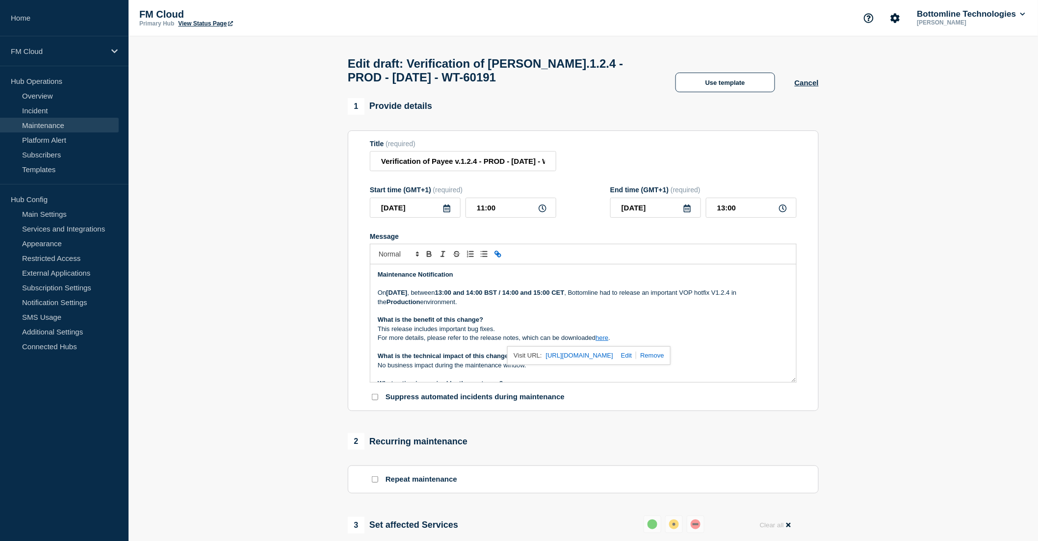
click at [594, 357] on link "[URL][DOMAIN_NAME]" at bounding box center [579, 355] width 67 height 13
click at [543, 323] on p "What is the benefit of this change?" at bounding box center [583, 319] width 411 height 9
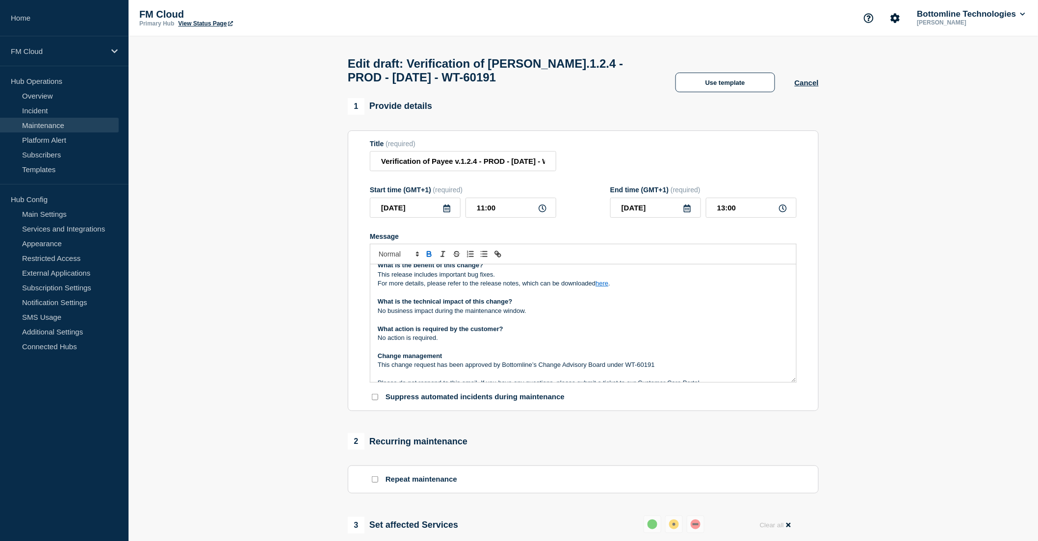
click at [451, 340] on p "No action is required." at bounding box center [583, 337] width 411 height 9
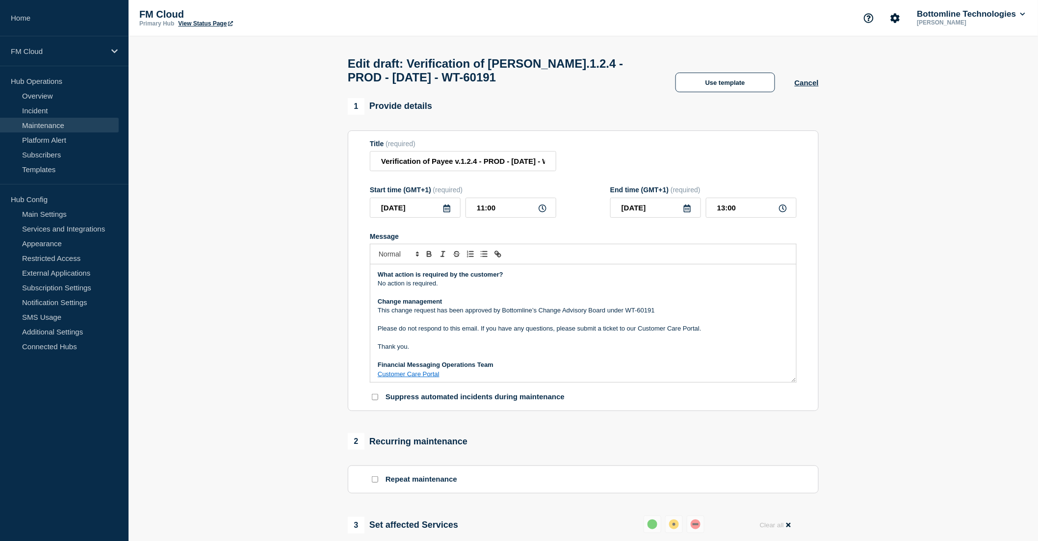
click at [621, 333] on p "Please do not respond to this email. If you have any questions, please submit a…" at bounding box center [583, 328] width 411 height 9
drag, startPoint x: 504, startPoint y: 211, endPoint x: 462, endPoint y: 212, distance: 41.7
click at [462, 212] on div "[DATE] 11:00" at bounding box center [463, 208] width 186 height 20
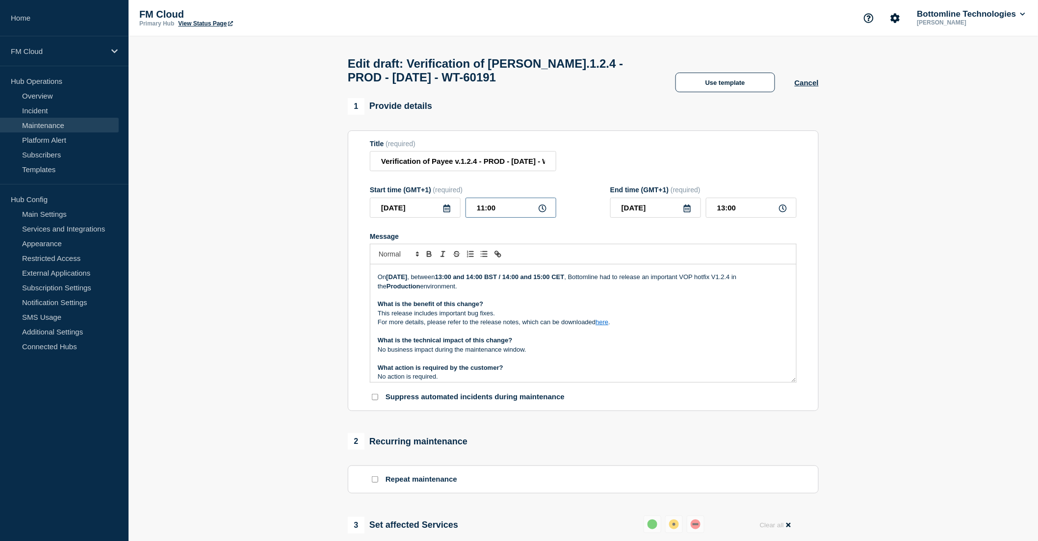
scroll to position [0, 0]
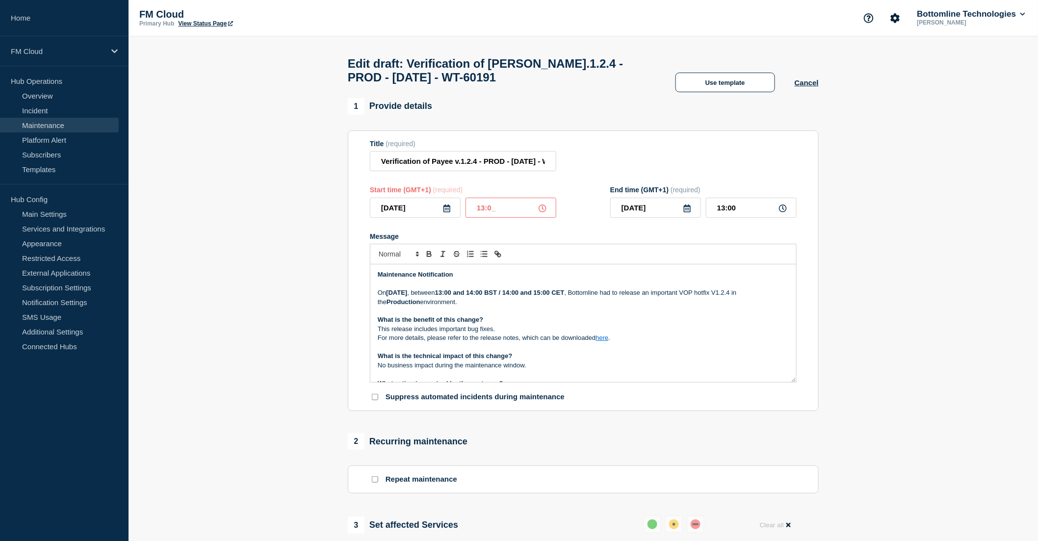
type input "13:00"
click at [721, 211] on input "15:00" at bounding box center [751, 208] width 91 height 20
type input "14:00"
click at [638, 333] on p "This release includes important bug fixes." at bounding box center [583, 329] width 411 height 9
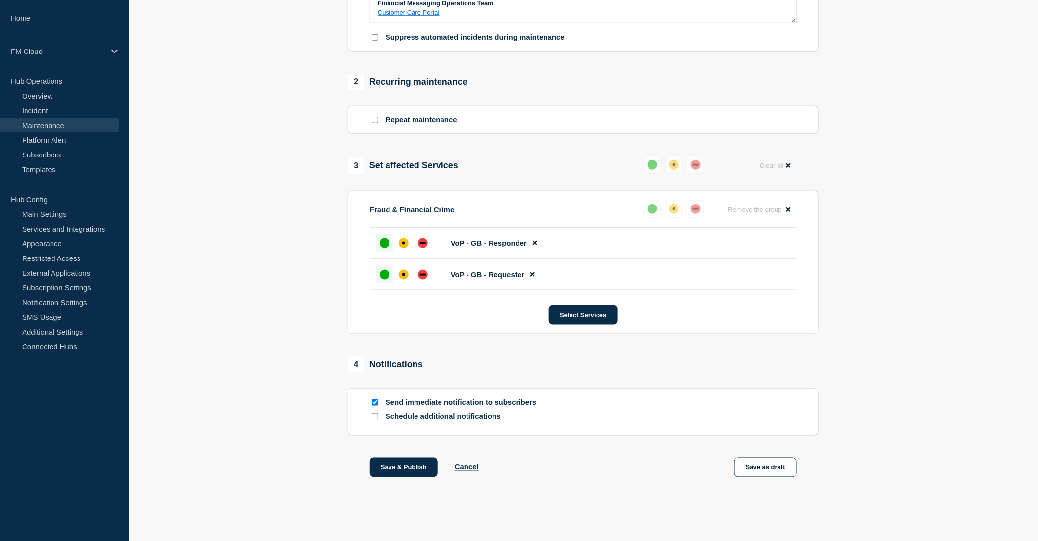
scroll to position [366, 0]
click at [772, 469] on button "Save as draft" at bounding box center [765, 468] width 62 height 20
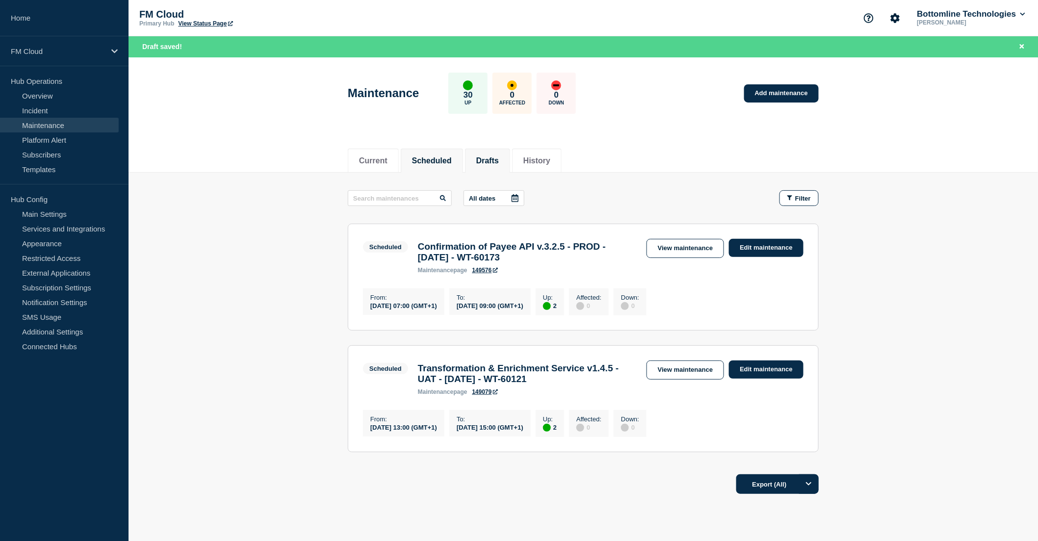
click at [499, 162] on button "Drafts" at bounding box center [487, 160] width 23 height 9
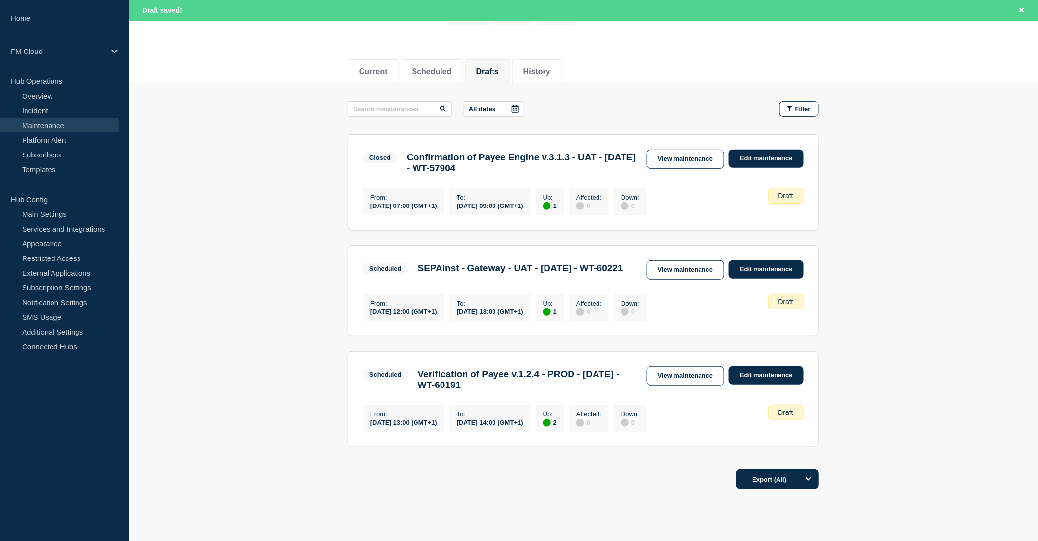
scroll to position [109, 0]
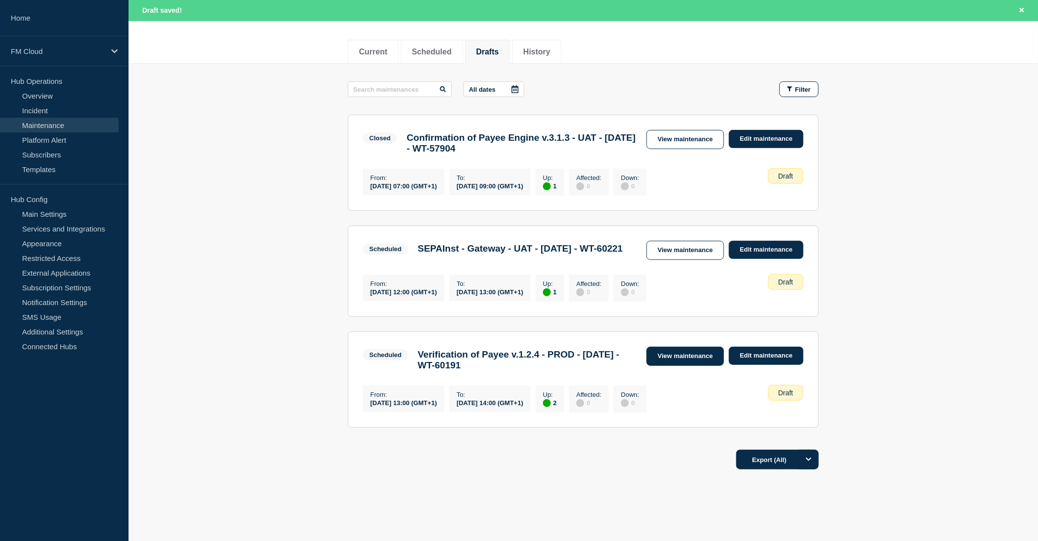
click at [664, 366] on link "View maintenance" at bounding box center [684, 356] width 77 height 19
